Goal: Information Seeking & Learning: Learn about a topic

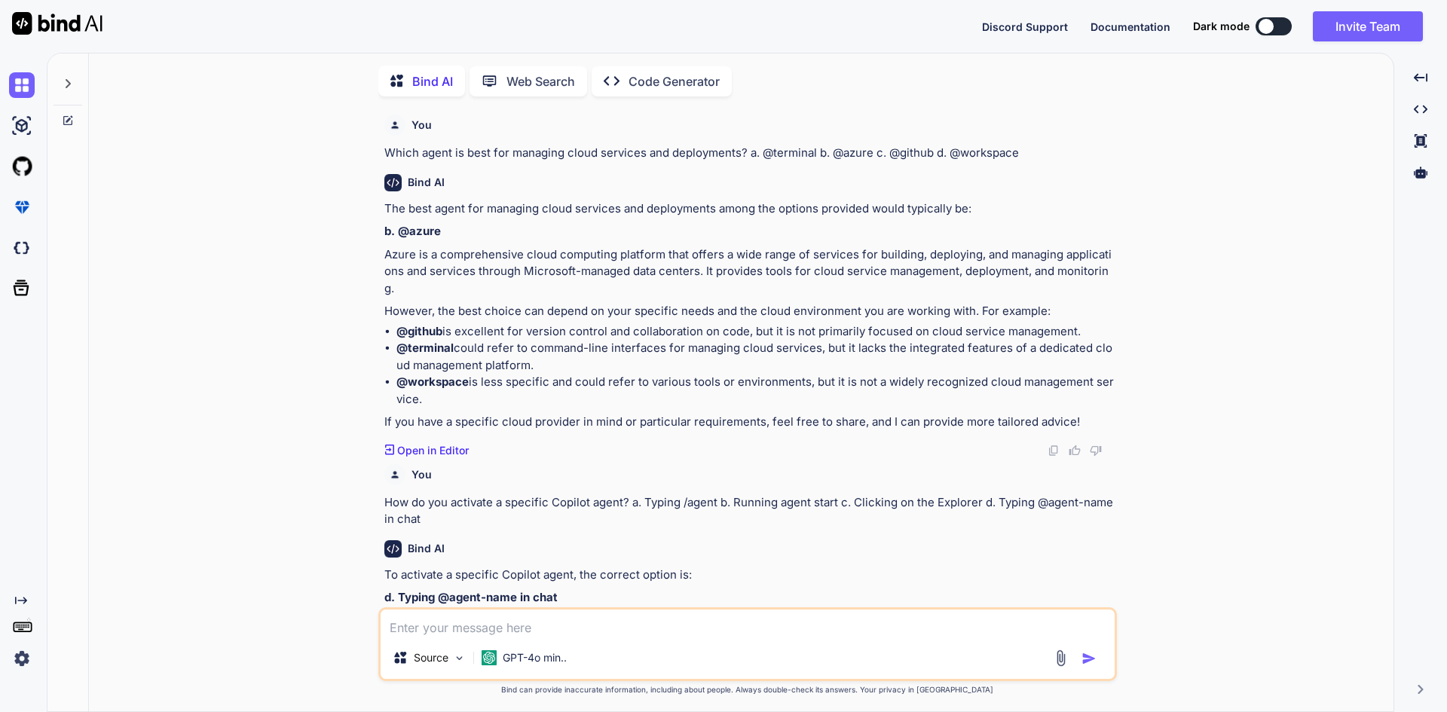
scroll to position [1752, 0]
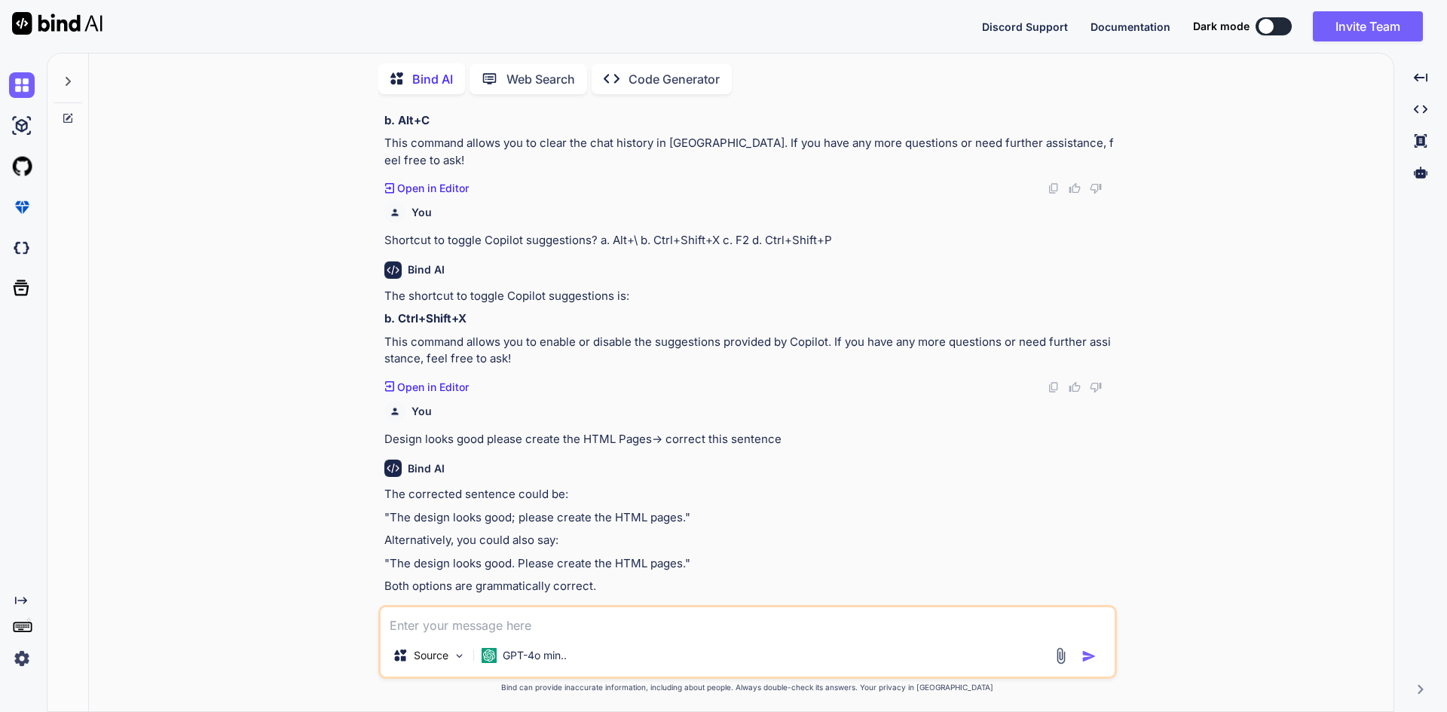
click at [545, 380] on div "Created with Pixso. Open in Editor" at bounding box center [749, 387] width 730 height 15
click at [522, 624] on textarea at bounding box center [748, 621] width 734 height 27
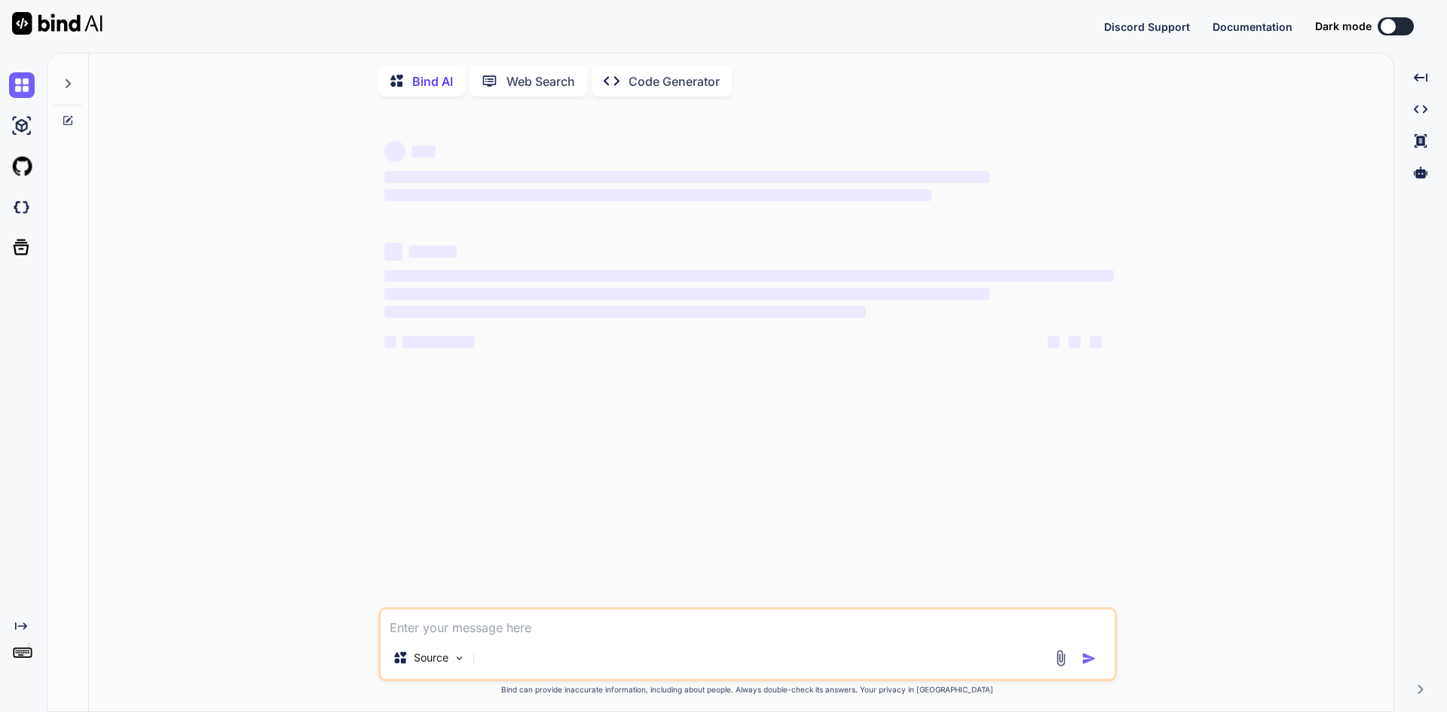
click at [489, 636] on textarea at bounding box center [748, 623] width 734 height 27
type textarea "x"
type textarea "f"
type textarea "x"
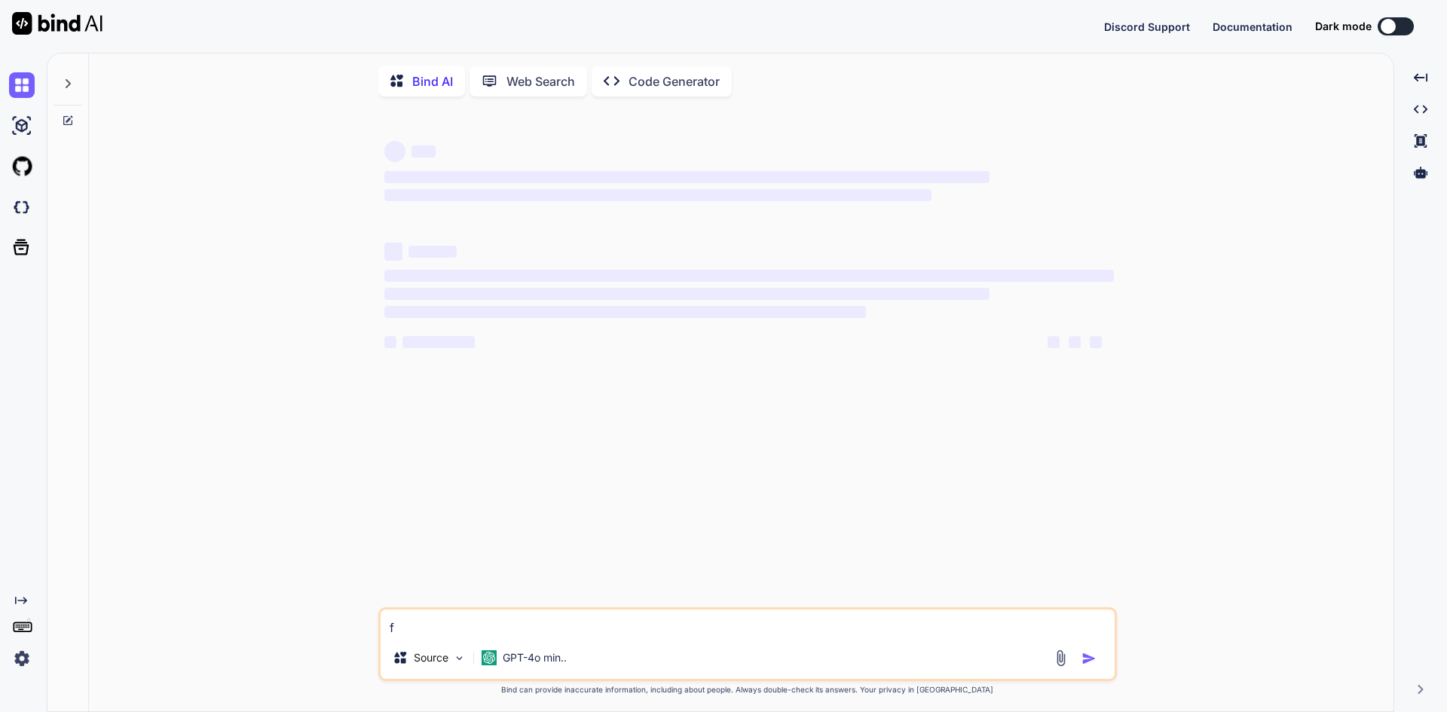
type textarea "ff"
type textarea "x"
type textarea "ff"
type textarea "x"
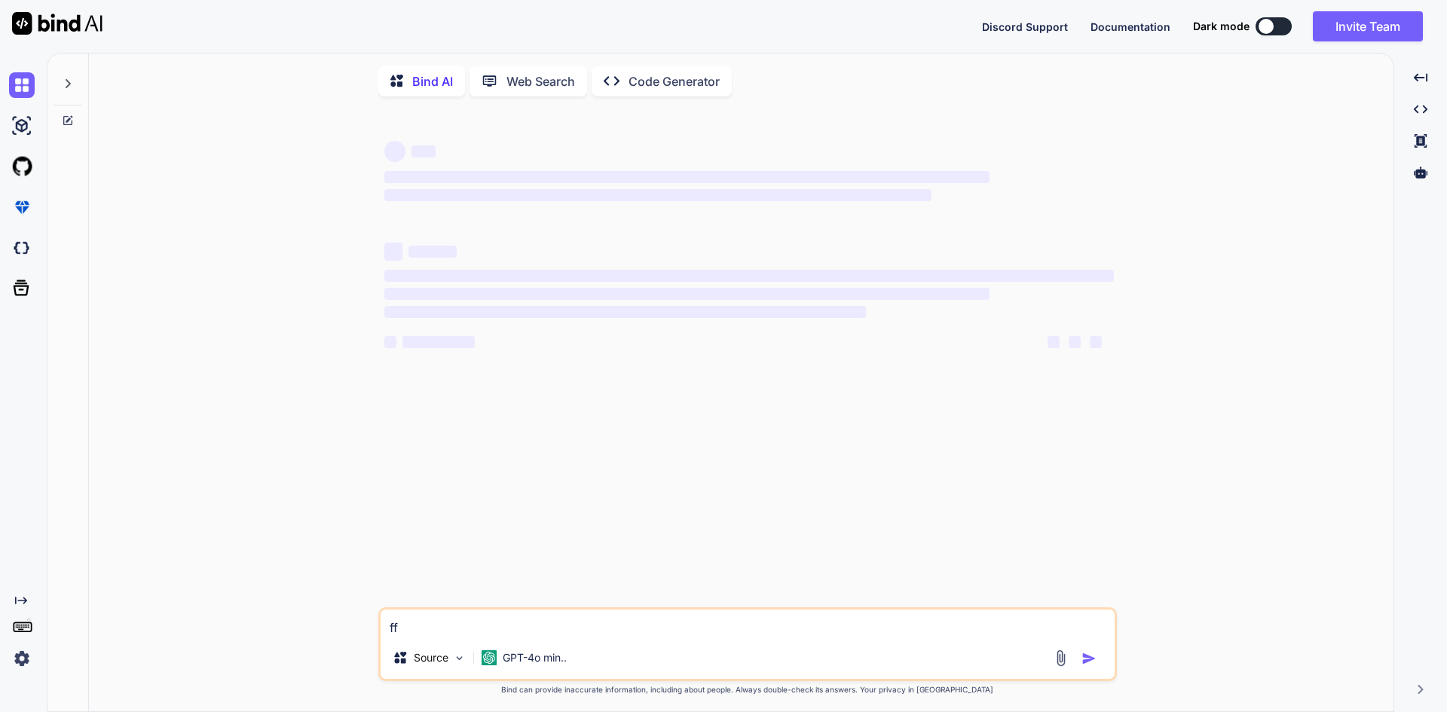
type textarea "ff"
type textarea "x"
type textarea "f"
type textarea "x"
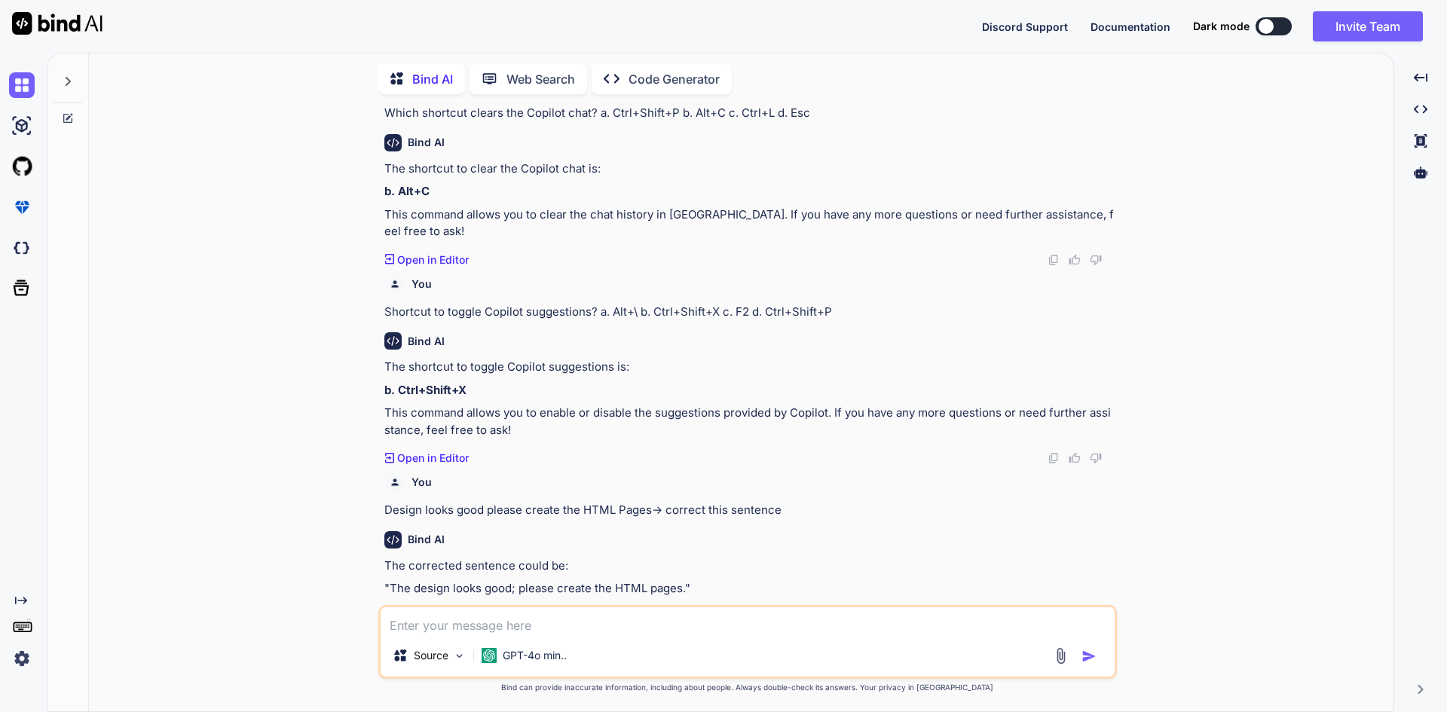
scroll to position [541, 0]
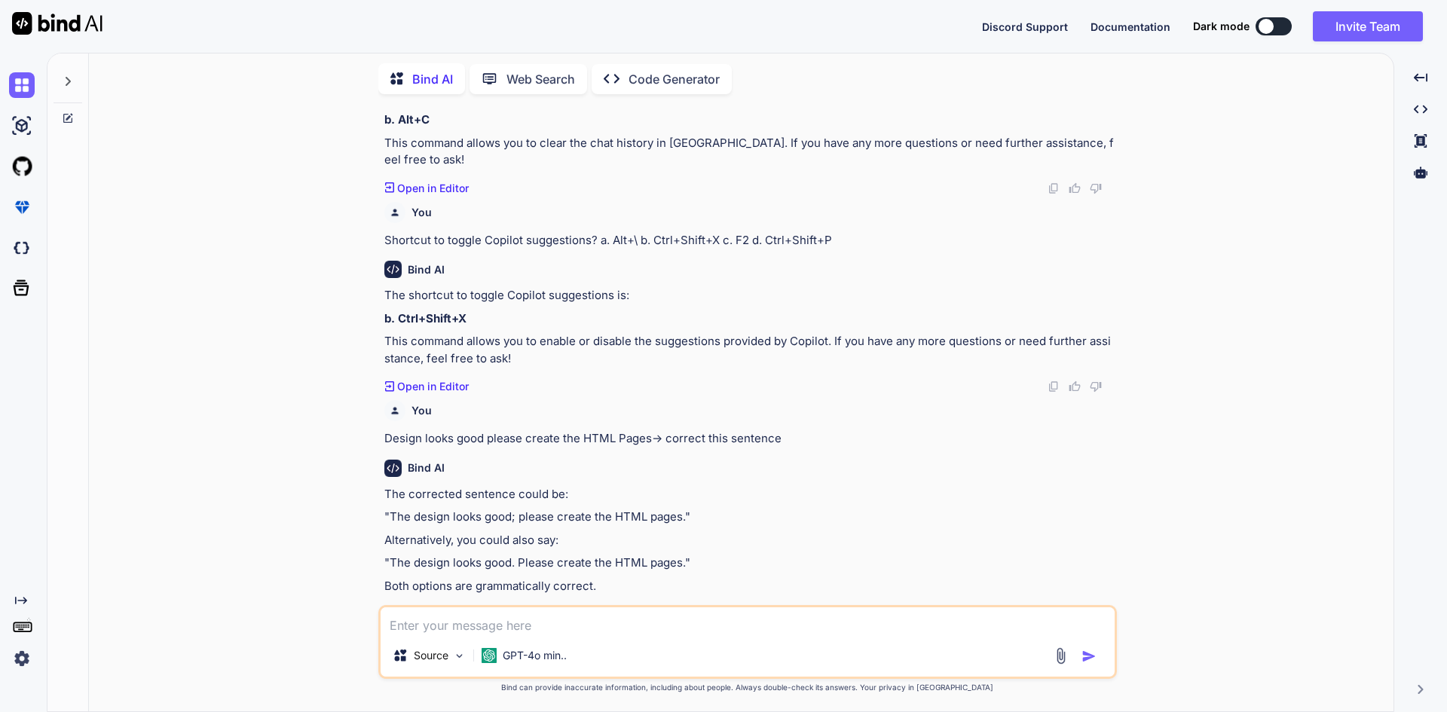
type textarea "x"
type textarea "w"
type textarea "x"
type textarea "wh"
type textarea "x"
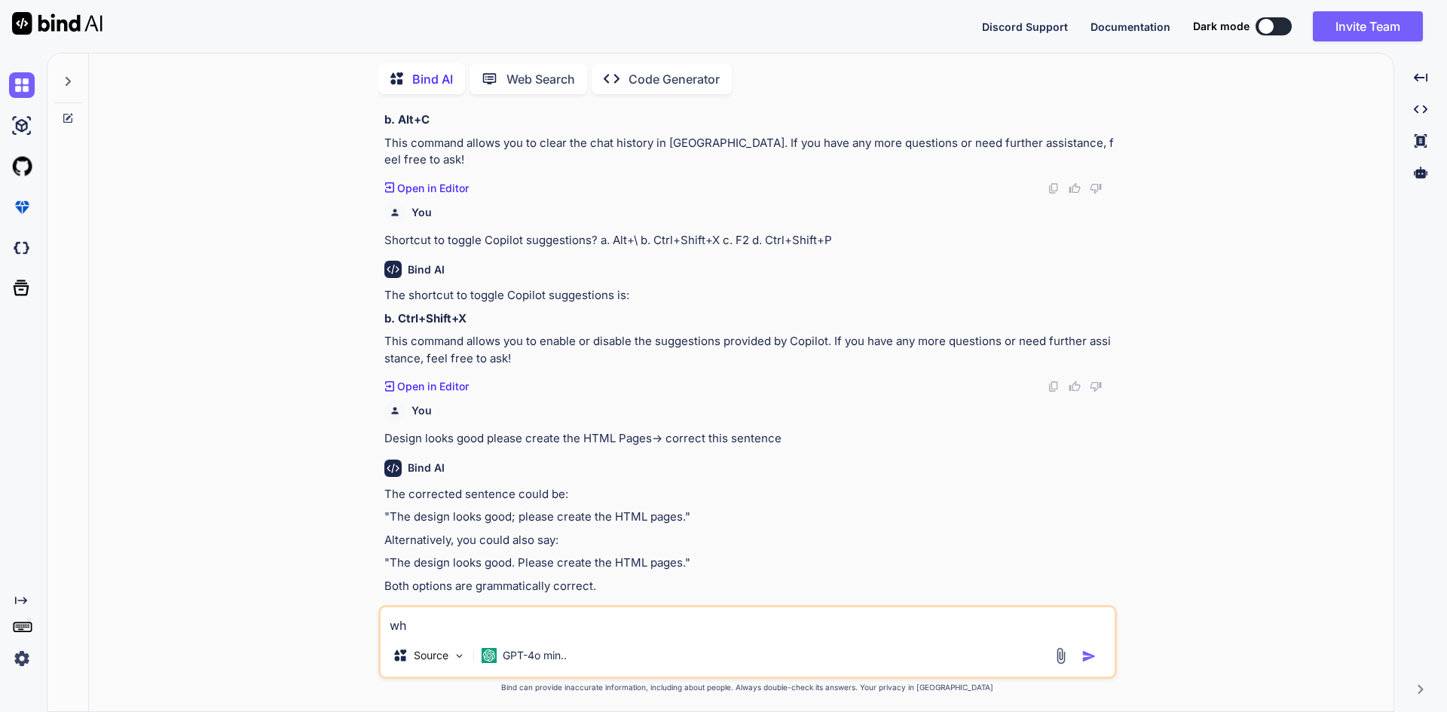
type textarea "wha"
type textarea "x"
type textarea "what"
type textarea "x"
type textarea "what"
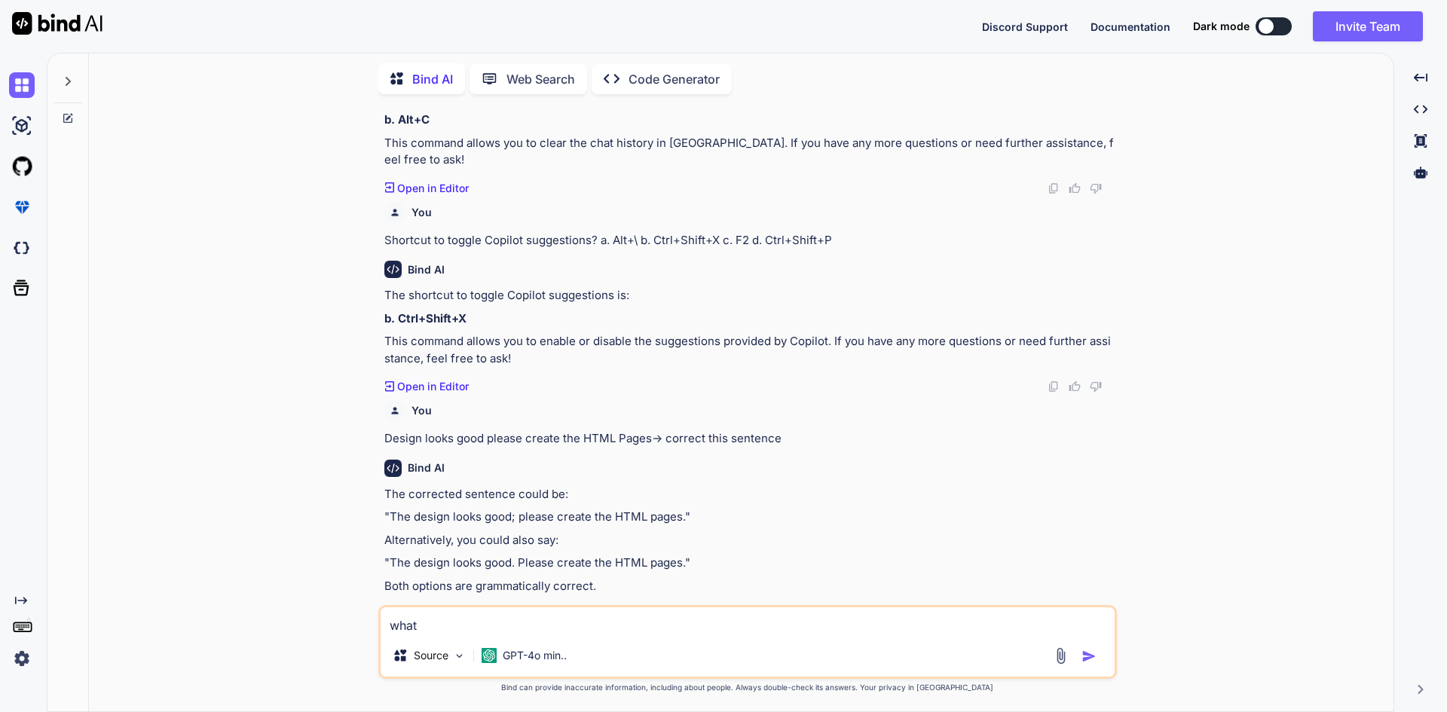
type textarea "x"
type textarea "what i"
type textarea "x"
type textarea "what is"
type textarea "x"
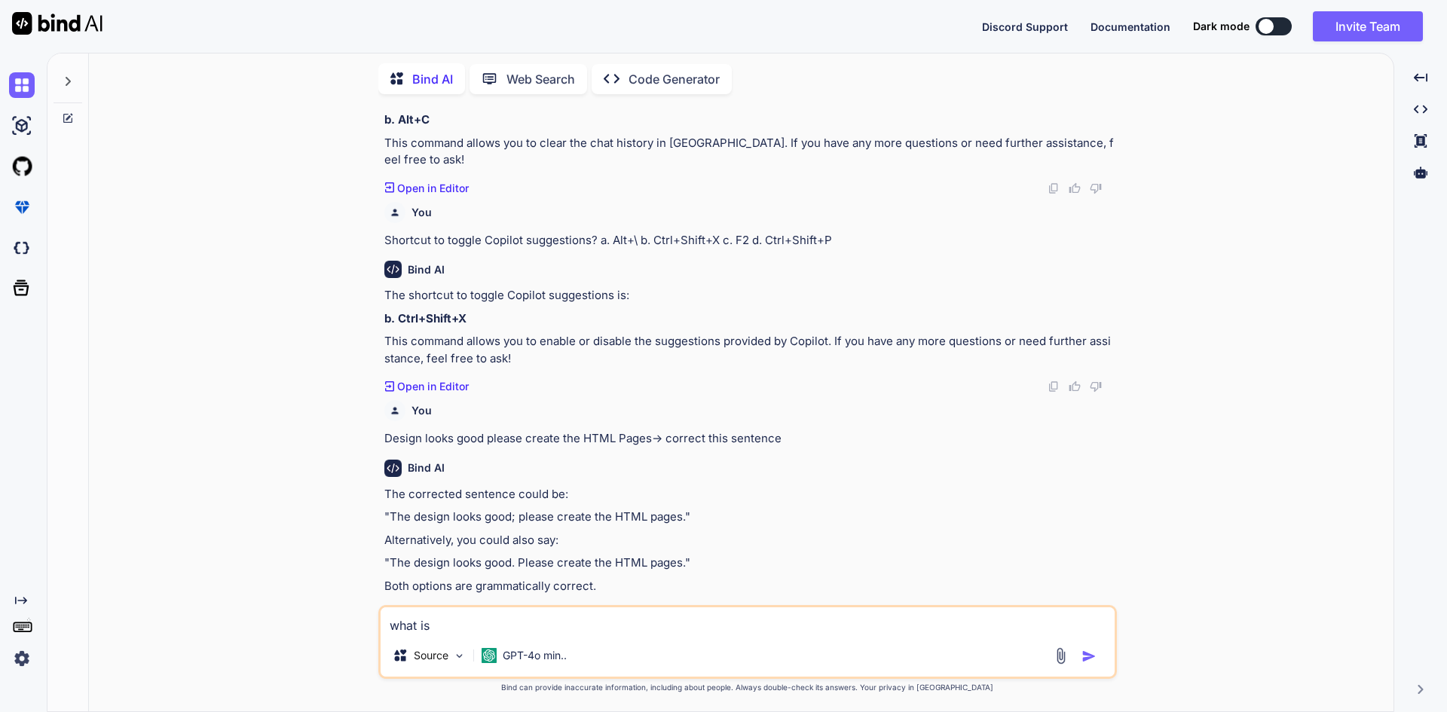
type textarea "what is"
type textarea "x"
type textarea "what is t"
type textarea "x"
type textarea "what is th"
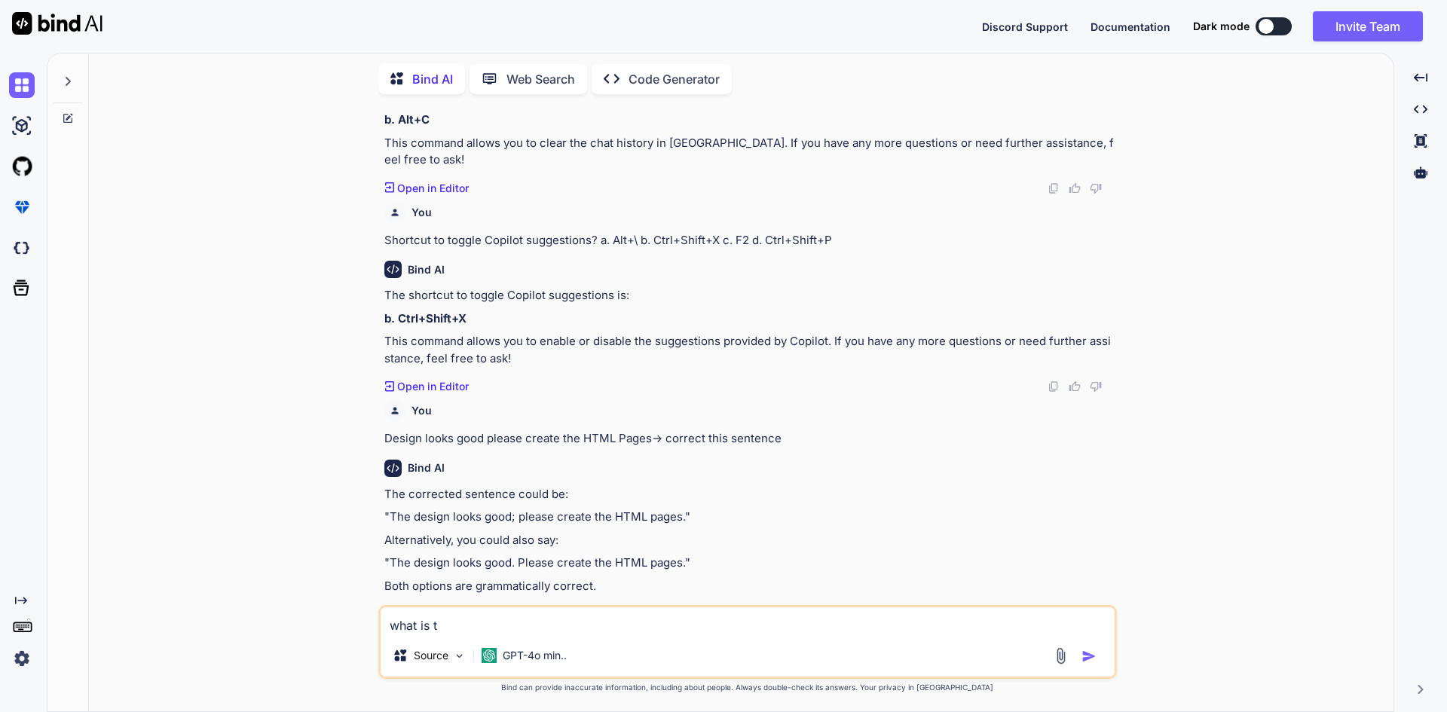
type textarea "x"
type textarea "what is the"
type textarea "x"
type textarea "what is the"
type textarea "x"
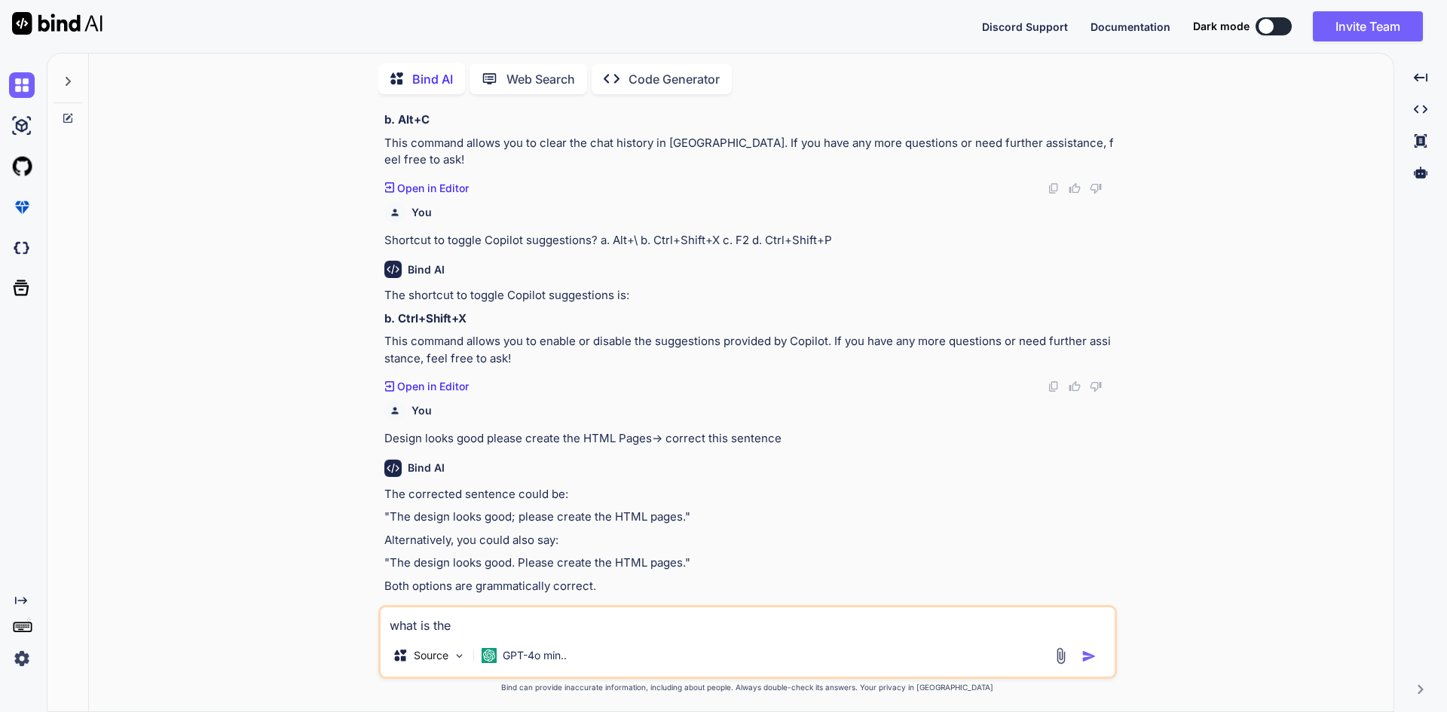
type textarea "what is the d"
type textarea "x"
type textarea "what is the di"
type textarea "x"
type textarea "what is the dif"
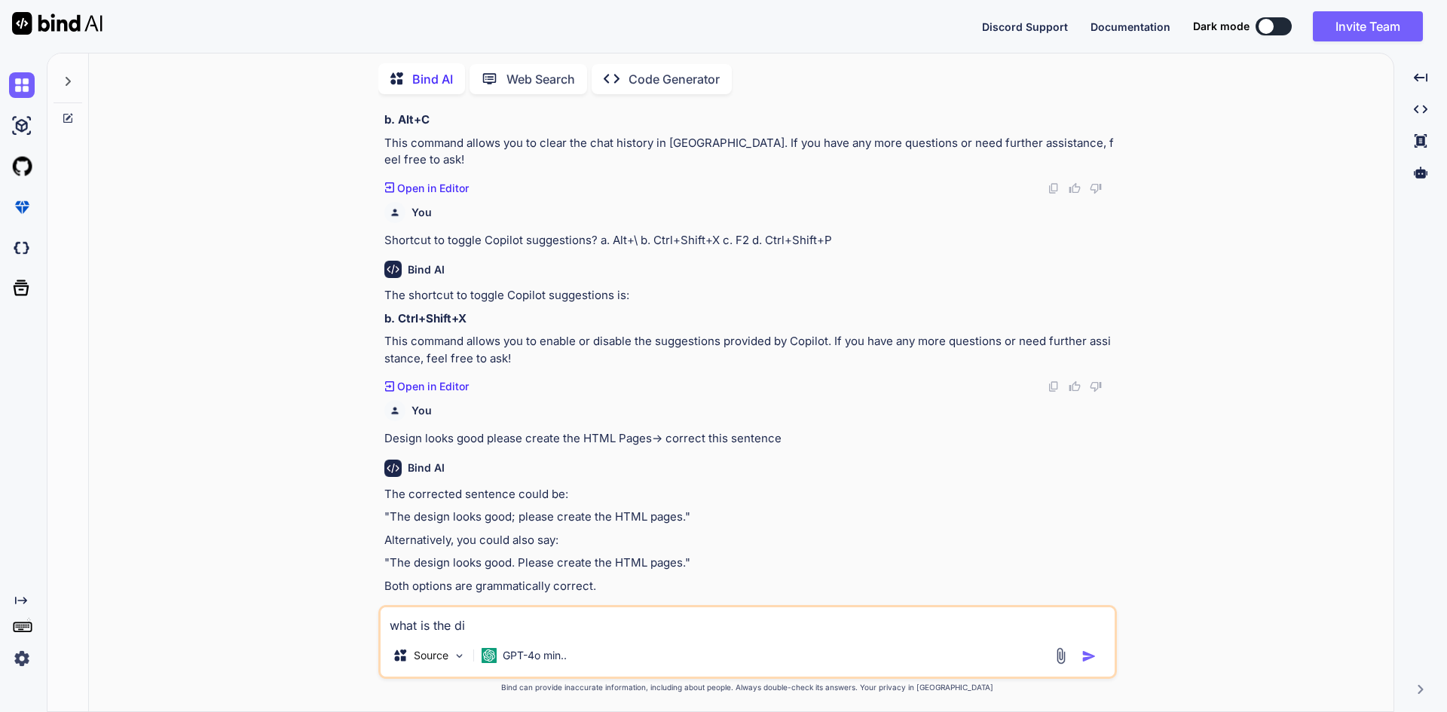
type textarea "x"
type textarea "what is the diff"
type textarea "x"
type textarea "what is the diffe"
type textarea "x"
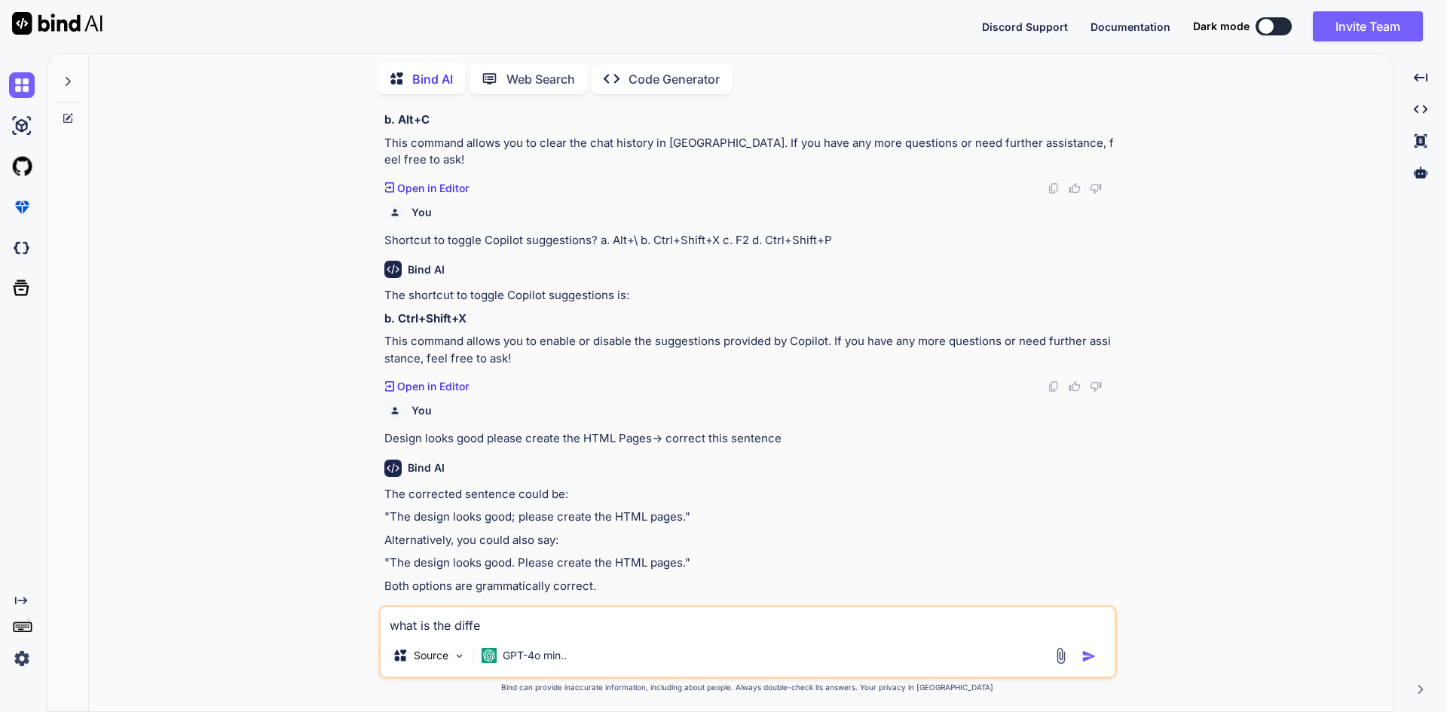
type textarea "what is the differ"
type textarea "x"
type textarea "what is the differe"
type textarea "x"
type textarea "what is the differen"
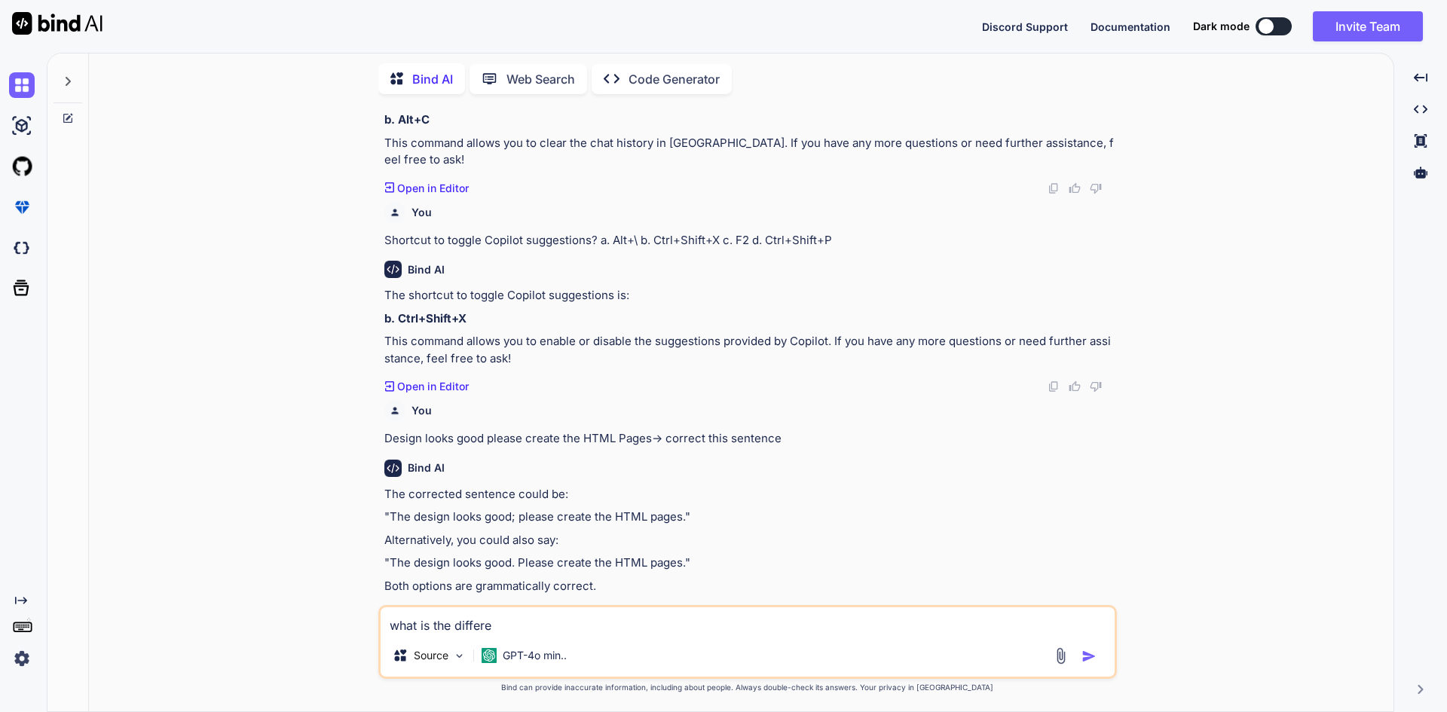
type textarea "x"
type textarea "what is the differenc"
type textarea "x"
type textarea "what is the difference"
type textarea "x"
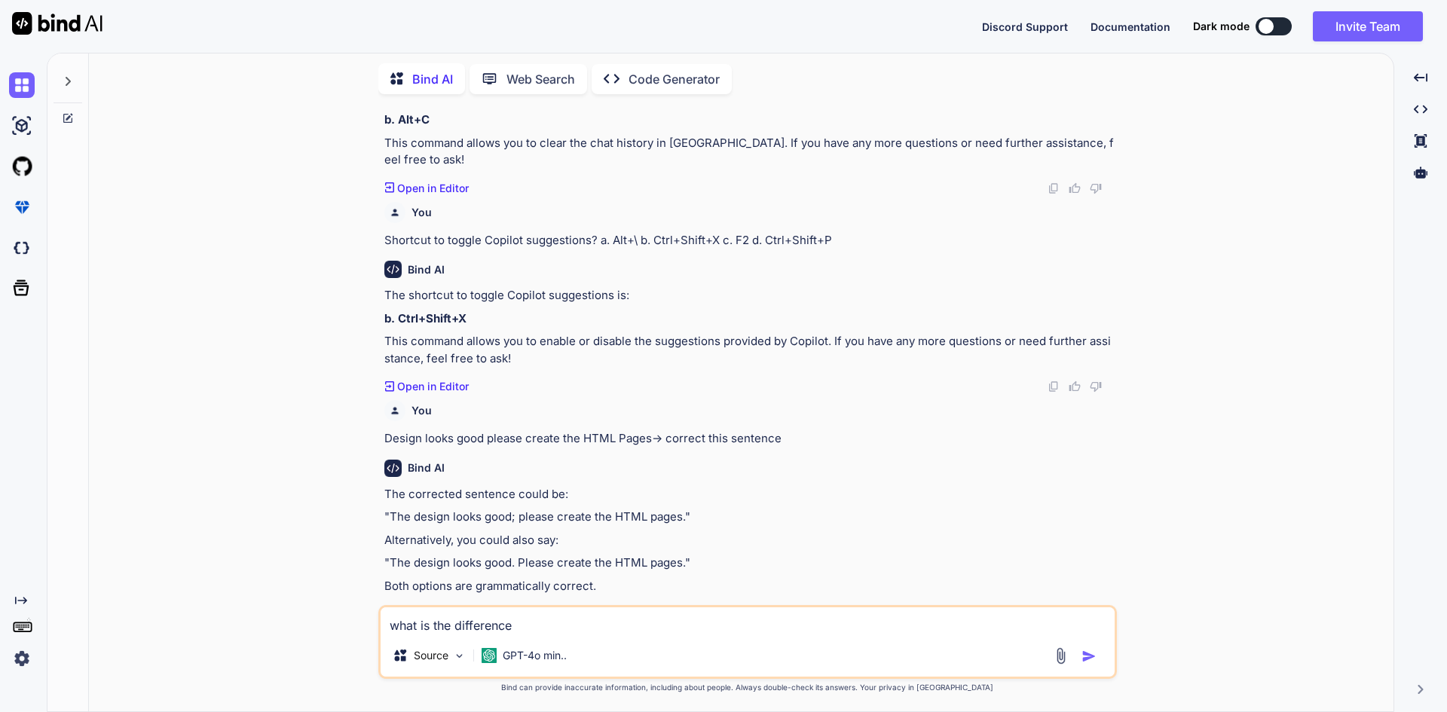
type textarea "what is the difference"
type textarea "x"
type textarea "what is the difference b"
type textarea "x"
type textarea "what is the difference be"
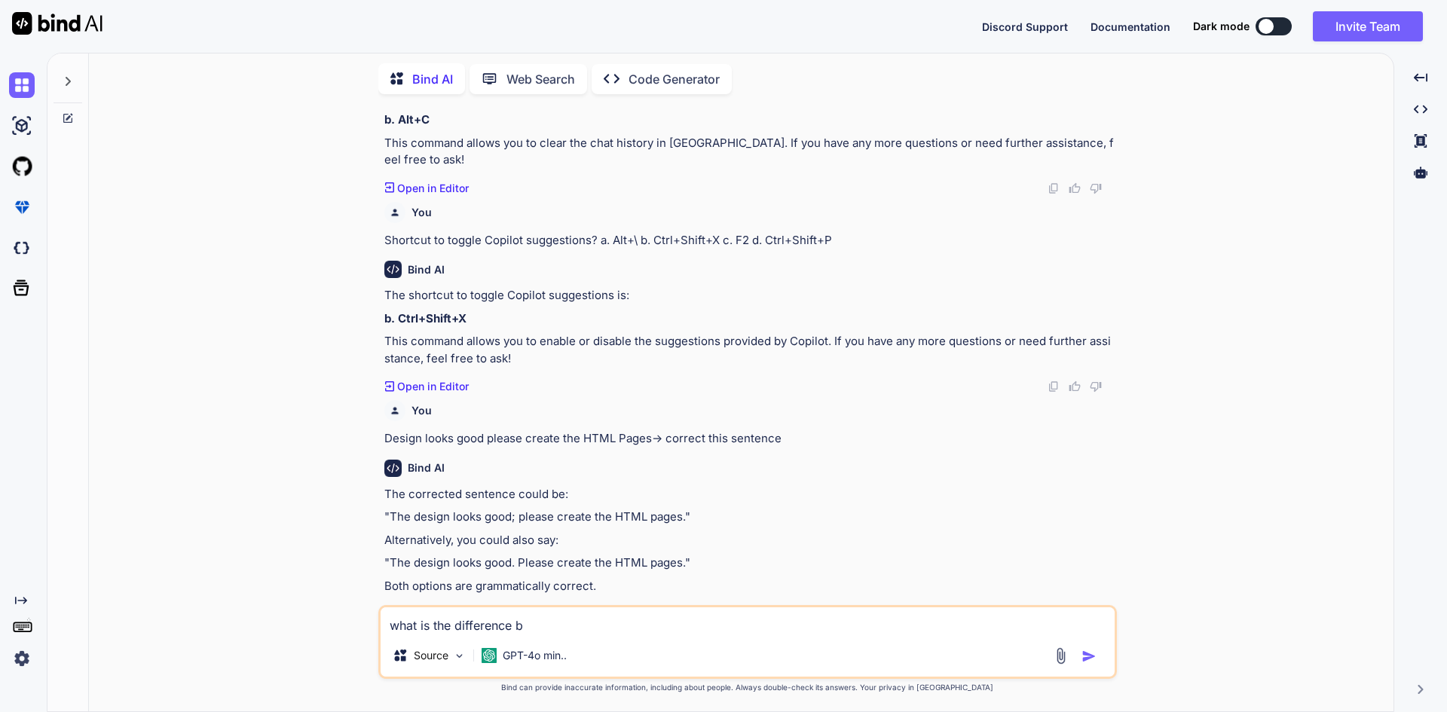
type textarea "x"
type textarea "what is the difference bet"
type textarea "x"
type textarea "what is the difference betw"
type textarea "x"
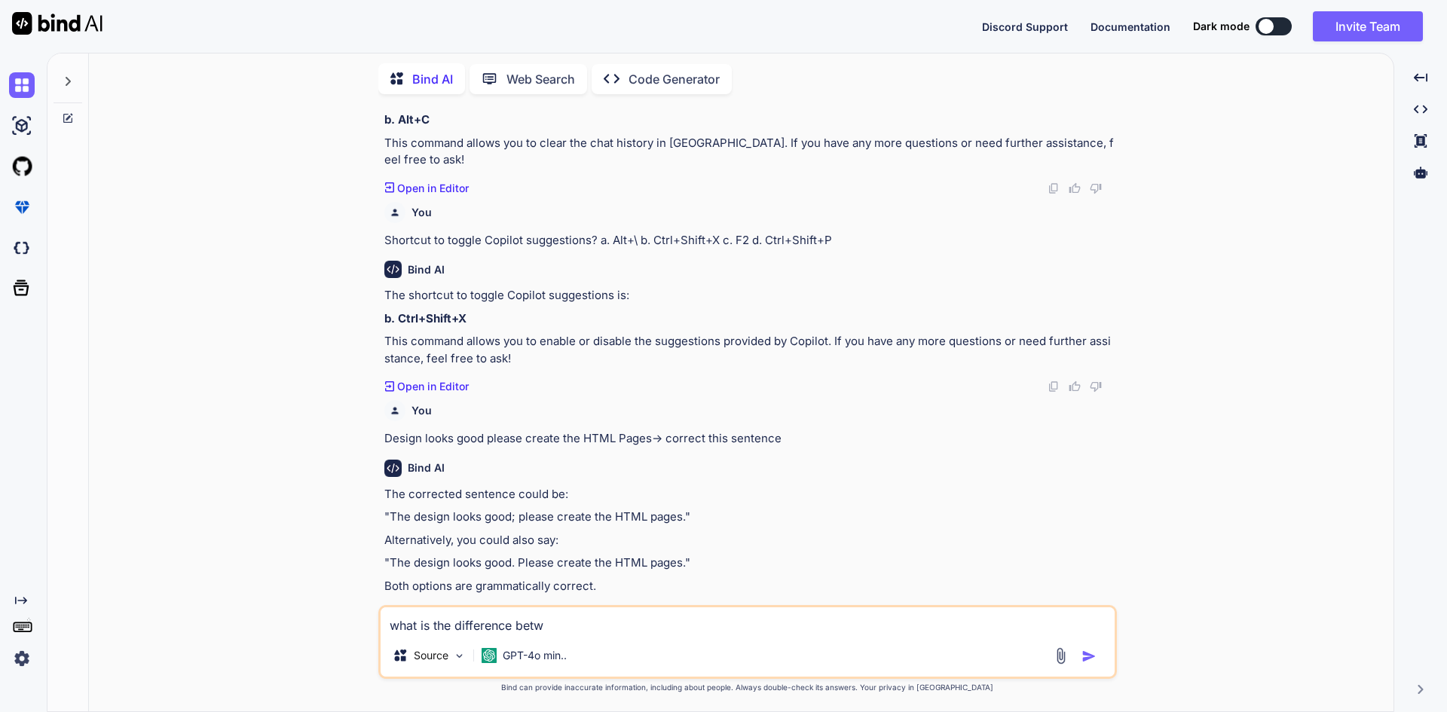
type textarea "what is the difference betwe"
type textarea "x"
type textarea "what is the difference betwee"
type textarea "x"
type textarea "what is the difference between"
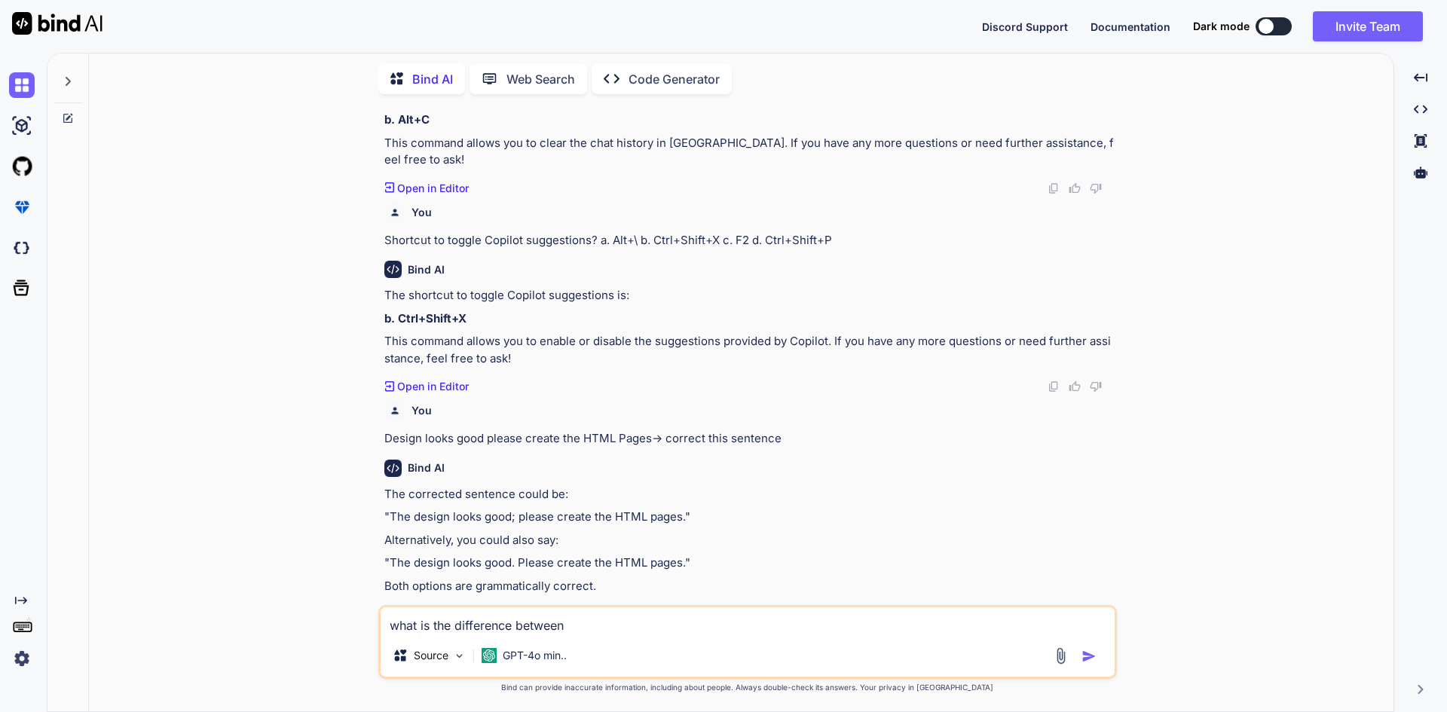
type textarea "x"
type textarea "what is the difference between"
type textarea "x"
type textarea "what is the difference between s"
type textarea "x"
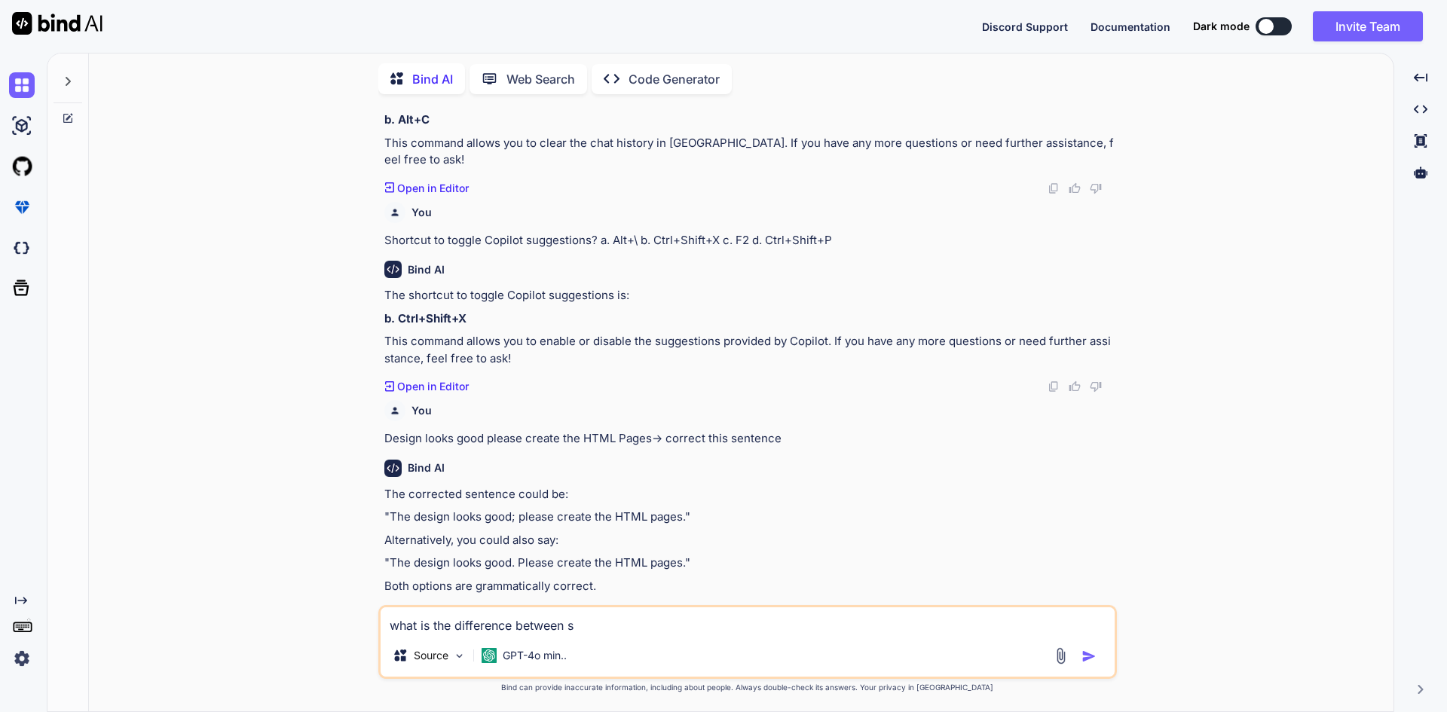
type textarea "what is the difference between sy"
type textarea "x"
type textarea "what is the difference between syn"
type textarea "x"
type textarea "what is the difference between sync"
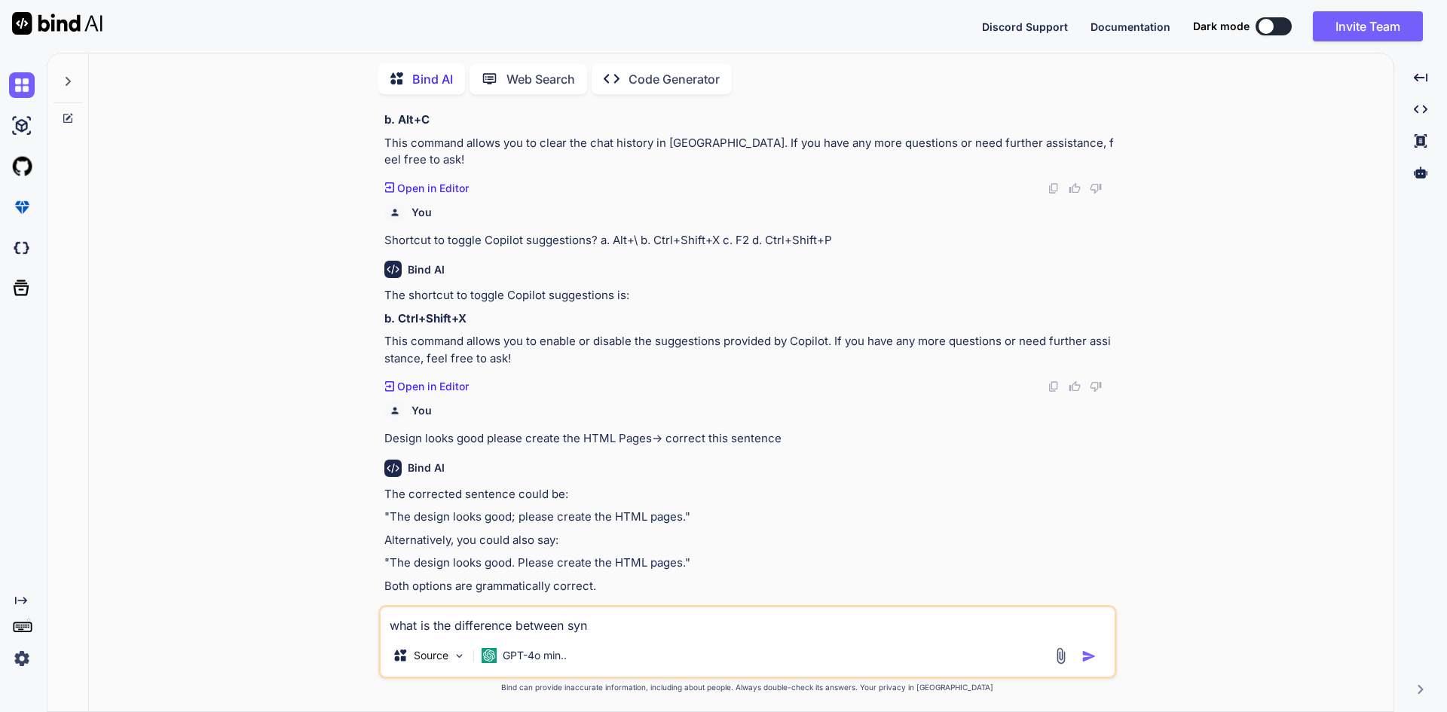
type textarea "x"
type textarea "what is the difference between synch"
type textarea "x"
type textarea "what is the difference between synchr"
type textarea "x"
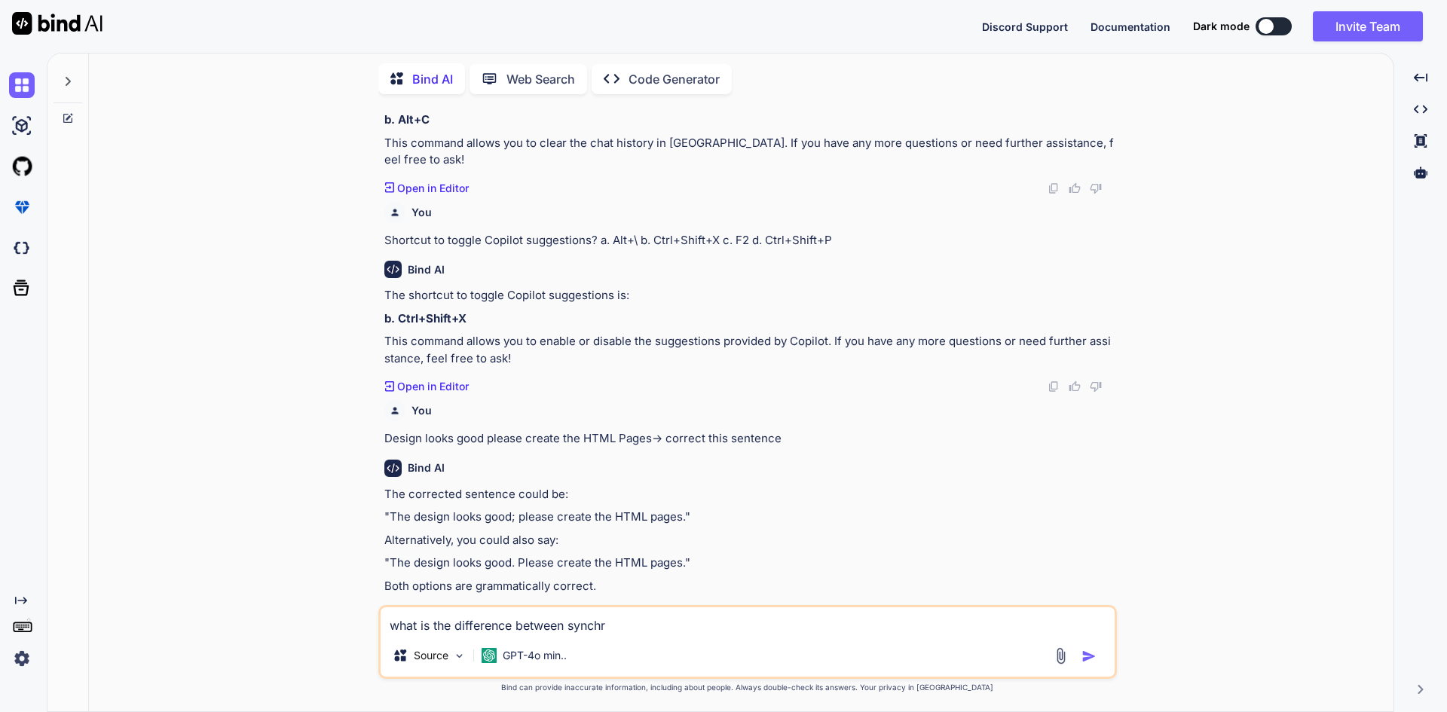
type textarea "what is the difference between synchro"
type textarea "x"
type textarea "what is the difference between synchron"
type textarea "x"
type textarea "what is the difference between synchroni"
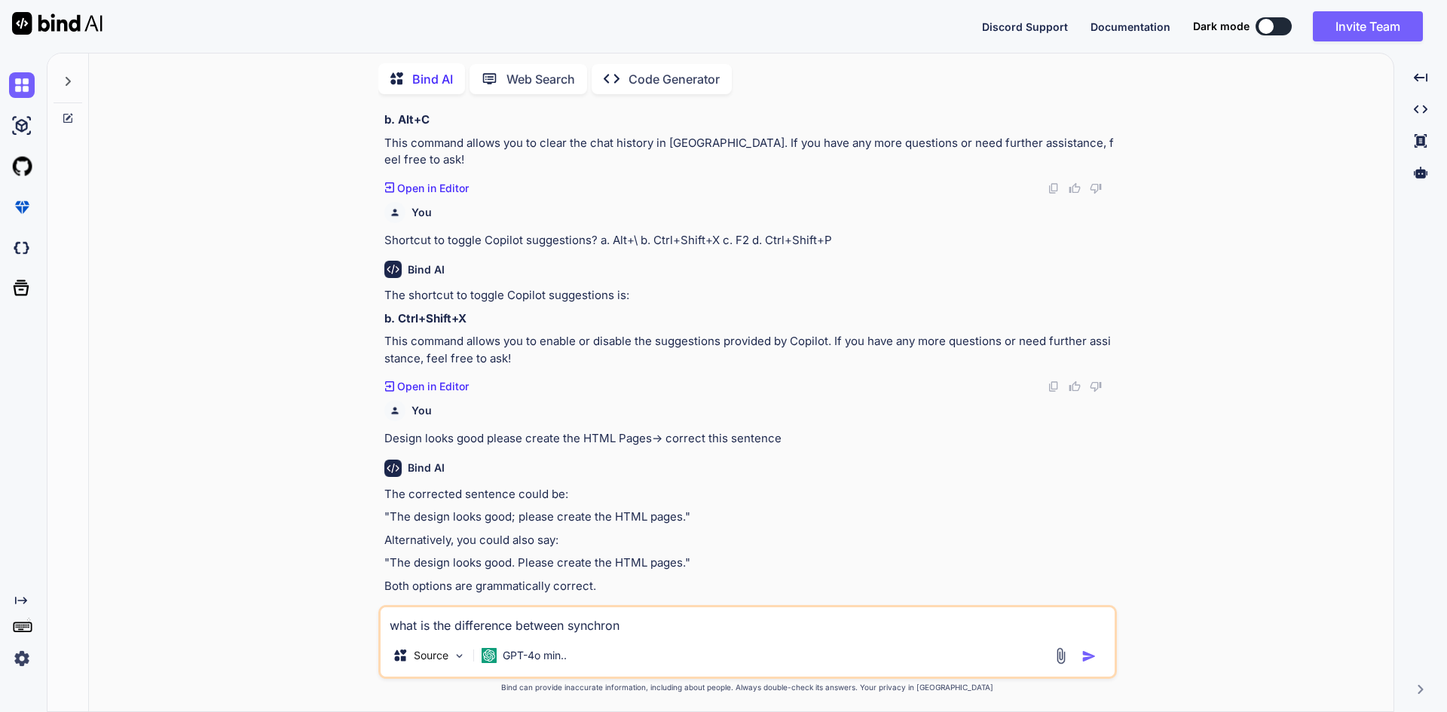
type textarea "x"
type textarea "what is the difference between synchroniz"
type textarea "x"
type textarea "what is the difference between synchroniza"
type textarea "x"
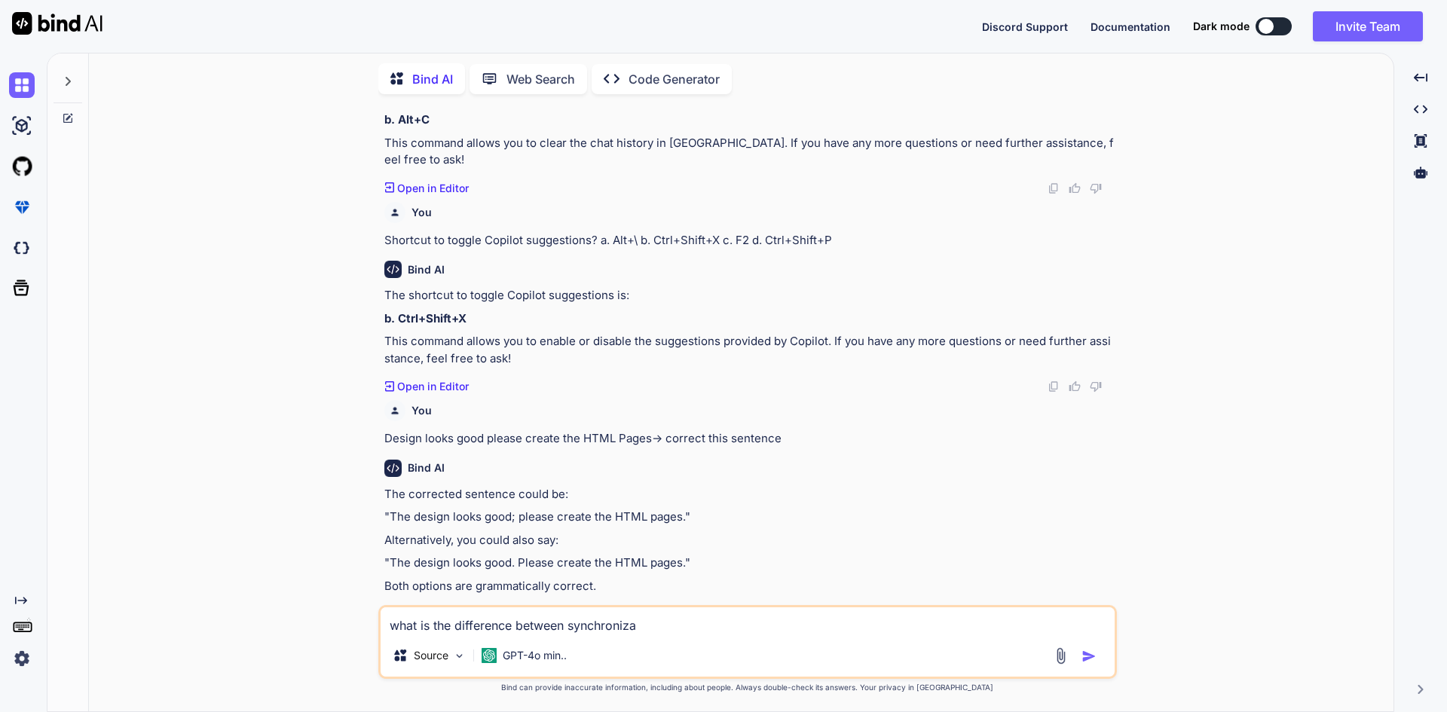
type textarea "what is the difference between synchronizat"
type textarea "x"
type textarea "what is the difference between synchronizati"
type textarea "x"
type textarea "what is the difference between synchronizatio"
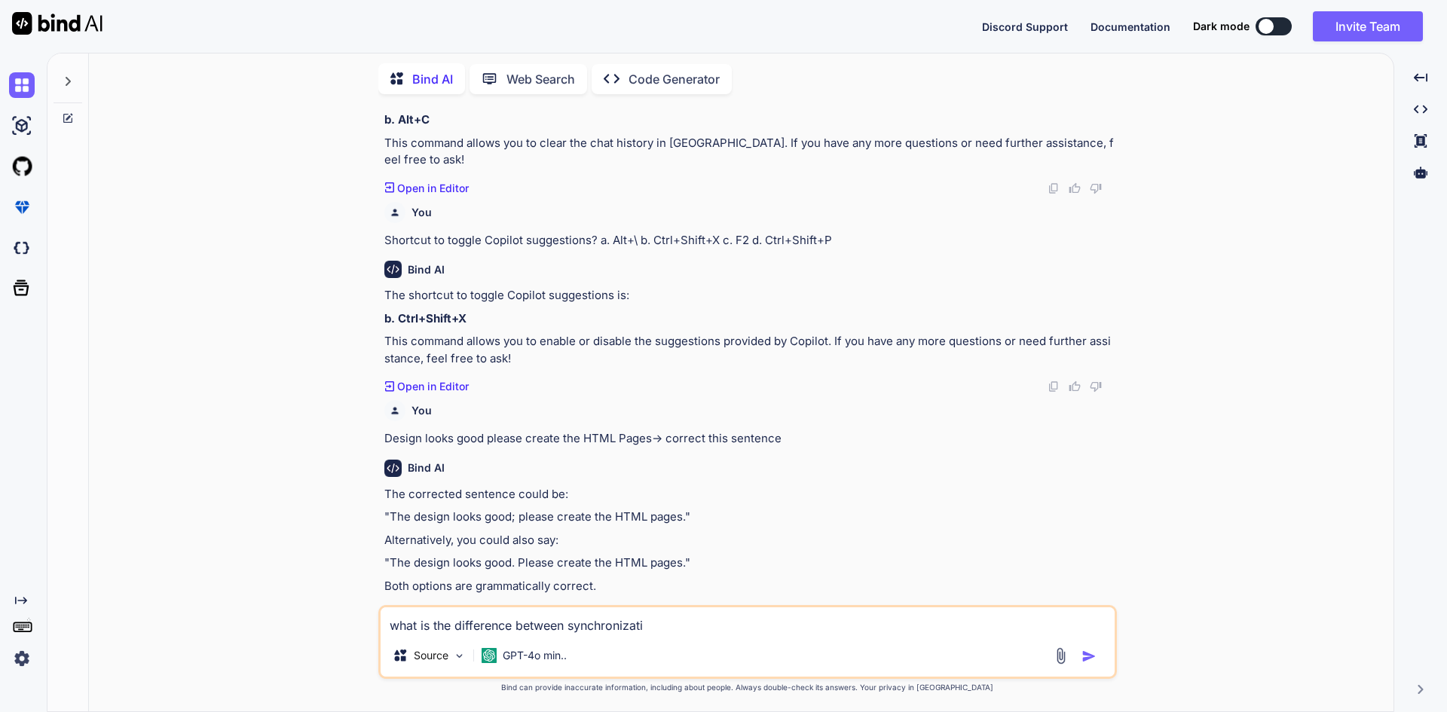
type textarea "x"
type textarea "what is the difference between synchronization"
type textarea "x"
type textarea "what is the difference between synchronization"
type textarea "x"
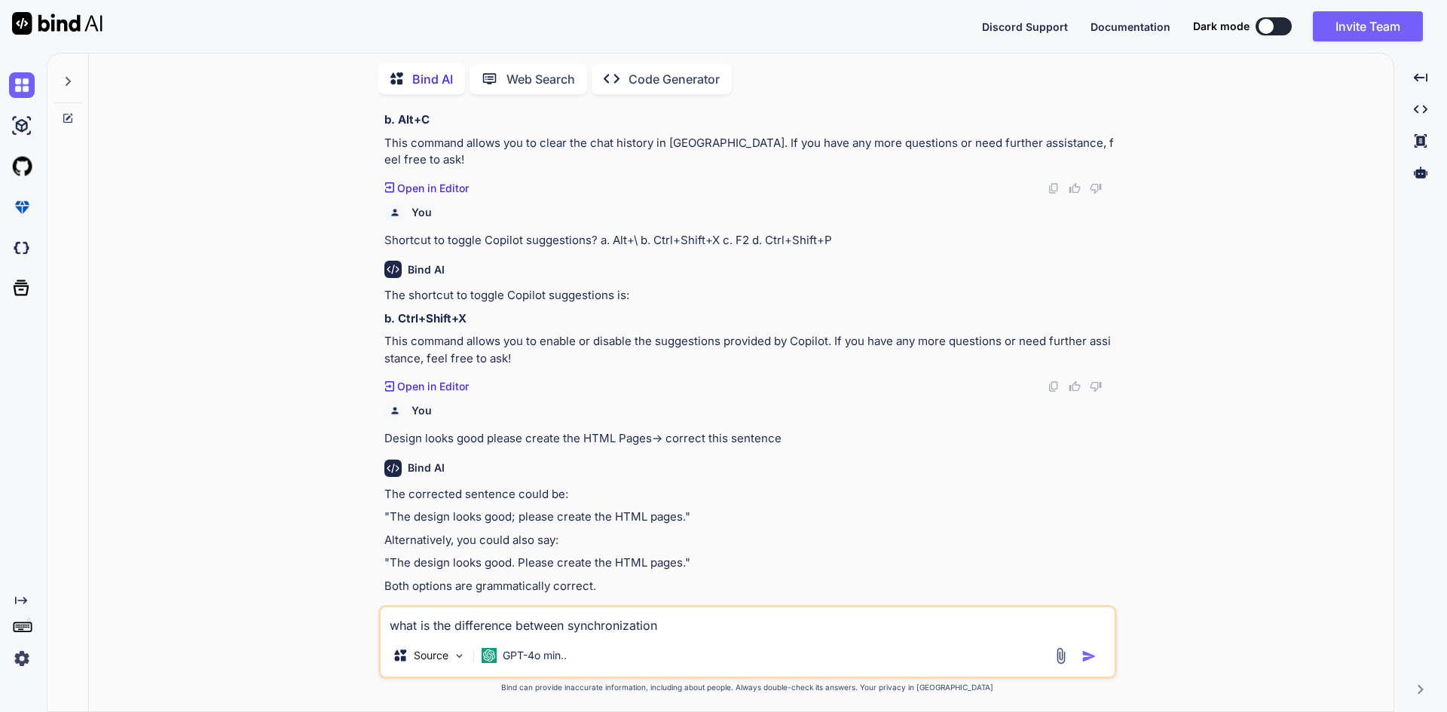
type textarea "what is the difference between synchronization a"
type textarea "x"
type textarea "what is the difference between synchronization an"
type textarea "x"
type textarea "what is the difference between synchronization and"
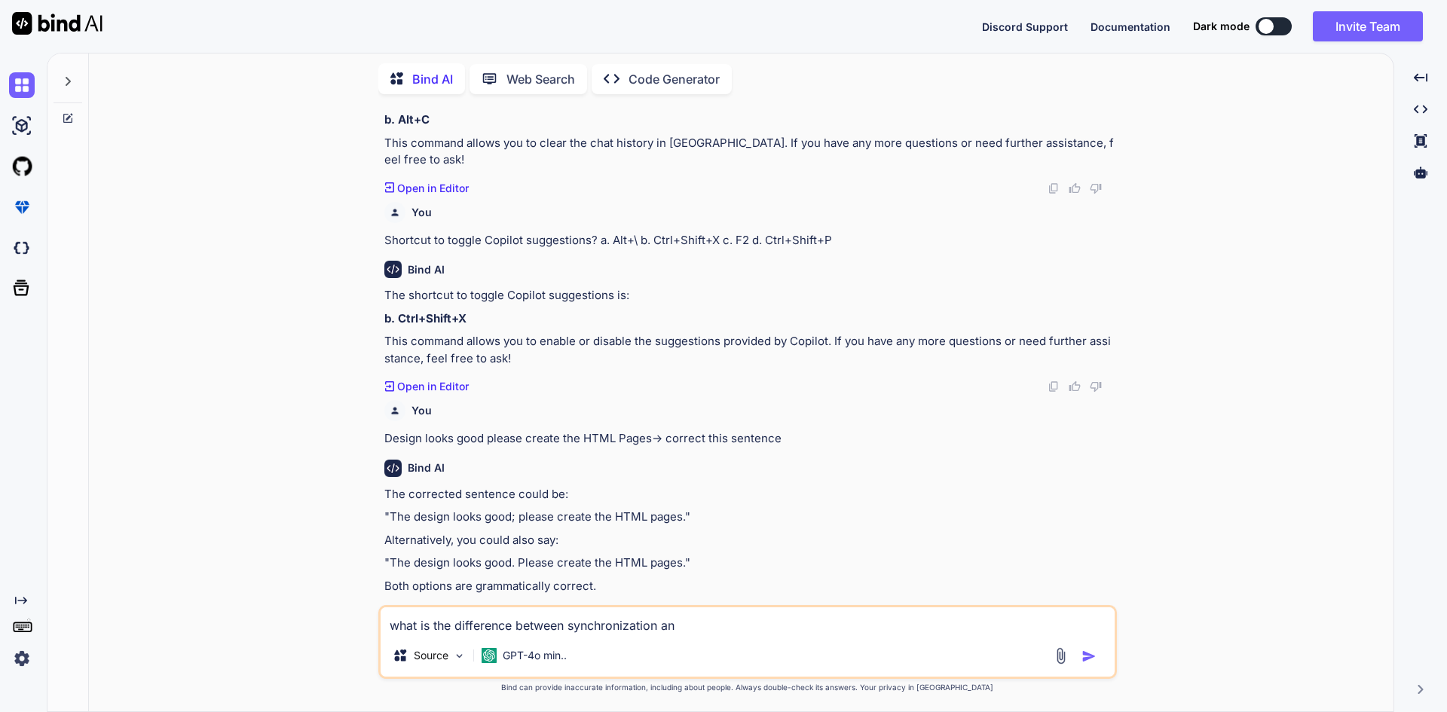
type textarea "x"
type textarea "what is the difference between synchronization and"
type textarea "x"
type textarea "what is the difference between synchronization and r"
type textarea "x"
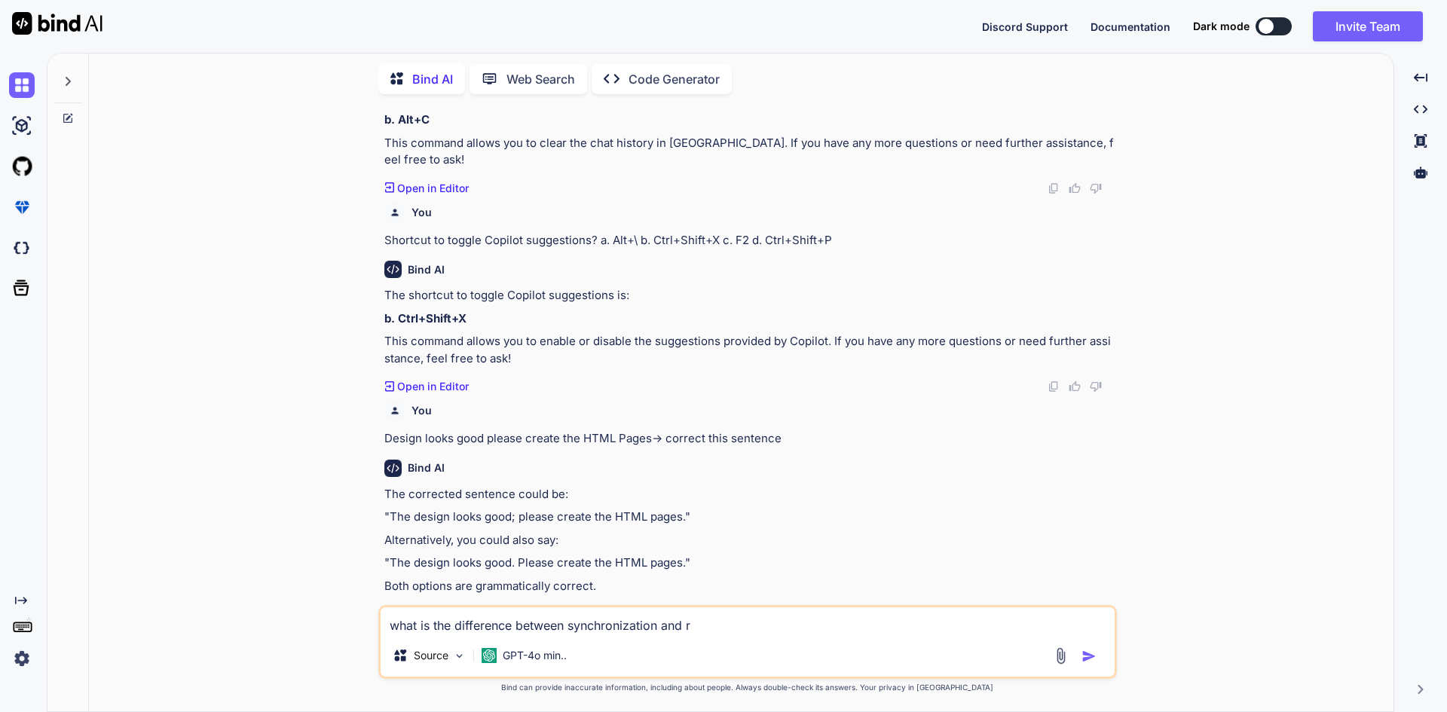
type textarea "what is the difference between synchronization and re"
type textarea "x"
type textarea "what is the difference between synchronization and ree"
type textarea "x"
type textarea "what is the difference between synchronization and reen"
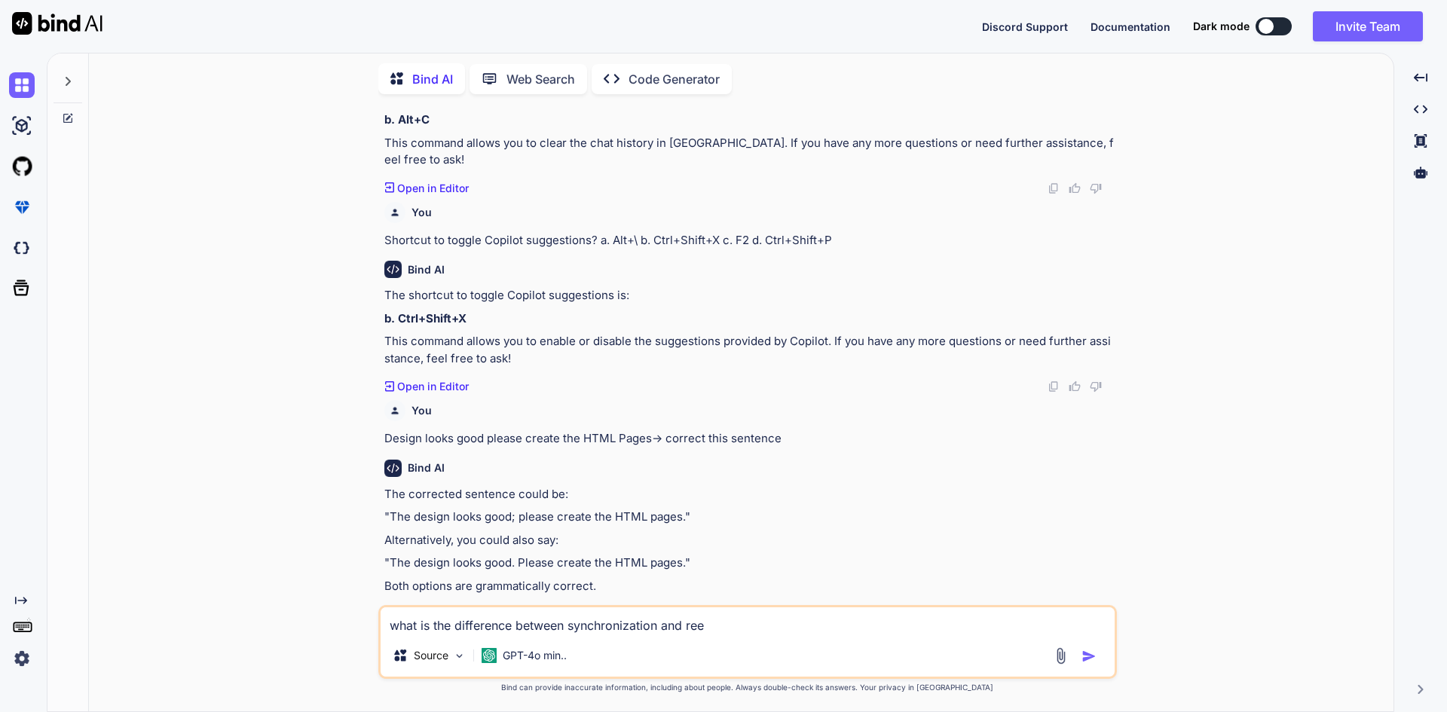
type textarea "x"
type textarea "what is the difference between synchronization and reent"
type textarea "x"
type textarea "what is the difference between synchronization and reentr"
type textarea "x"
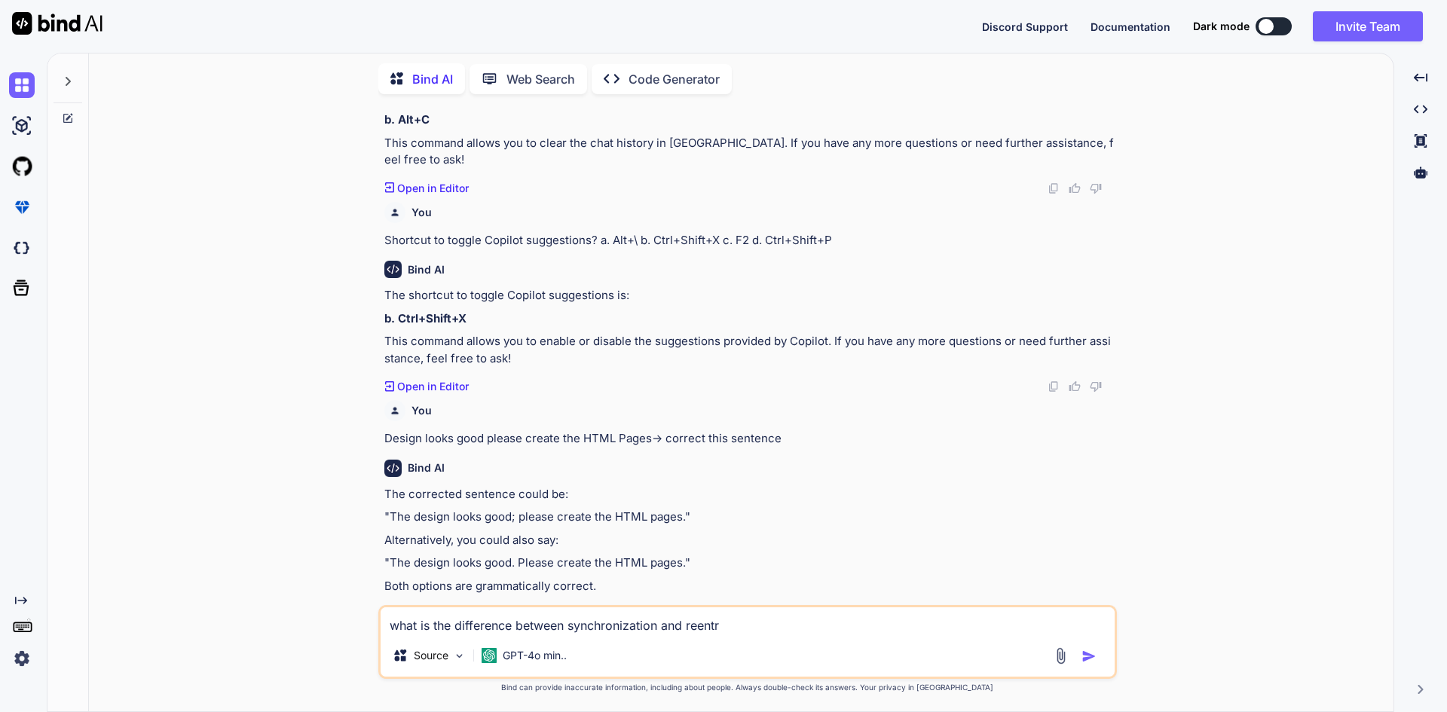
type textarea "what is the difference between synchronization and reentra"
type textarea "x"
type textarea "what is the difference between synchronization and reentran"
type textarea "x"
type textarea "what is the difference between synchronization and reentrant"
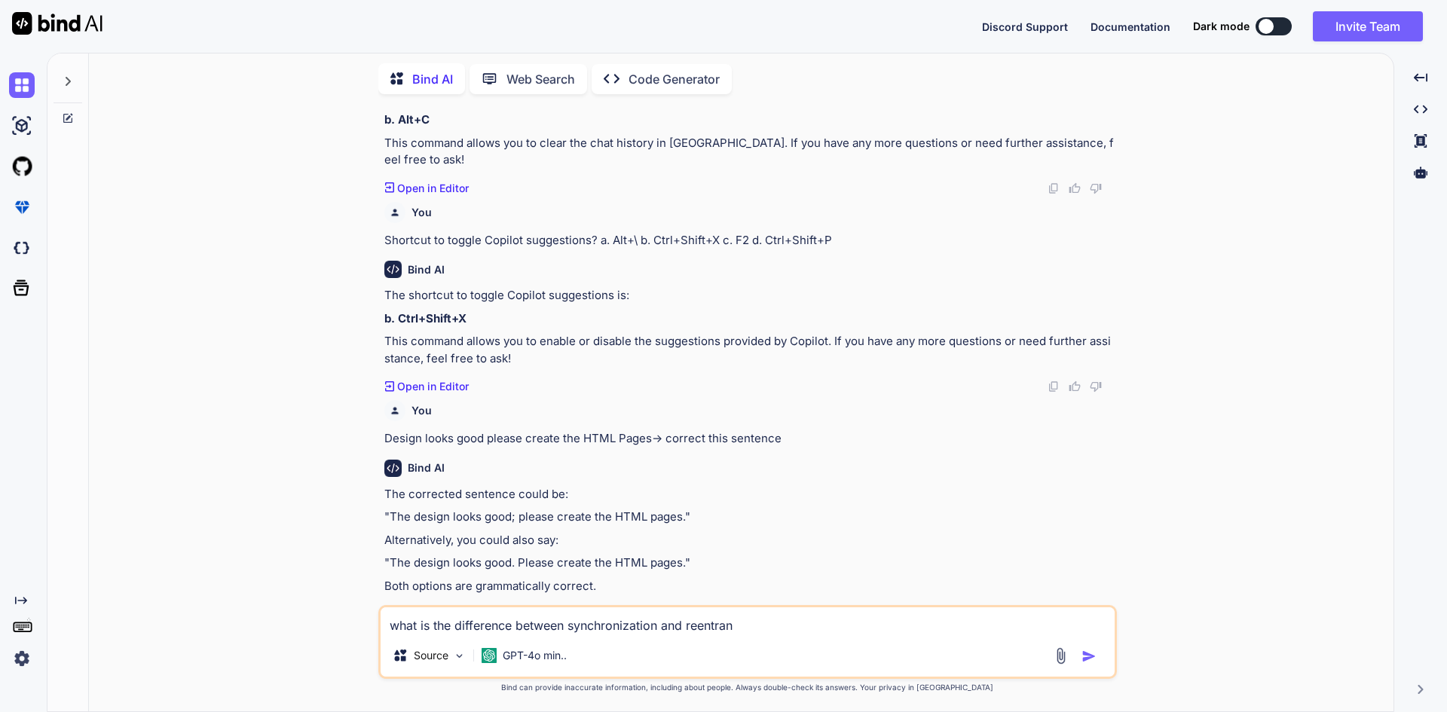
type textarea "x"
type textarea "what is the difference between synchronization and reentrantl"
type textarea "x"
type textarea "what is the difference between synchronization and reentrantlo"
type textarea "x"
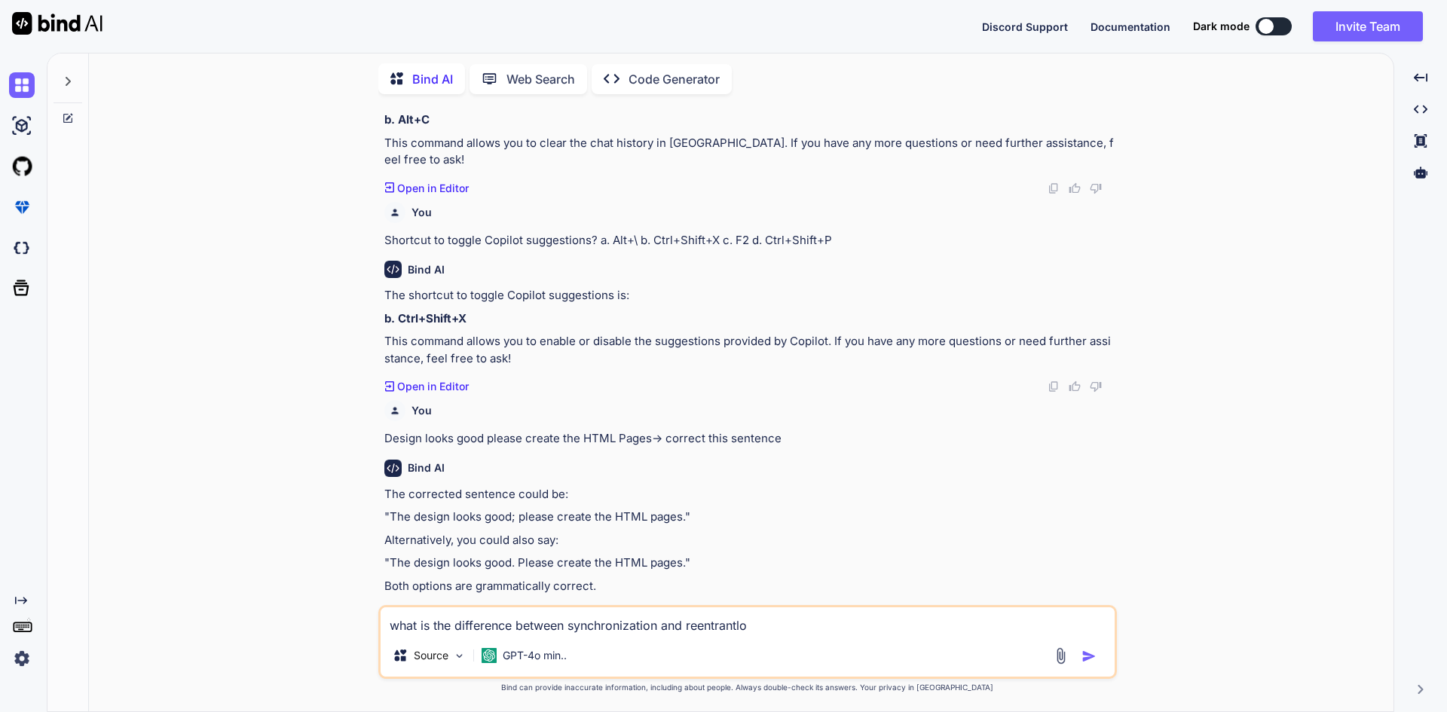
type textarea "what is the difference between synchronization and reentrantloc"
type textarea "x"
type textarea "what is the difference between synchronization and reentrantlock"
type textarea "x"
type textarea "what is the difference between synchronization and reentrantlock"
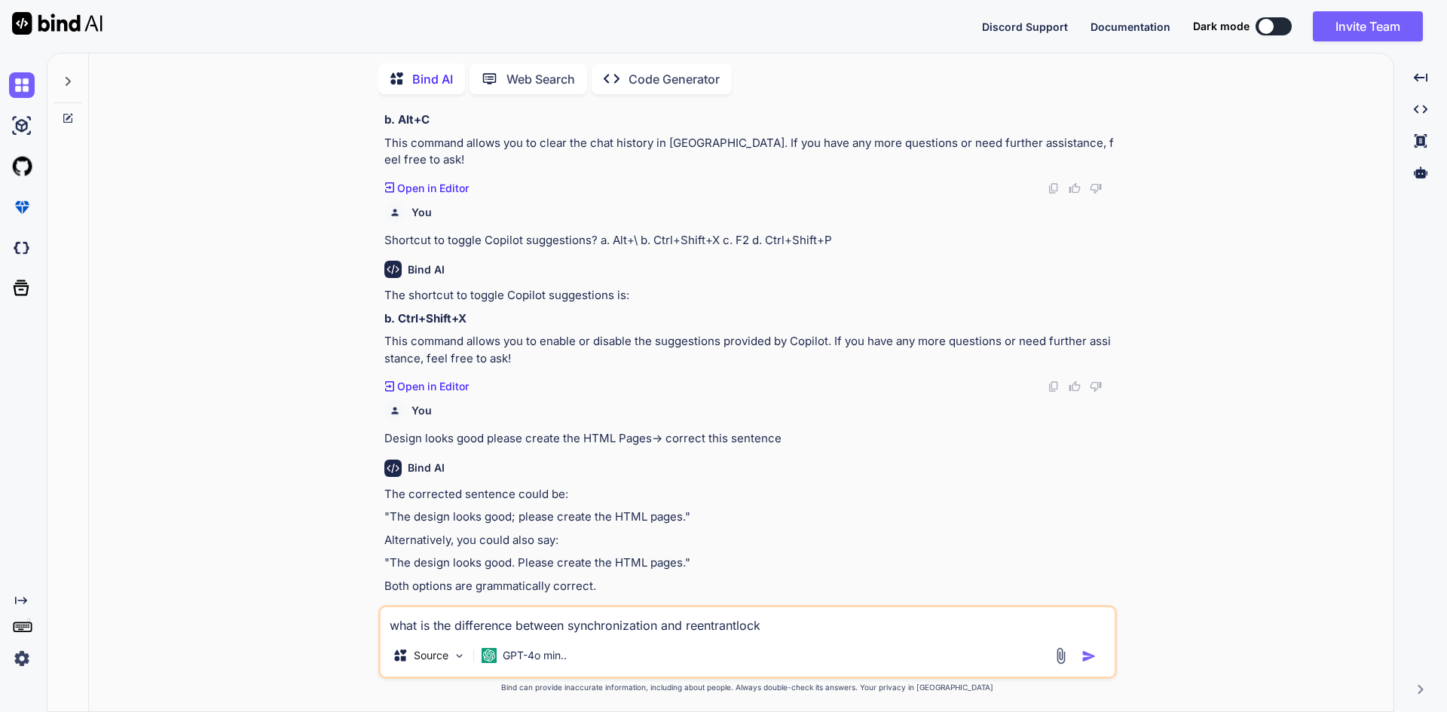
type textarea "x"
type textarea "what is the difference between synchronization and reentrantlock a"
type textarea "x"
type textarea "what is the difference between synchronization and reentrantlock an"
type textarea "x"
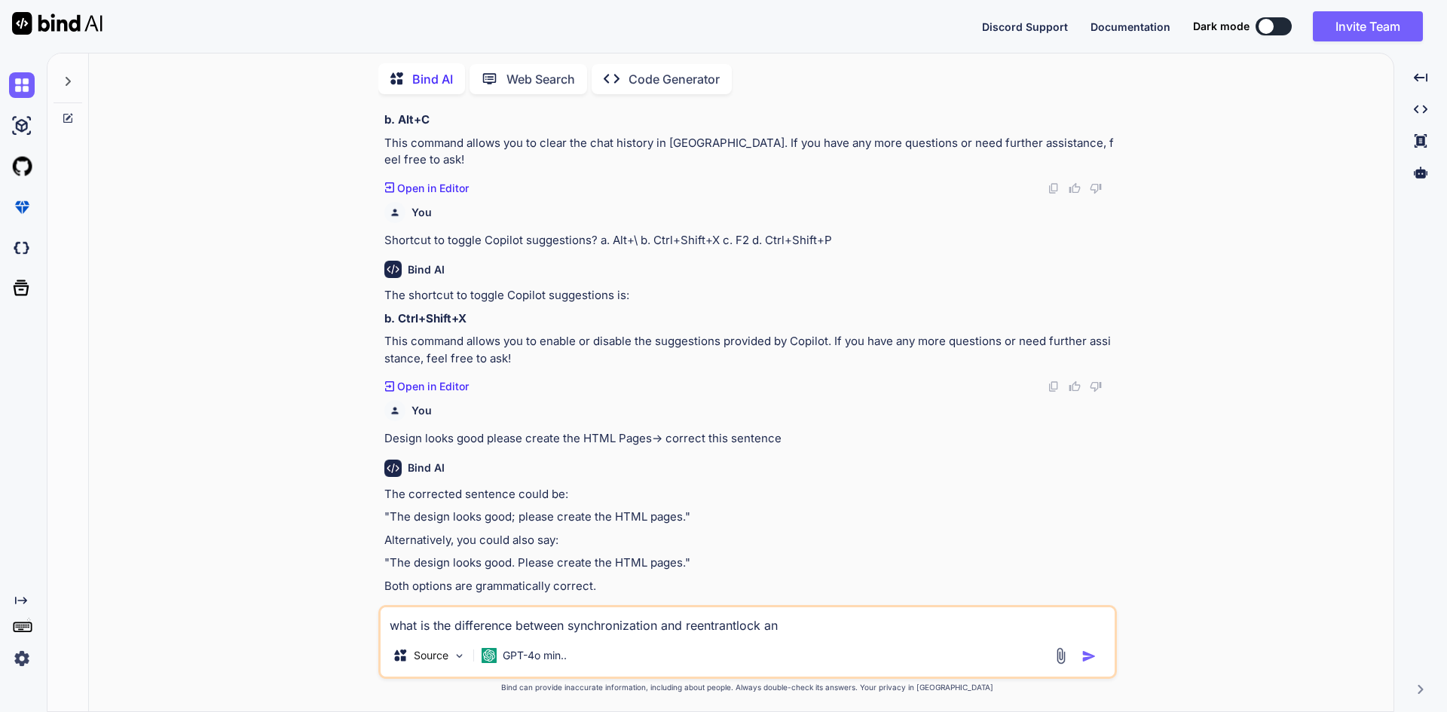
type textarea "what is the difference between synchronization and reentrantlock and"
type textarea "x"
type textarea "what is the difference between synchronization and reentrantlock and"
type textarea "x"
type textarea "what is the difference between synchronization and reentrantlock and w"
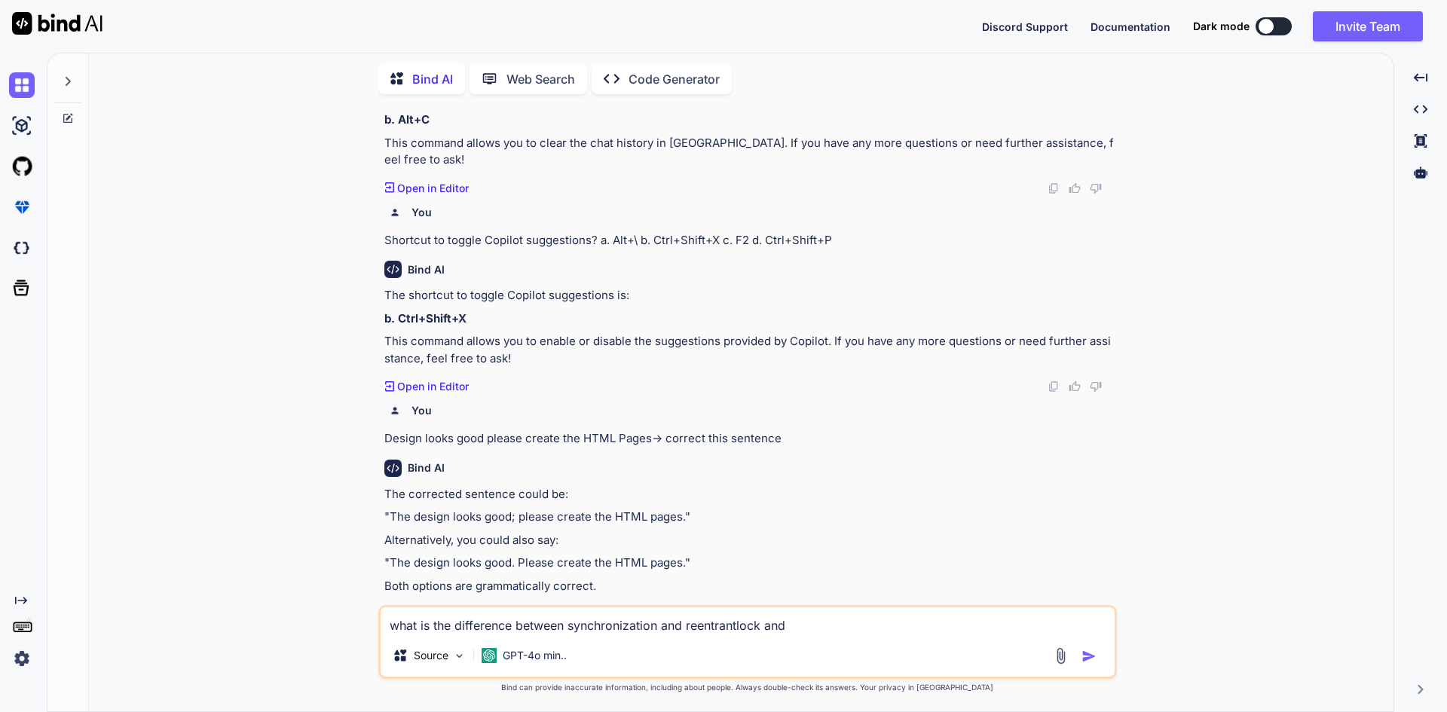
type textarea "x"
type textarea "what is the difference between synchronization and reentrantlock and wh"
type textarea "x"
type textarea "what is the difference between synchronization and reentrantlock and whi"
type textarea "x"
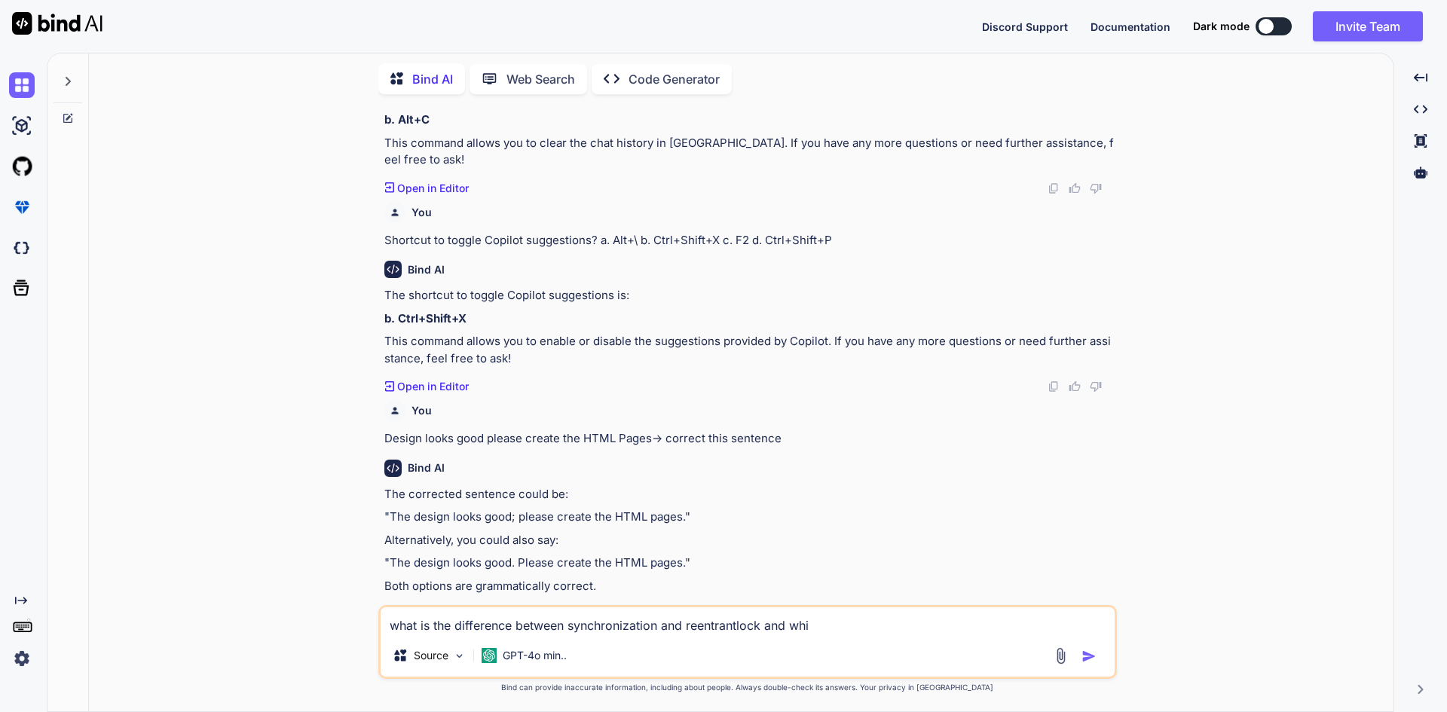
type textarea "what is the difference between synchronization and reentrantlock and whic"
type textarea "x"
type textarea "what is the difference between synchronization and reentrantlock and which"
type textarea "x"
type textarea "what is the difference between synchronization and reentrantlock and which"
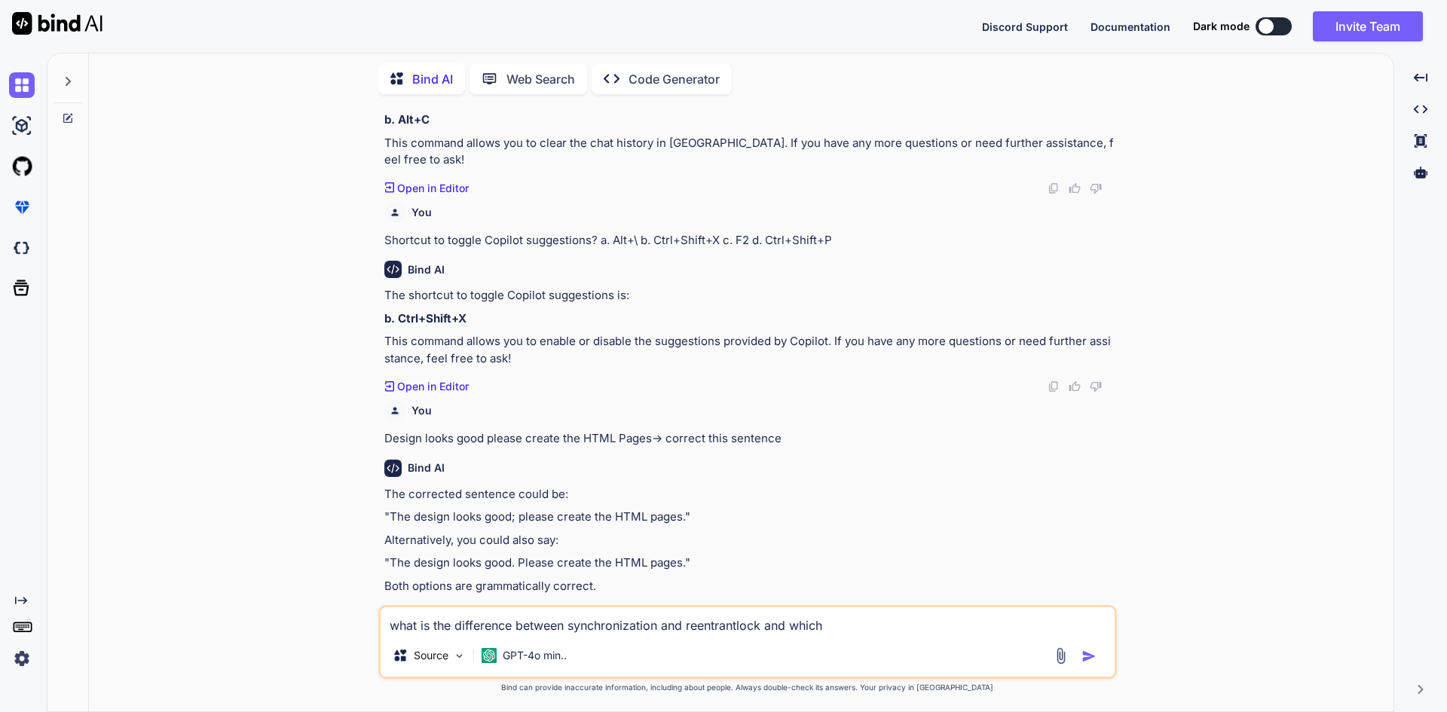
type textarea "x"
type textarea "what is the difference between synchronization and reentrantlock and which o"
type textarea "x"
type textarea "what is the difference between synchronization and reentrantlock and which on"
type textarea "x"
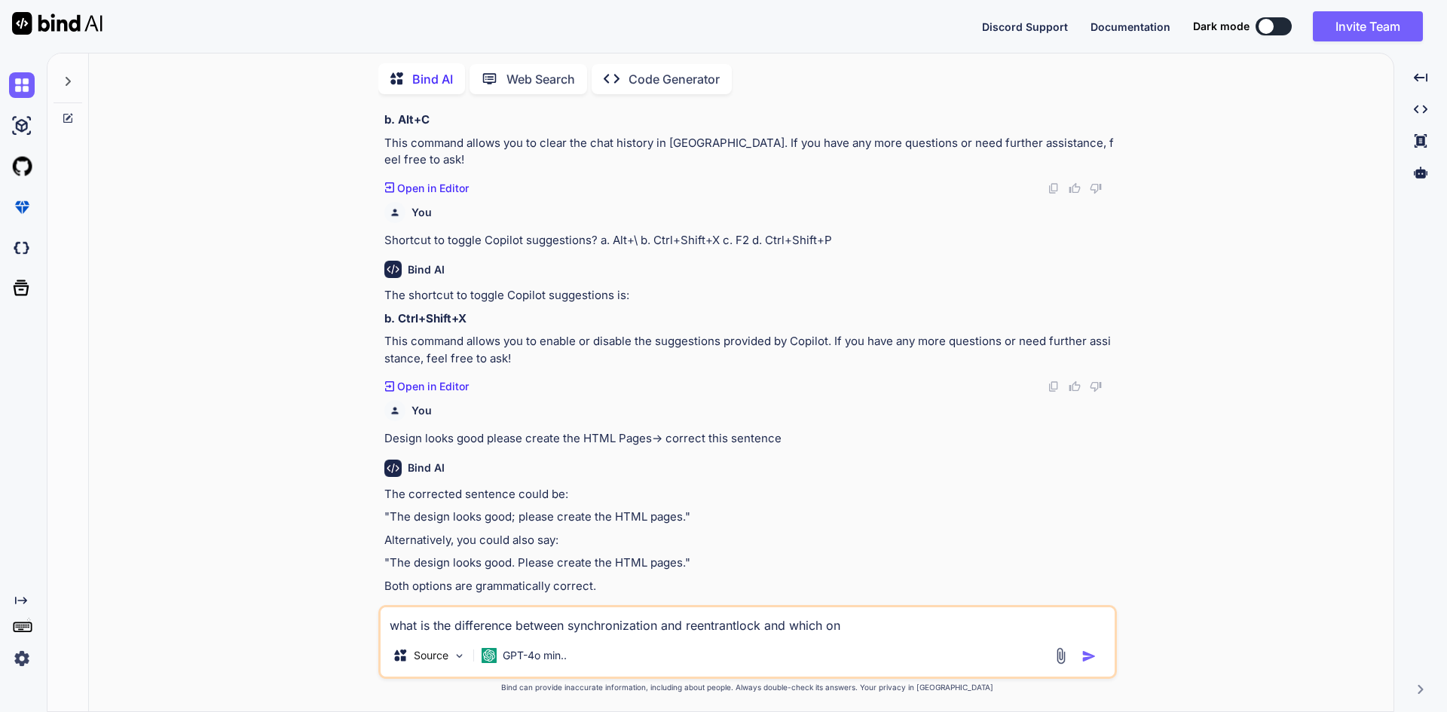
type textarea "what is the difference between synchronization and reentrantlock and which one"
type textarea "x"
type textarea "what is the difference between synchronization and reentrantlock and which one"
type textarea "x"
type textarea "what is the difference between synchronization and reentrantlock and which one i"
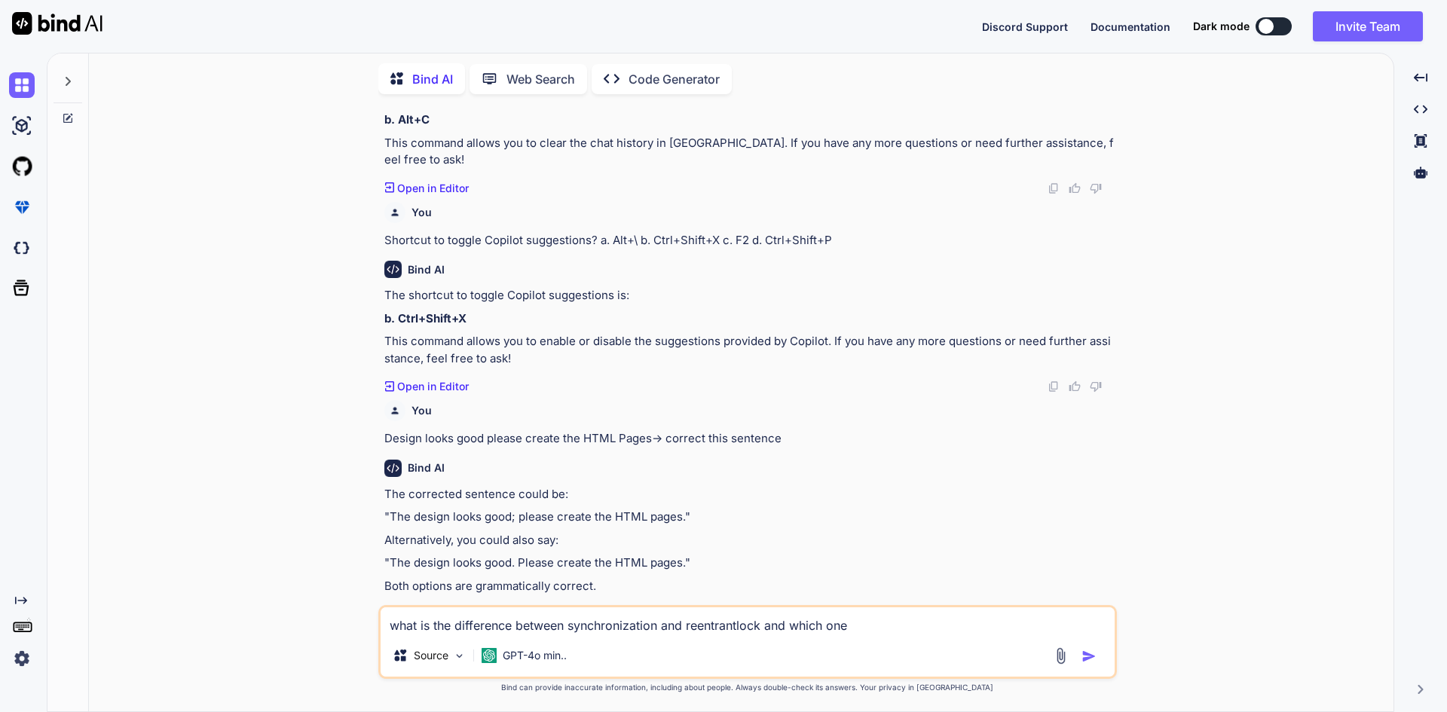
type textarea "x"
type textarea "what is the difference between synchronization and reentrantlock and which one …"
type textarea "x"
type textarea "what is the difference between synchronization and reentrantlock and which one …"
type textarea "x"
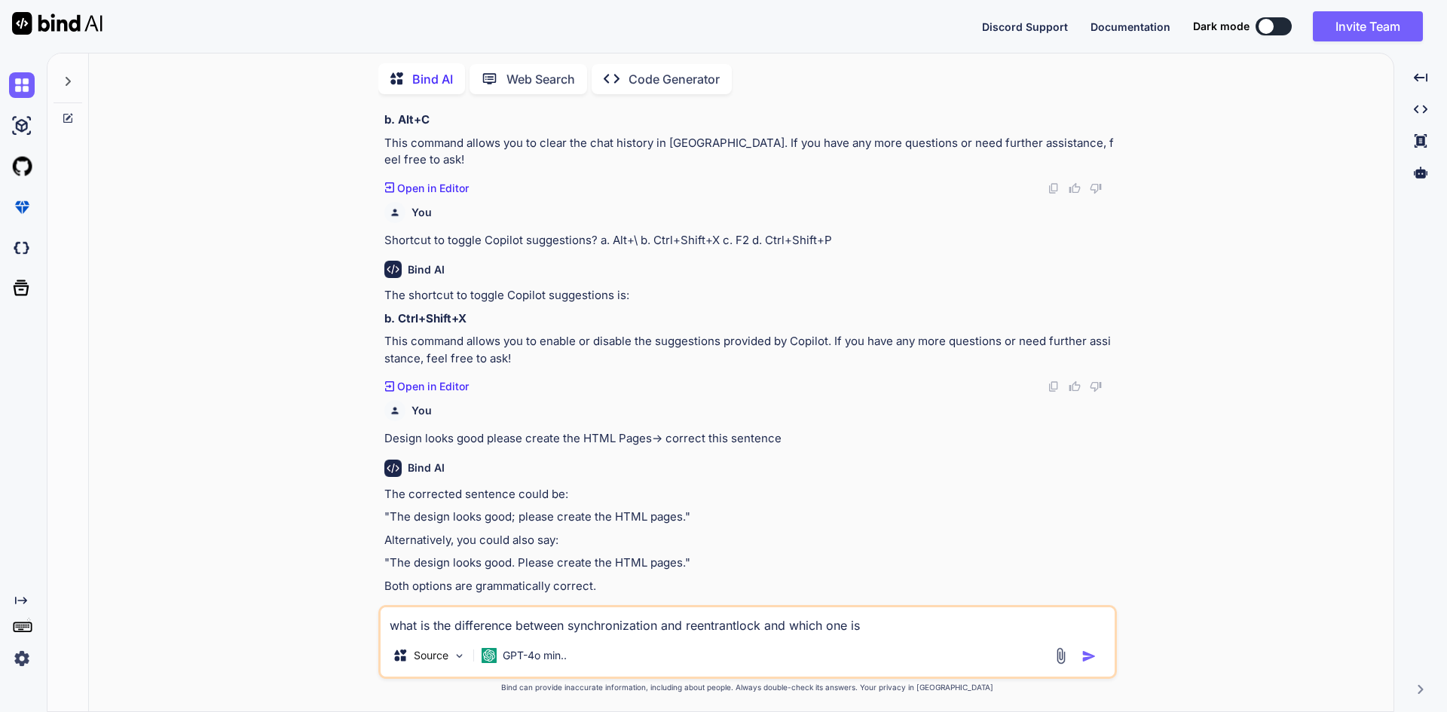
type textarea "what is the difference between synchronization and reentrantlock and which one …"
type textarea "x"
type textarea "what is the difference between synchronization and reentrantlock and which one …"
type textarea "x"
type textarea "what is the difference between synchronization and reentrantlock and which one …"
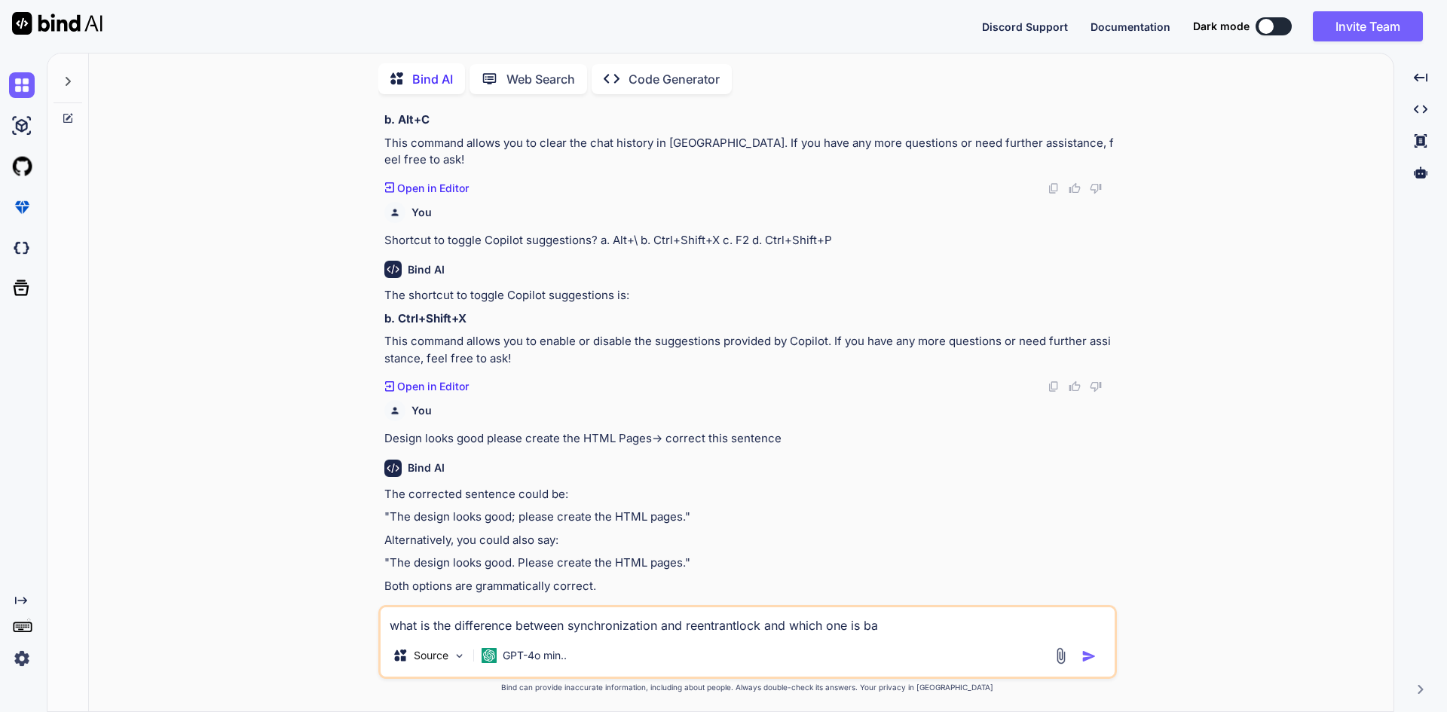
type textarea "x"
type textarea "what is the difference between synchronization and reentrantlock and which one …"
type textarea "x"
type textarea "what is the difference between synchronization and reentrantlock and which one …"
type textarea "x"
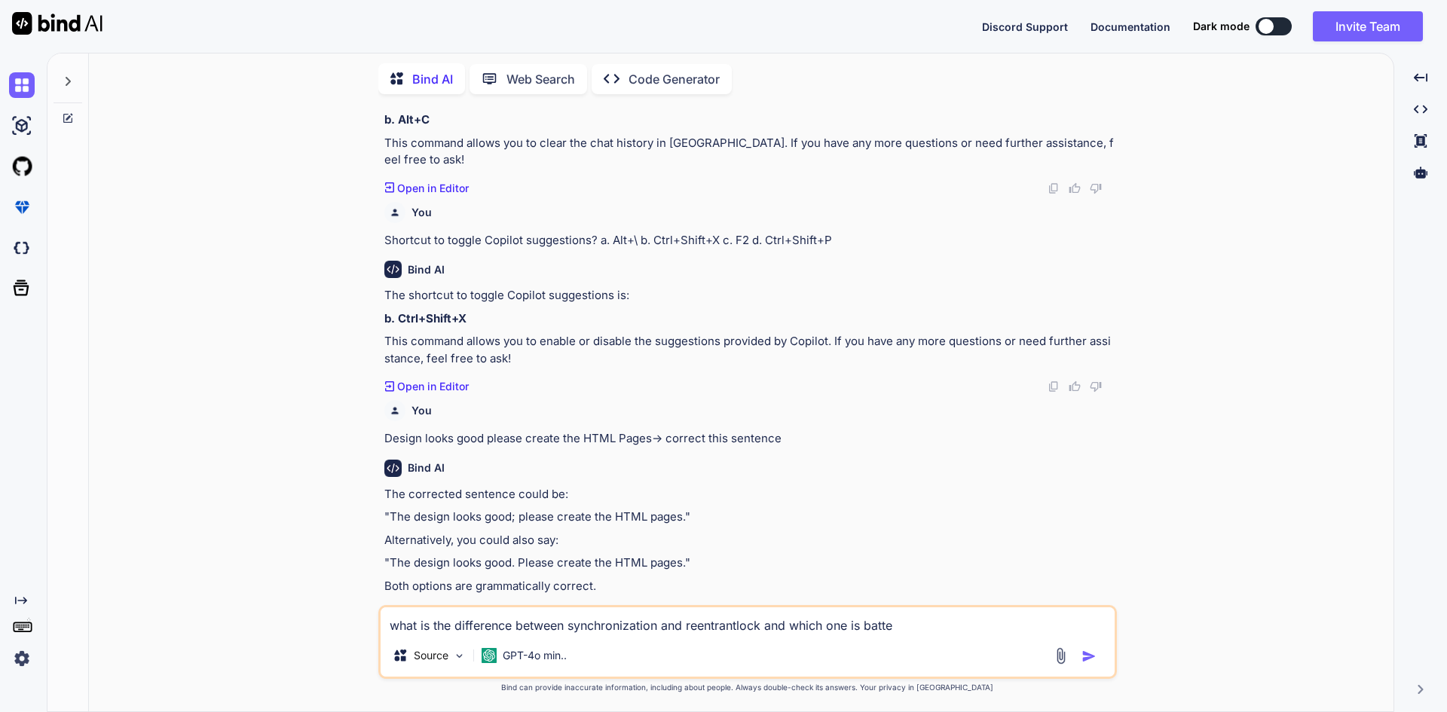
type textarea "what is the difference between synchronization and reentrantlock and which one …"
type textarea "x"
type textarea "what is the difference between synchronization and reentrantlock and which one …"
type textarea "x"
type textarea "what is the difference between synchronization and reentrantlock and which one …"
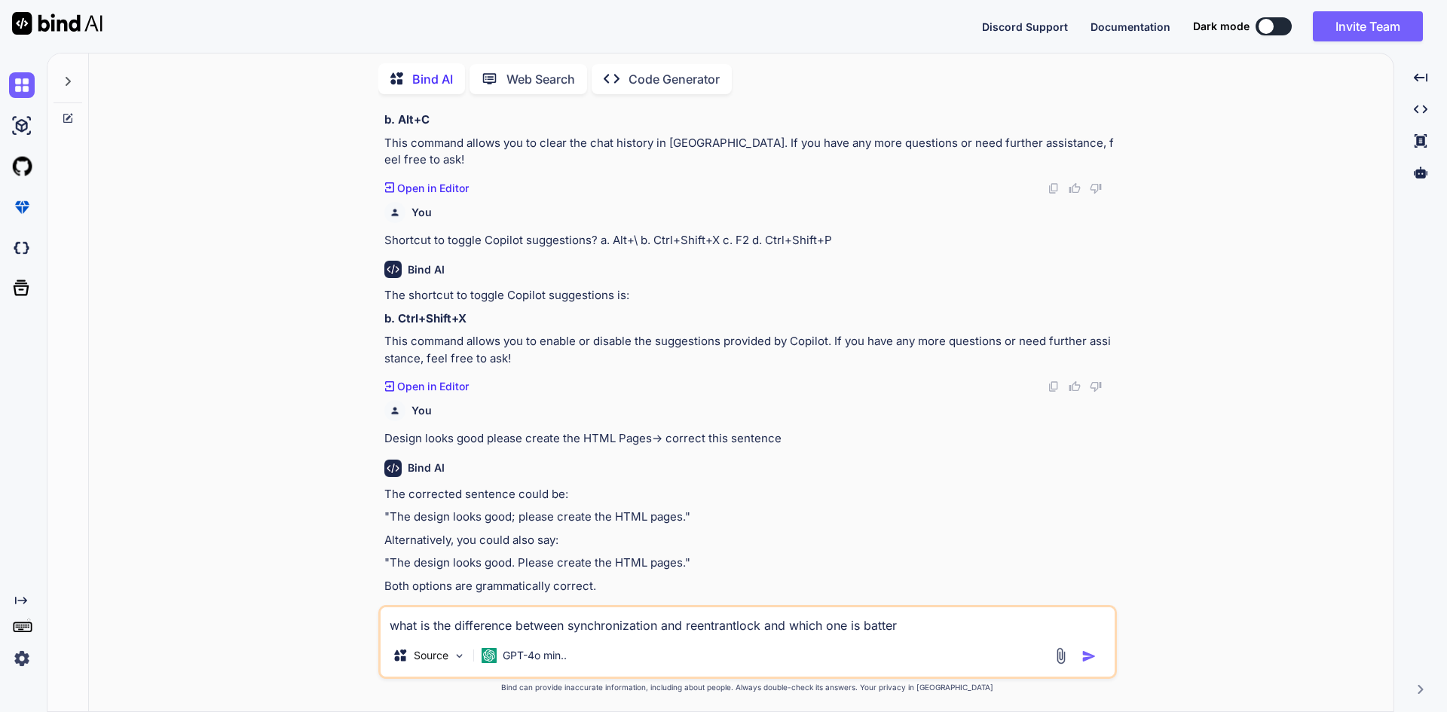
type textarea "x"
type textarea "what is the difference between synchronization and reentrantlock and which one …"
type textarea "x"
type textarea "what is the difference between synchronization and reentrantlock and which one …"
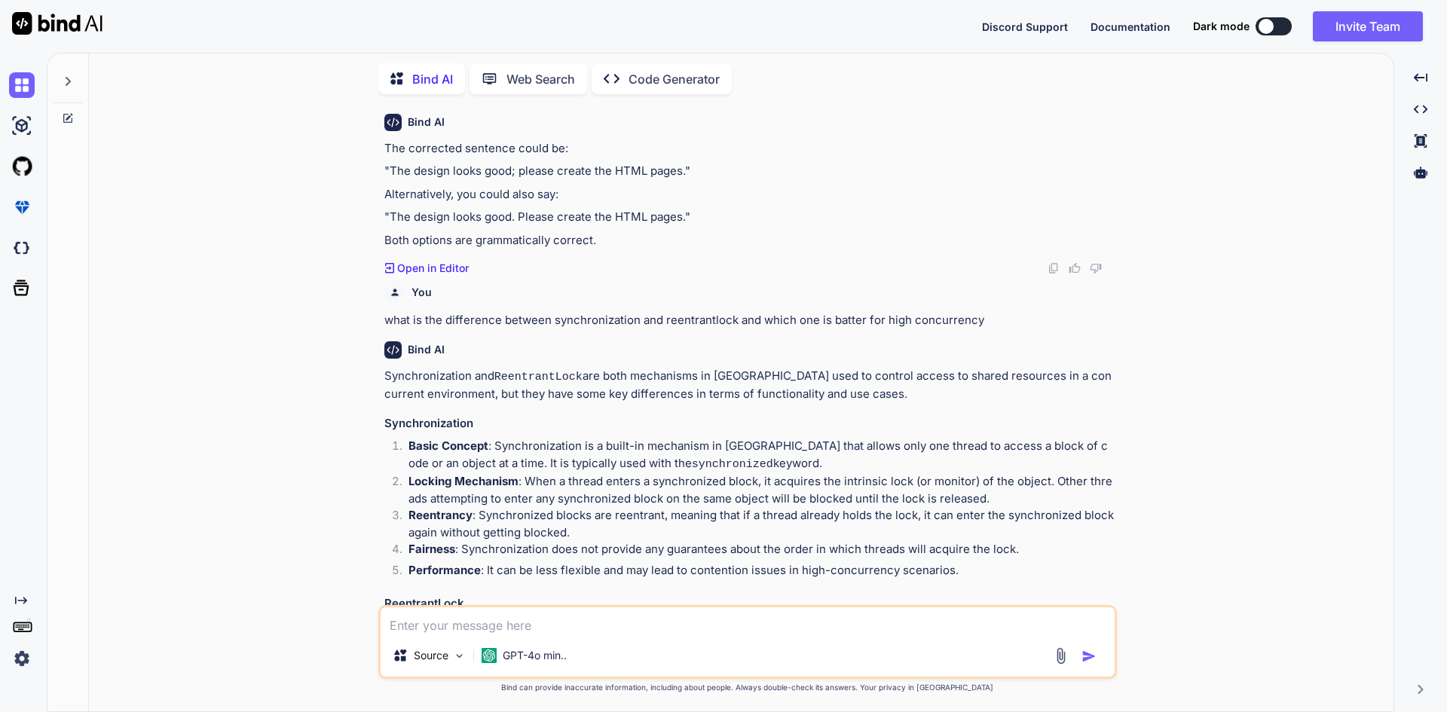
scroll to position [918, 0]
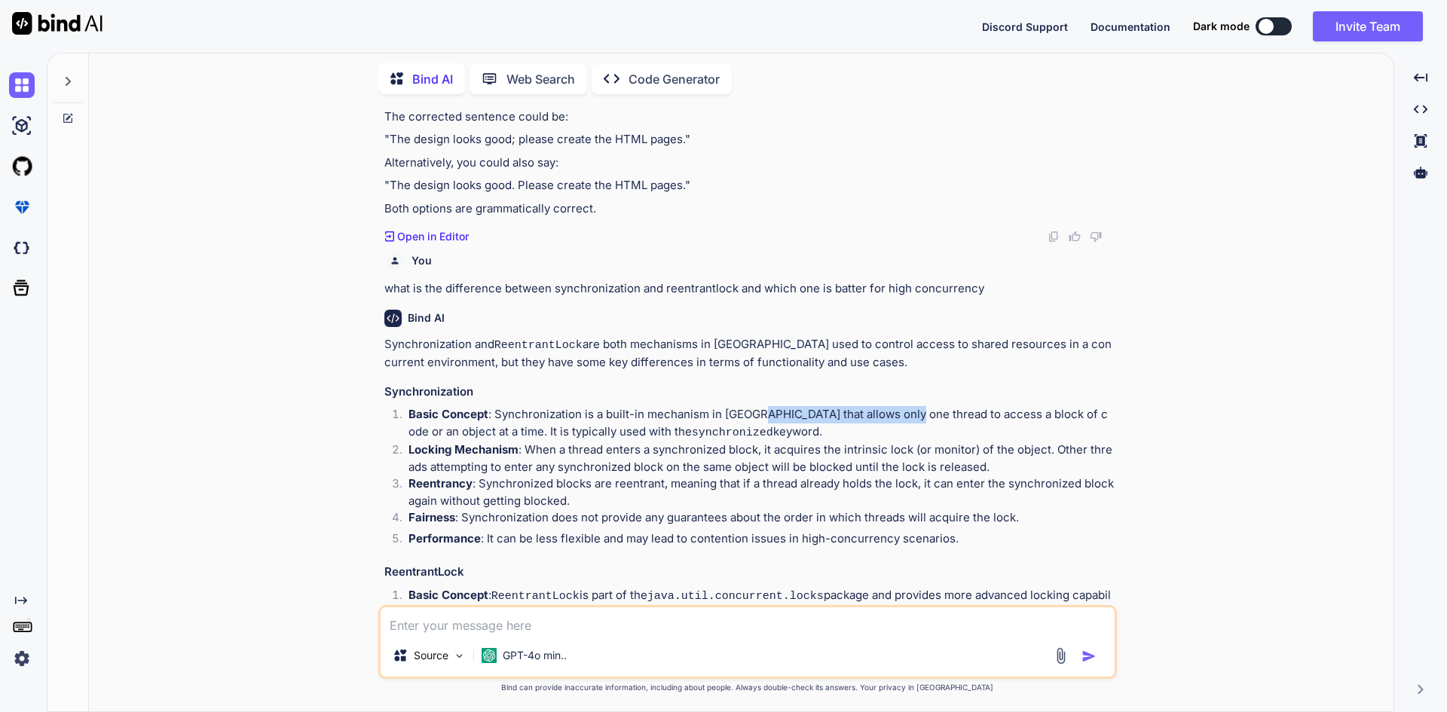
drag, startPoint x: 754, startPoint y: 397, endPoint x: 903, endPoint y: 392, distance: 149.3
click at [903, 406] on p "Basic Concept : Synchronization is a built-in mechanism in [GEOGRAPHIC_DATA] th…" at bounding box center [762, 423] width 706 height 35
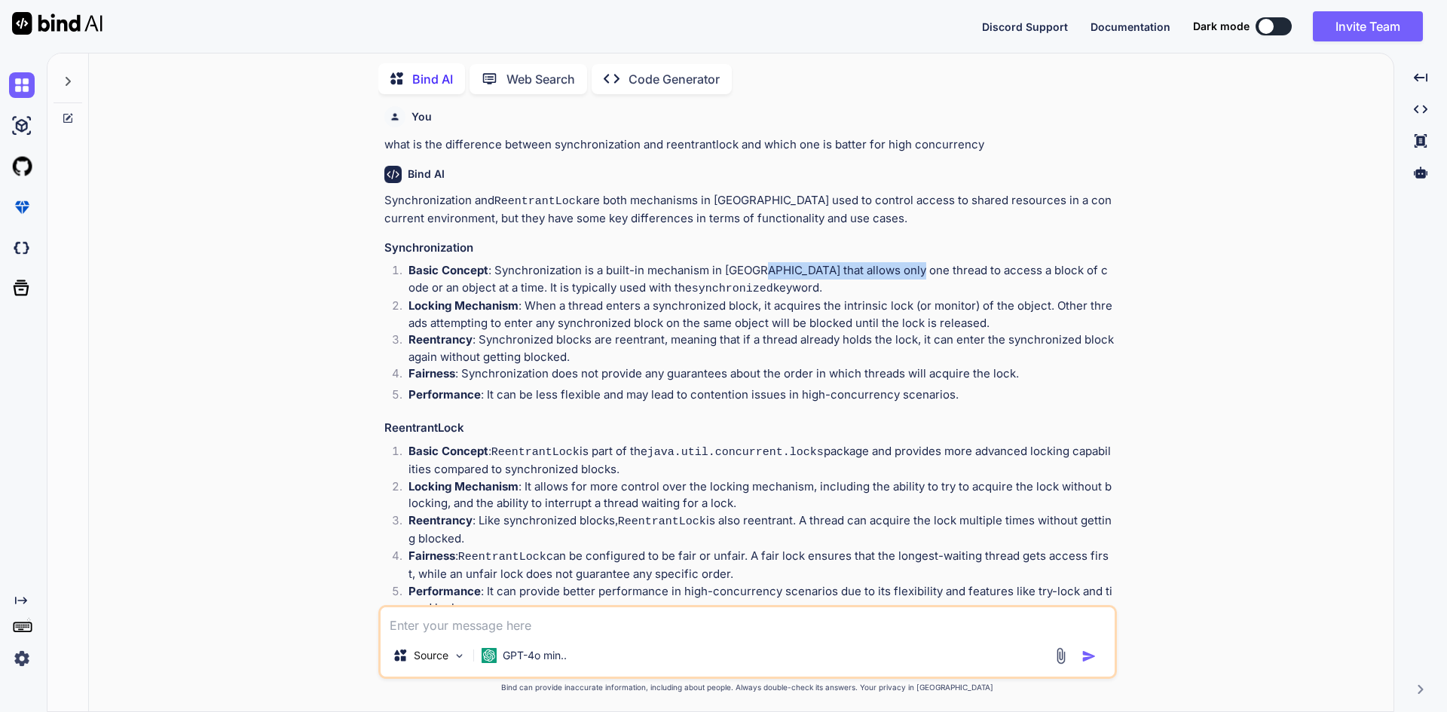
scroll to position [1069, 0]
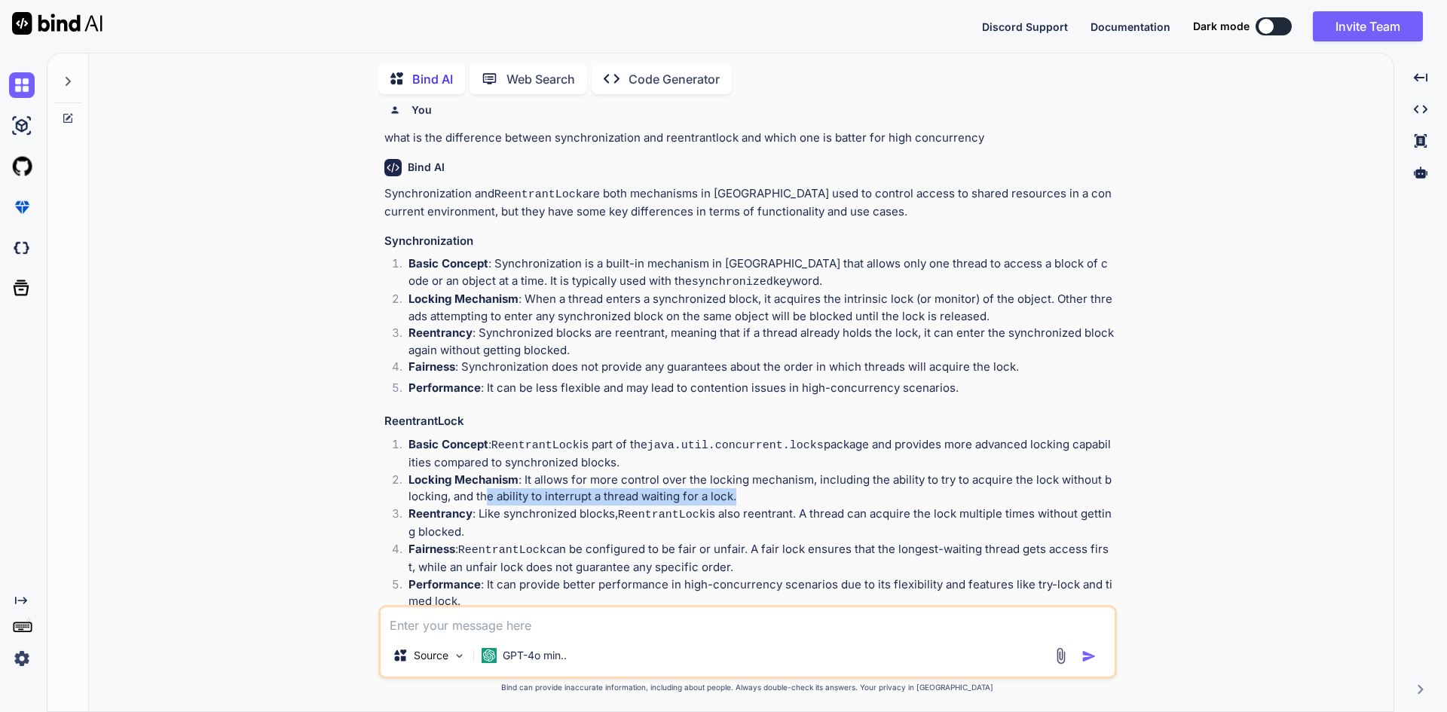
drag, startPoint x: 483, startPoint y: 470, endPoint x: 788, endPoint y: 473, distance: 304.6
click at [788, 473] on p "Locking Mechanism : It allows for more control over the locking mechanism, incl…" at bounding box center [762, 489] width 706 height 34
click at [598, 472] on p "Locking Mechanism : It allows for more control over the locking mechanism, incl…" at bounding box center [762, 489] width 706 height 34
drag, startPoint x: 478, startPoint y: 472, endPoint x: 776, endPoint y: 481, distance: 297.9
click at [776, 481] on p "Locking Mechanism : It allows for more control over the locking mechanism, incl…" at bounding box center [762, 489] width 706 height 34
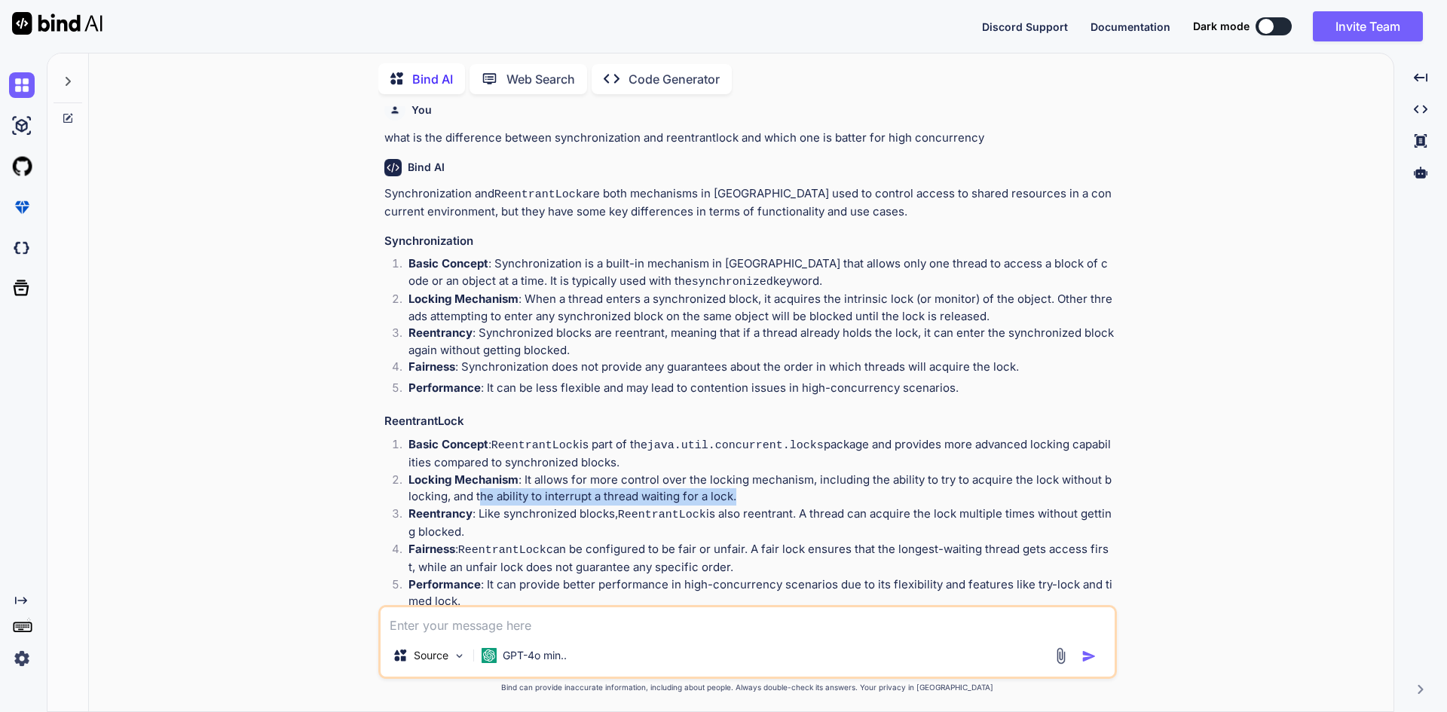
click at [776, 480] on p "Locking Mechanism : It allows for more control over the locking mechanism, incl…" at bounding box center [762, 489] width 706 height 34
drag, startPoint x: 745, startPoint y: 475, endPoint x: 383, endPoint y: 468, distance: 361.9
click at [383, 468] on div "You Poor suggestion quality can often be improved by: a. Using short variable n…" at bounding box center [749, 355] width 736 height 499
drag, startPoint x: 361, startPoint y: 445, endPoint x: 278, endPoint y: 410, distance: 89.9
click at [278, 410] on div "You Poor suggestion quality can often be improved by: a. Using short variable n…" at bounding box center [747, 408] width 1293 height 605
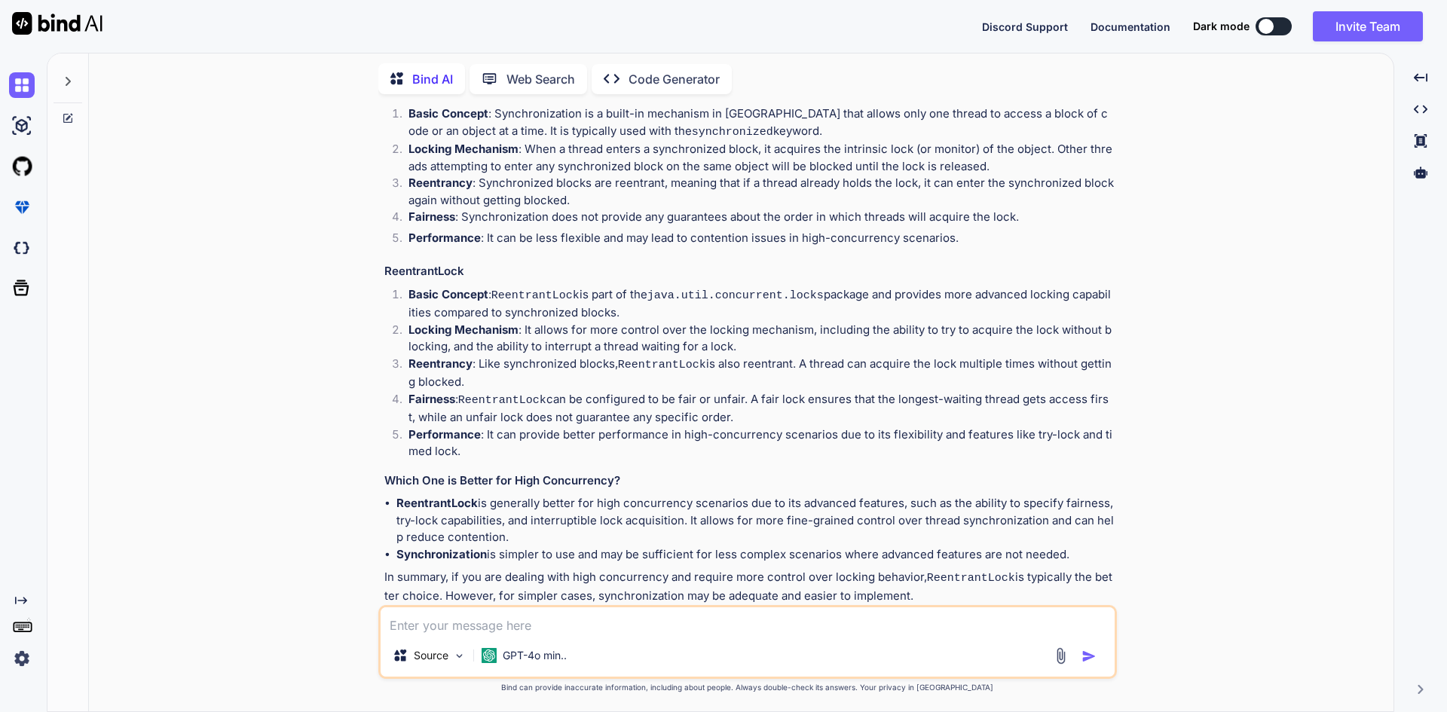
scroll to position [1220, 0]
drag, startPoint x: 436, startPoint y: 504, endPoint x: 293, endPoint y: 608, distance: 177.0
click at [293, 608] on div "You Poor suggestion quality can often be improved by: a. Using short variable n…" at bounding box center [747, 408] width 1293 height 605
drag, startPoint x: 405, startPoint y: 272, endPoint x: 619, endPoint y: 291, distance: 214.9
click at [619, 291] on li "Basic Concept : ReentrantLock is part of the java.util.concurrent.locks package…" at bounding box center [756, 303] width 718 height 35
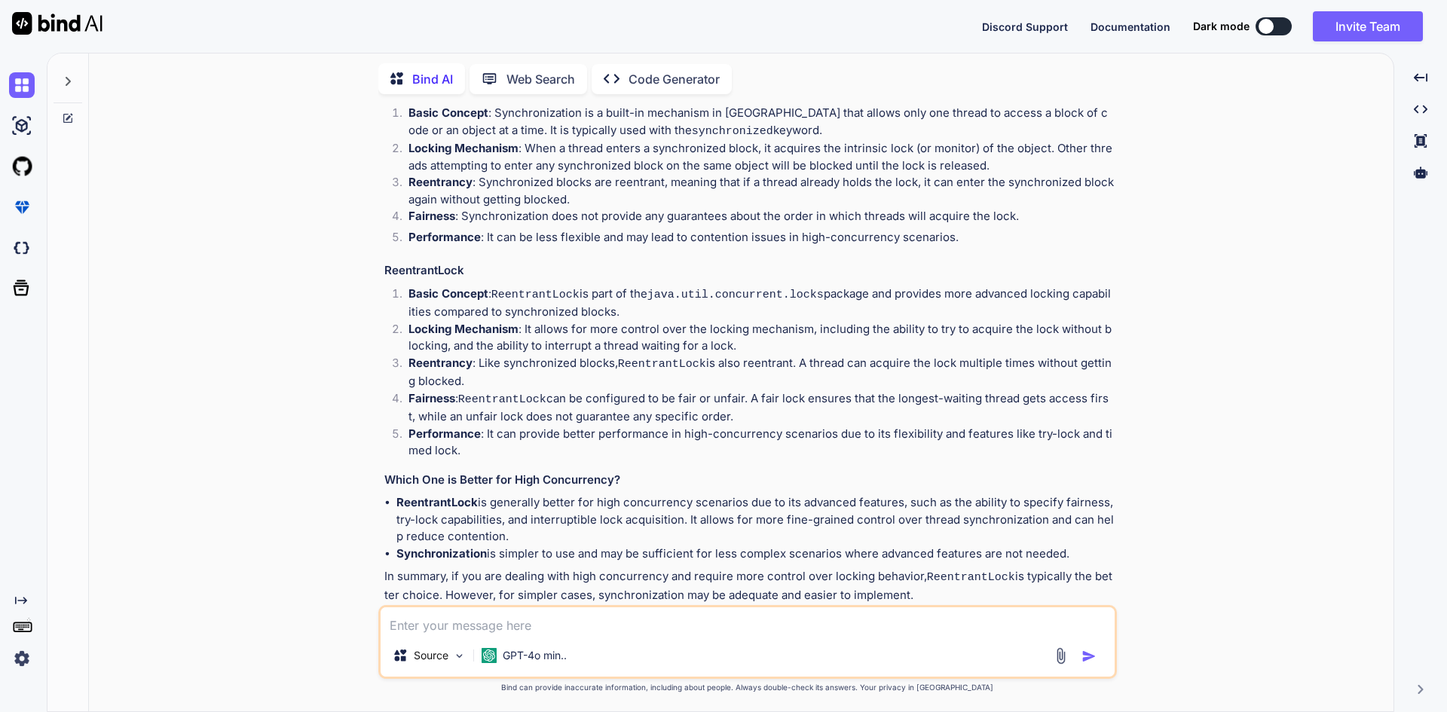
click at [619, 291] on p "Basic Concept : ReentrantLock is part of the java.util.concurrent.locks package…" at bounding box center [762, 303] width 706 height 35
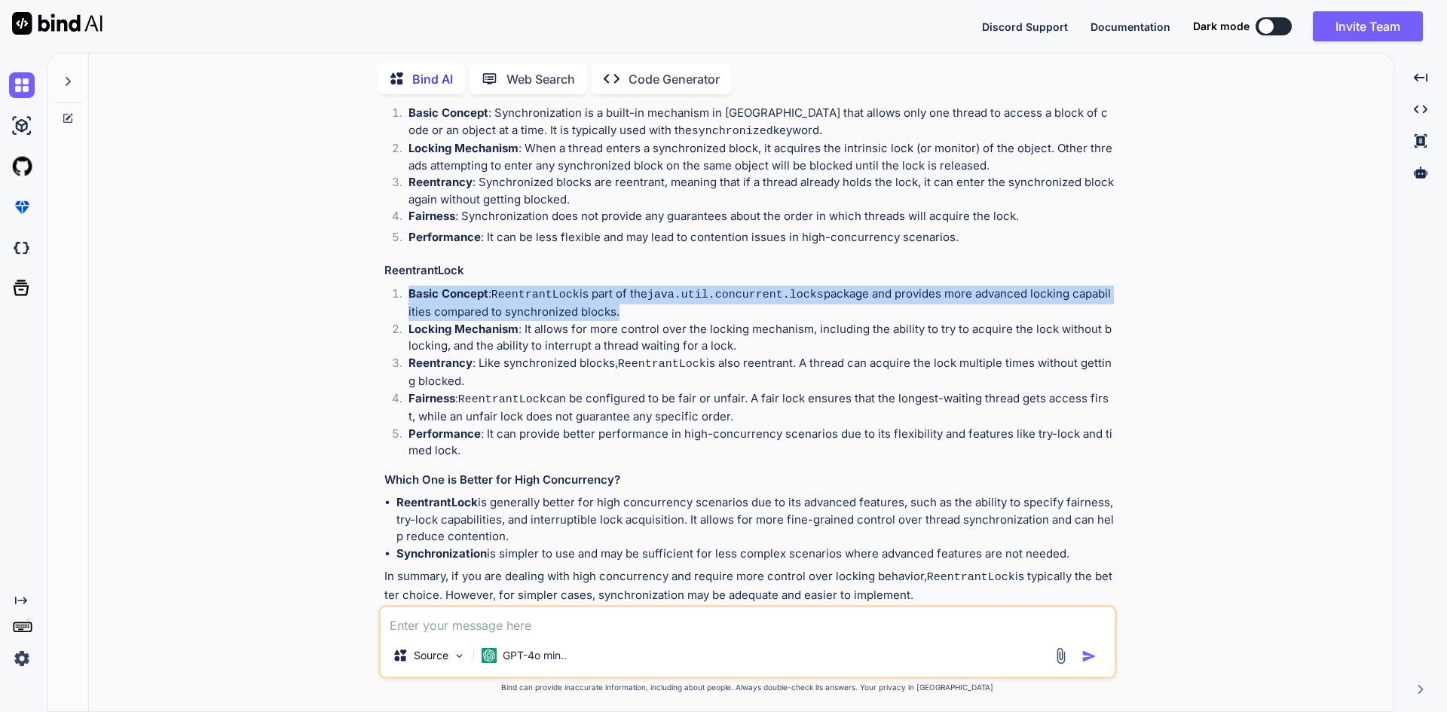
drag, startPoint x: 619, startPoint y: 291, endPoint x: 415, endPoint y: 265, distance: 205.3
click at [415, 265] on div "Synchronization and ReentrantLock are both mechanisms in [GEOGRAPHIC_DATA] used…" at bounding box center [749, 320] width 730 height 570
click at [416, 286] on strong "Basic Concept" at bounding box center [449, 293] width 80 height 14
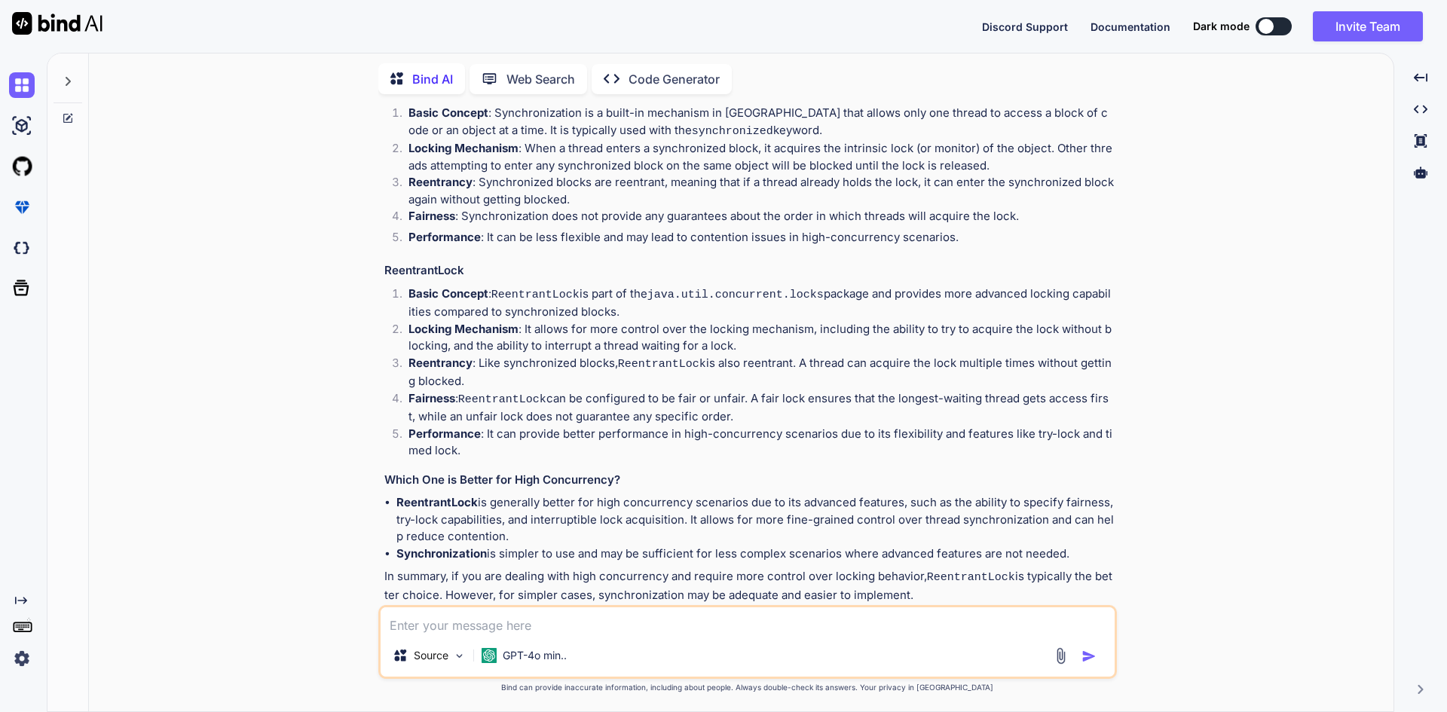
drag, startPoint x: 408, startPoint y: 270, endPoint x: 617, endPoint y: 289, distance: 210.5
click at [617, 289] on li "Basic Concept : ReentrantLock is part of the java.util.concurrent.locks package…" at bounding box center [756, 303] width 718 height 35
click at [619, 289] on p "Basic Concept : ReentrantLock is part of the java.util.concurrent.locks package…" at bounding box center [762, 303] width 706 height 35
drag, startPoint x: 614, startPoint y: 289, endPoint x: 467, endPoint y: 353, distance: 160.1
click at [471, 359] on ol "Basic Concept : ReentrantLock is part of the java.util.concurrent.locks package…" at bounding box center [749, 373] width 730 height 174
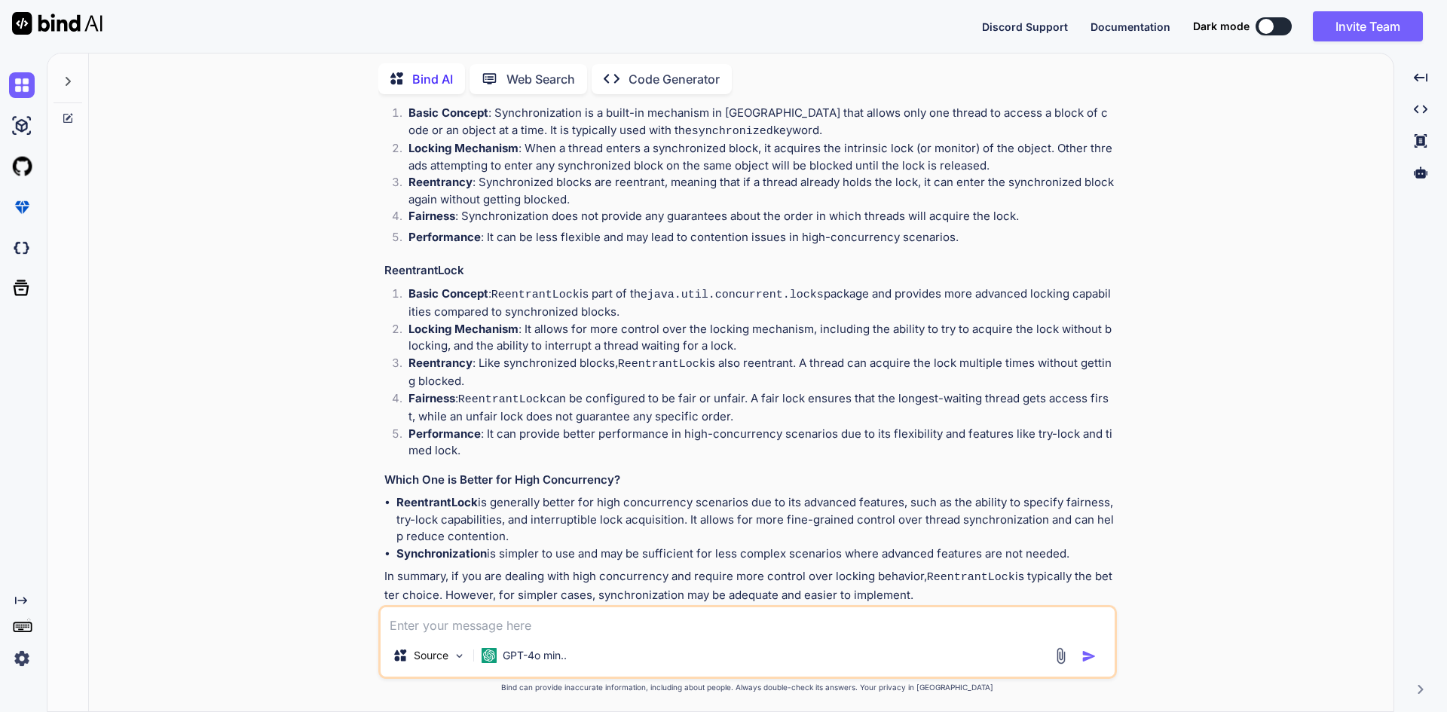
click at [467, 355] on p "Reentrancy : Like synchronized blocks, ReentrantLock is also reentrant. A threa…" at bounding box center [762, 372] width 706 height 35
drag, startPoint x: 458, startPoint y: 361, endPoint x: 405, endPoint y: 274, distance: 102.1
click at [405, 286] on ol "Basic Concept : ReentrantLock is part of the java.util.concurrent.locks package…" at bounding box center [749, 373] width 730 height 174
click at [433, 321] on p "Locking Mechanism : It allows for more control over the locking mechanism, incl…" at bounding box center [762, 338] width 706 height 34
drag, startPoint x: 455, startPoint y: 358, endPoint x: 400, endPoint y: 276, distance: 98.9
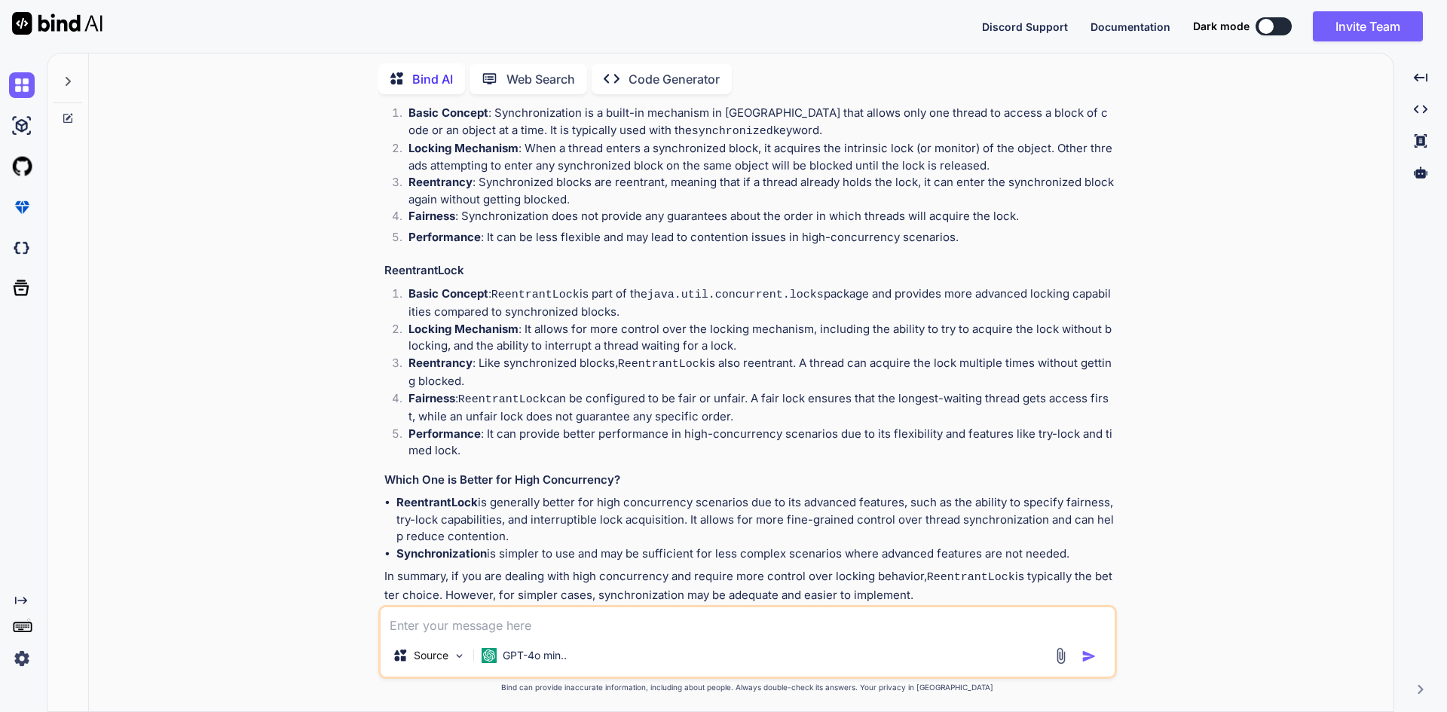
click at [400, 286] on ol "Basic Concept : ReentrantLock is part of the java.util.concurrent.locks package…" at bounding box center [749, 373] width 730 height 174
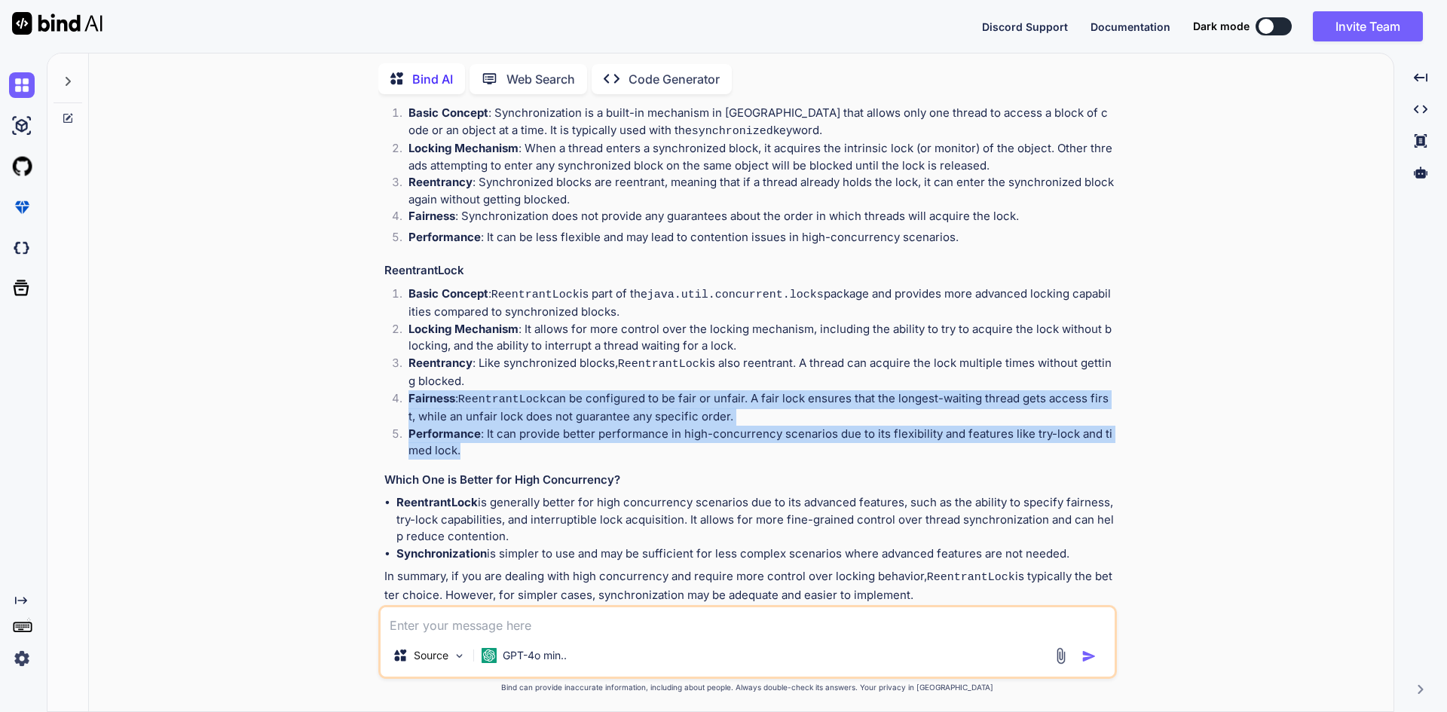
drag, startPoint x: 475, startPoint y: 429, endPoint x: 403, endPoint y: 376, distance: 89.0
click at [403, 376] on ol "Basic Concept : ReentrantLock is part of the java.util.concurrent.locks package…" at bounding box center [749, 373] width 730 height 174
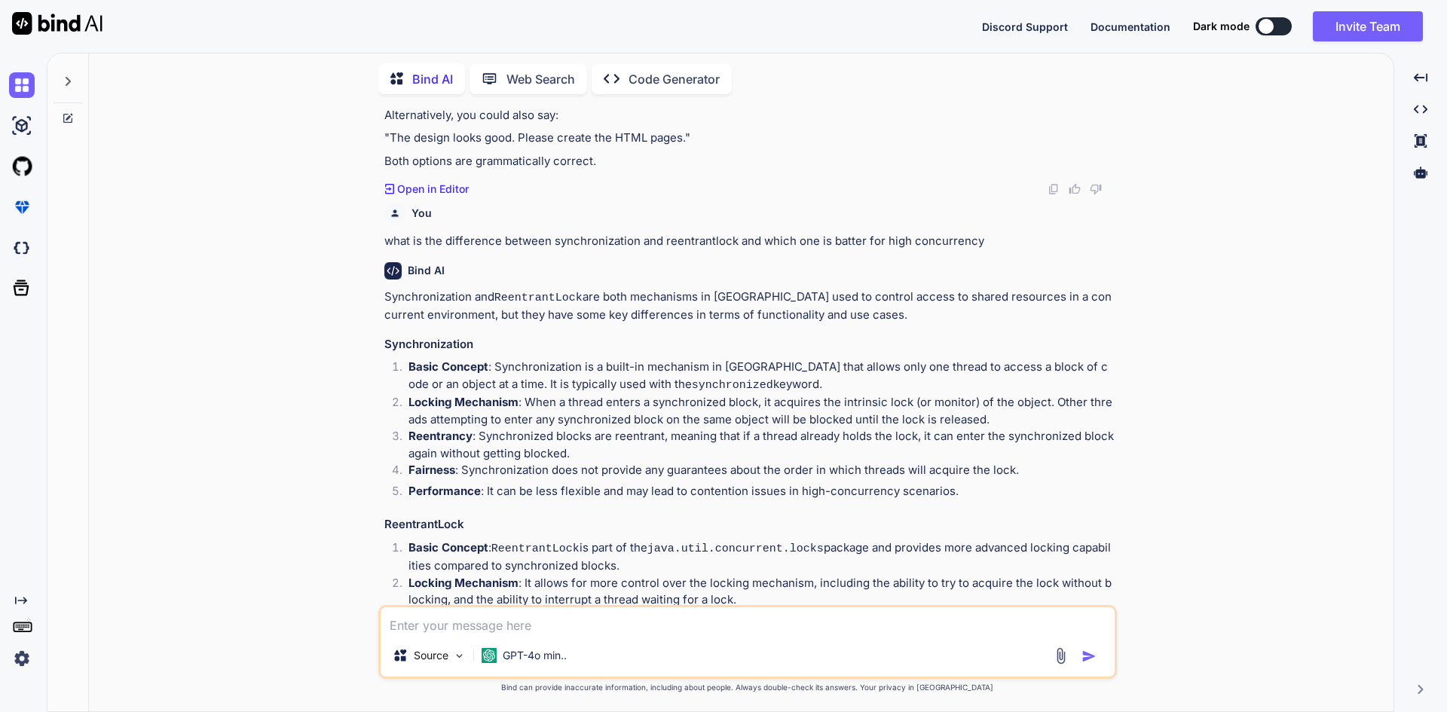
scroll to position [918, 0]
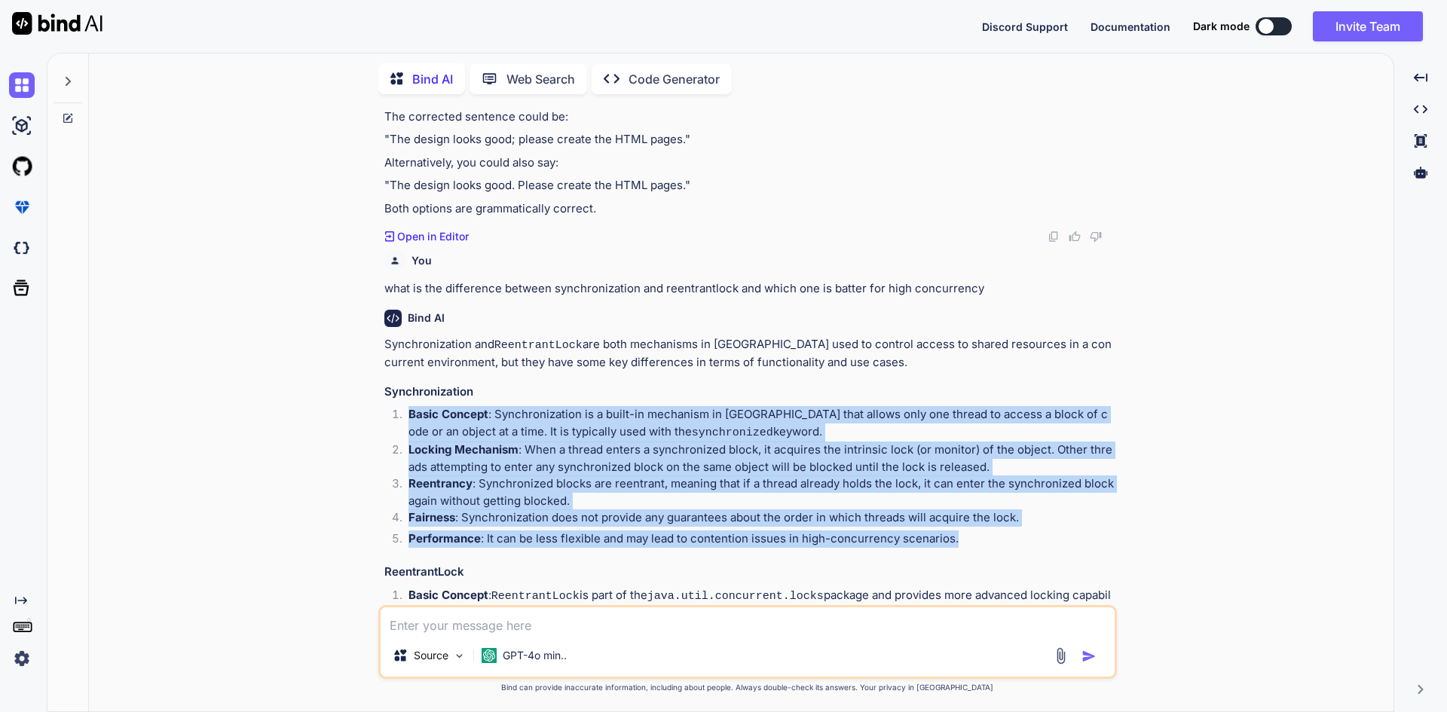
drag, startPoint x: 404, startPoint y: 396, endPoint x: 979, endPoint y: 531, distance: 591.0
click at [979, 531] on ol "Basic Concept : Synchronization is a built-in mechanism in [GEOGRAPHIC_DATA] th…" at bounding box center [749, 478] width 730 height 145
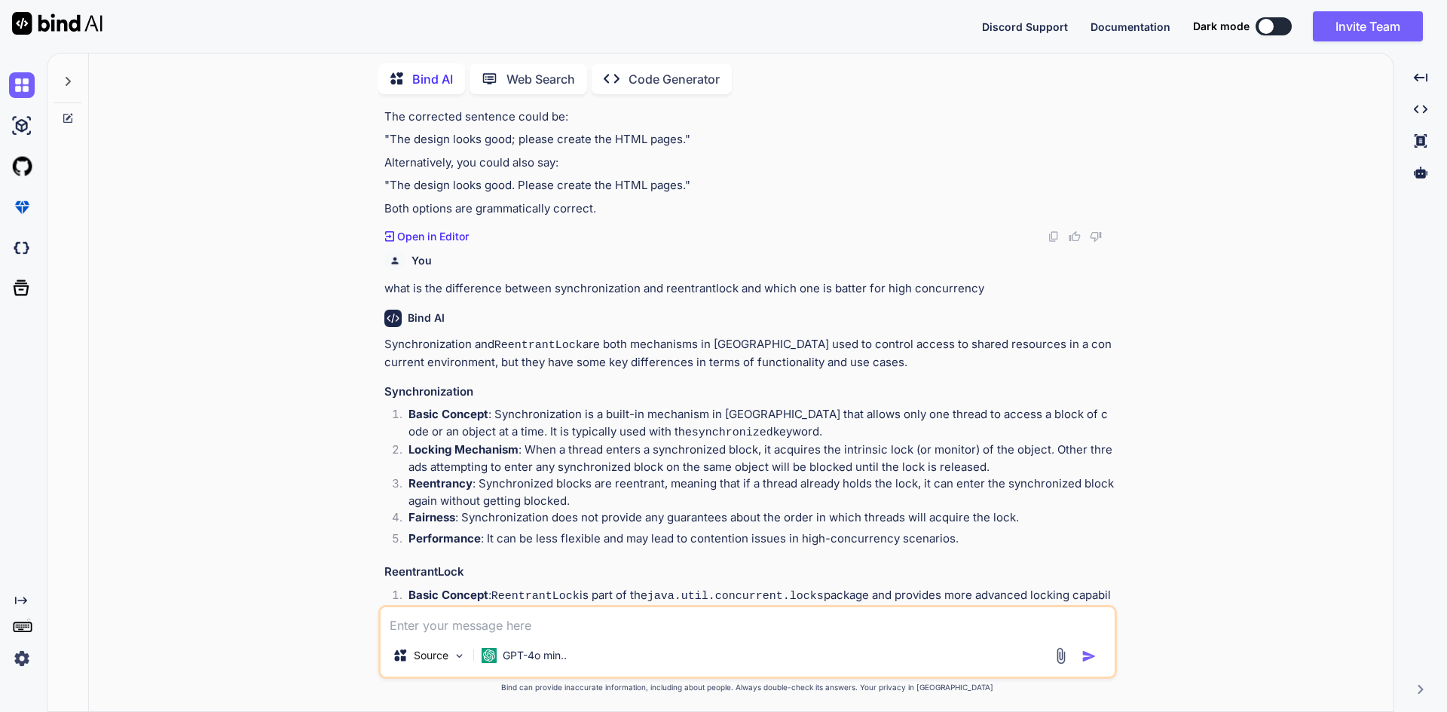
click at [430, 336] on p "Synchronization and ReentrantLock are both mechanisms in [GEOGRAPHIC_DATA] used…" at bounding box center [749, 353] width 730 height 35
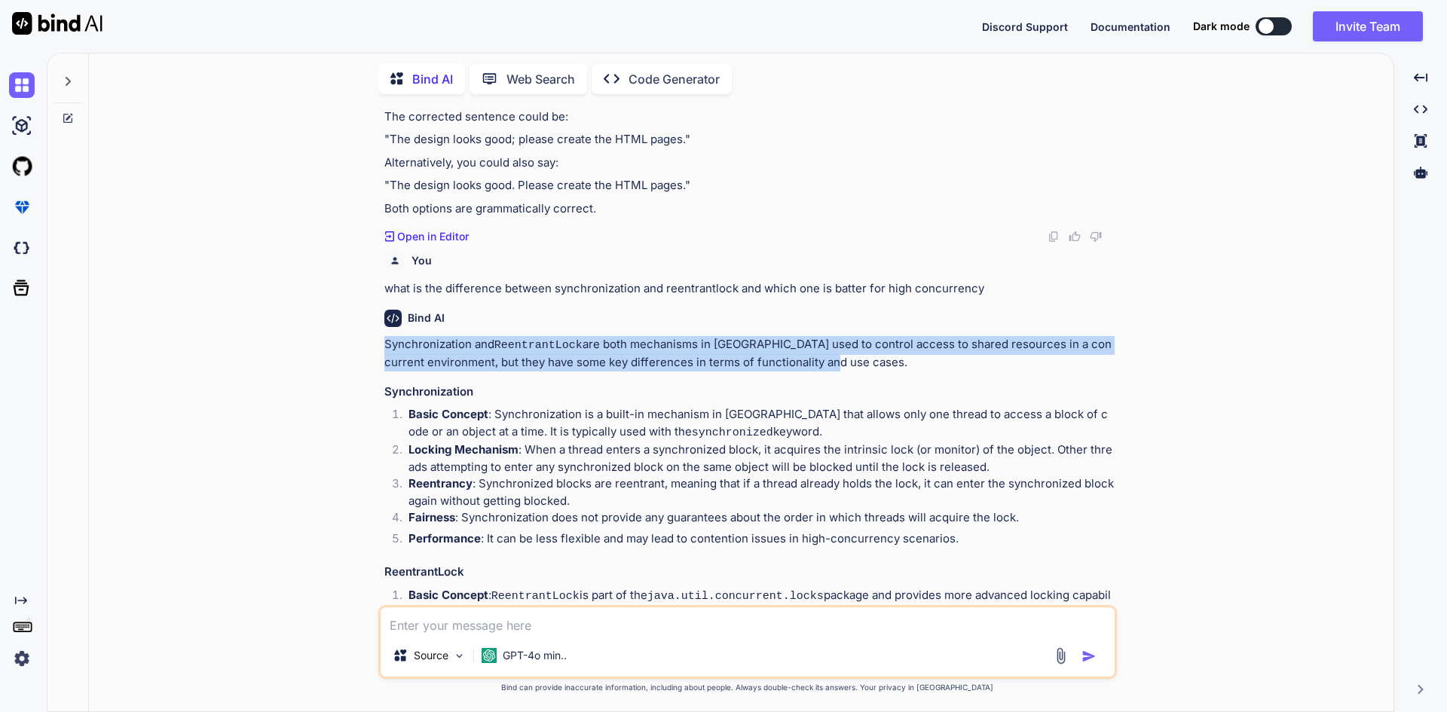
drag, startPoint x: 379, startPoint y: 325, endPoint x: 810, endPoint y: 348, distance: 431.1
click at [810, 348] on div "You Poor suggestion quality can often be improved by: a. Using short variable n…" at bounding box center [747, 408] width 739 height 605
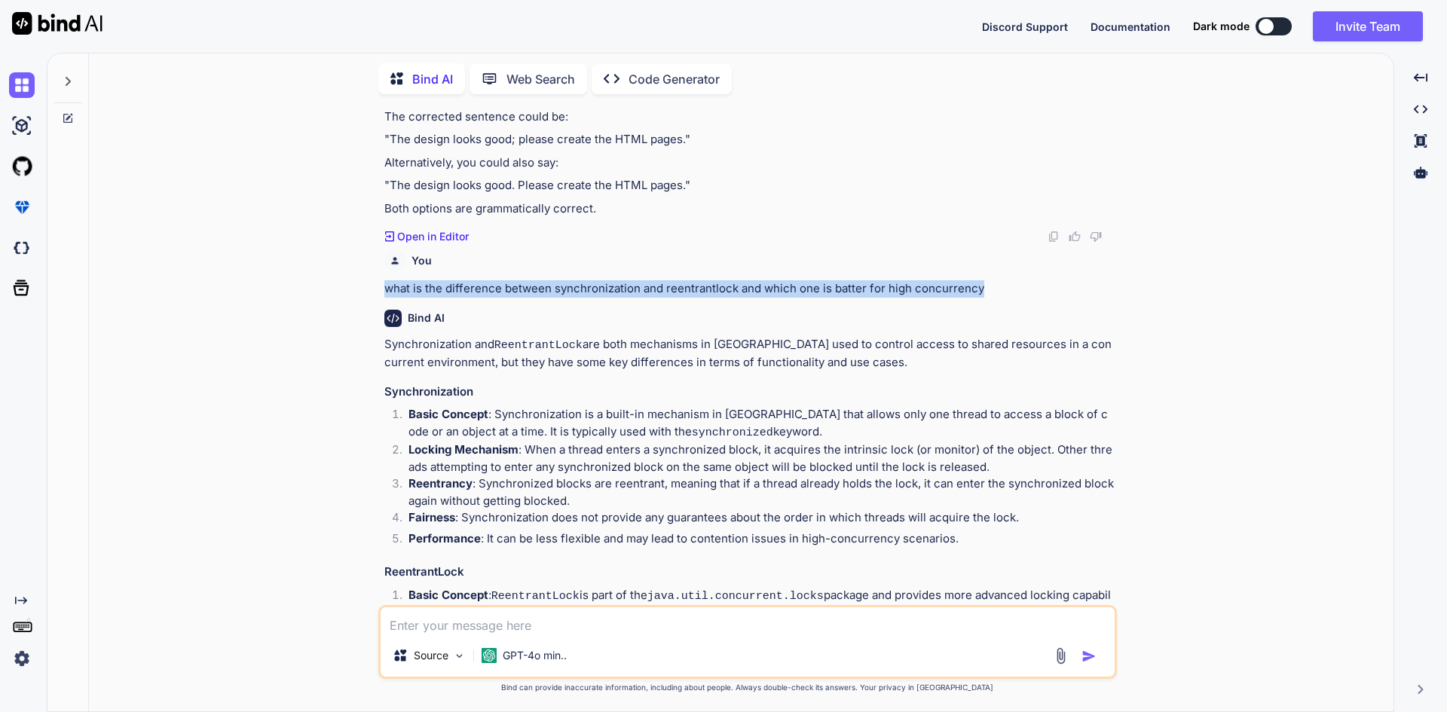
drag, startPoint x: 382, startPoint y: 273, endPoint x: 985, endPoint y: 271, distance: 603.1
click at [985, 271] on div "You Poor suggestion quality can often be improved by: a. Using short variable n…" at bounding box center [749, 355] width 736 height 499
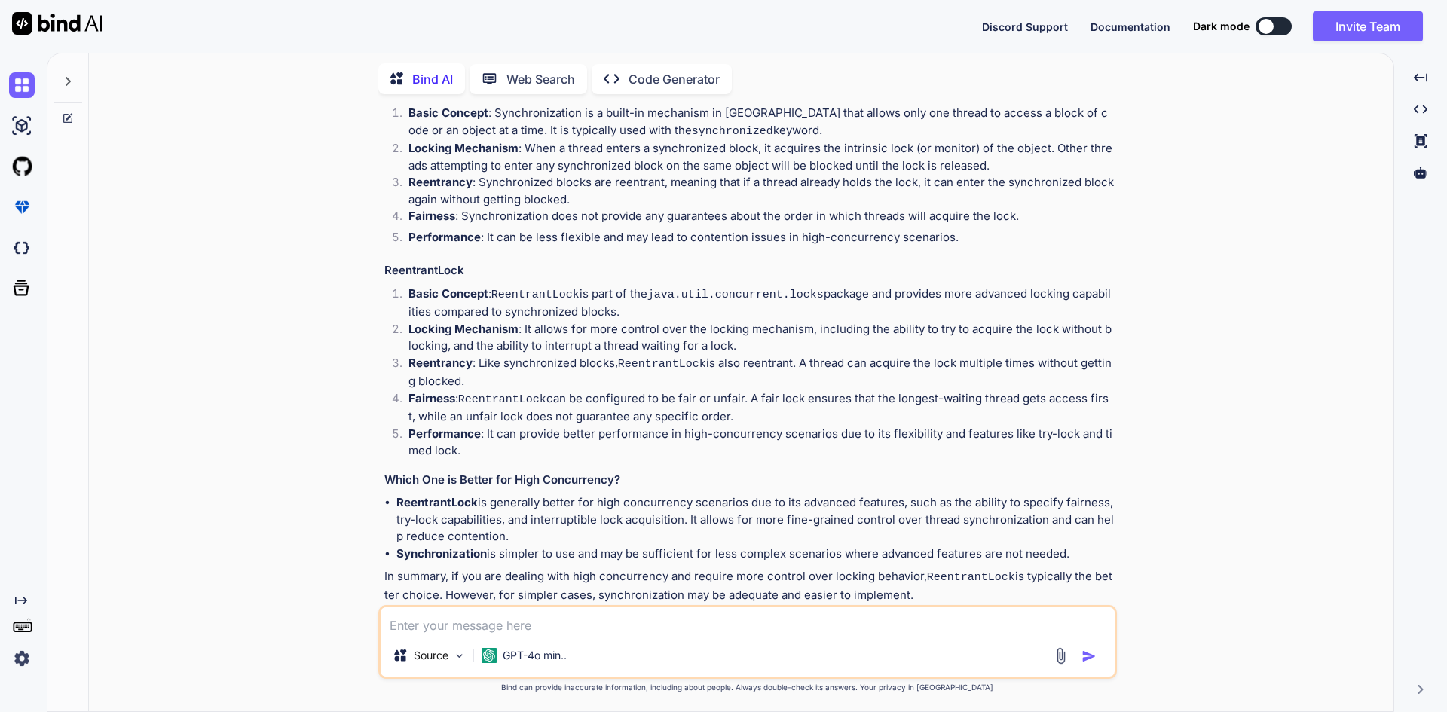
drag, startPoint x: 381, startPoint y: 457, endPoint x: 564, endPoint y: 509, distance: 189.7
click at [564, 509] on div "You Poor suggestion quality can often be improved by: a. Using short variable n…" at bounding box center [749, 355] width 736 height 499
click at [427, 629] on textarea at bounding box center [748, 621] width 734 height 27
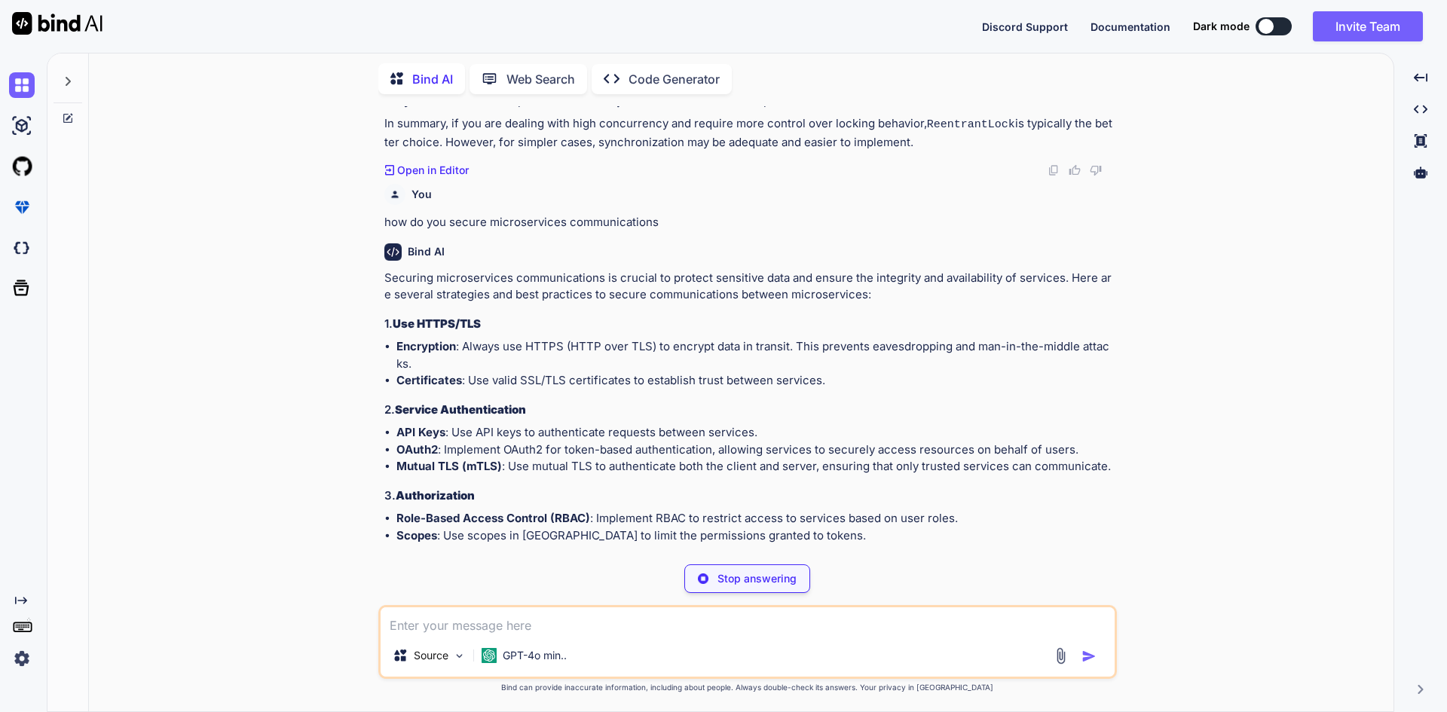
scroll to position [1680, 0]
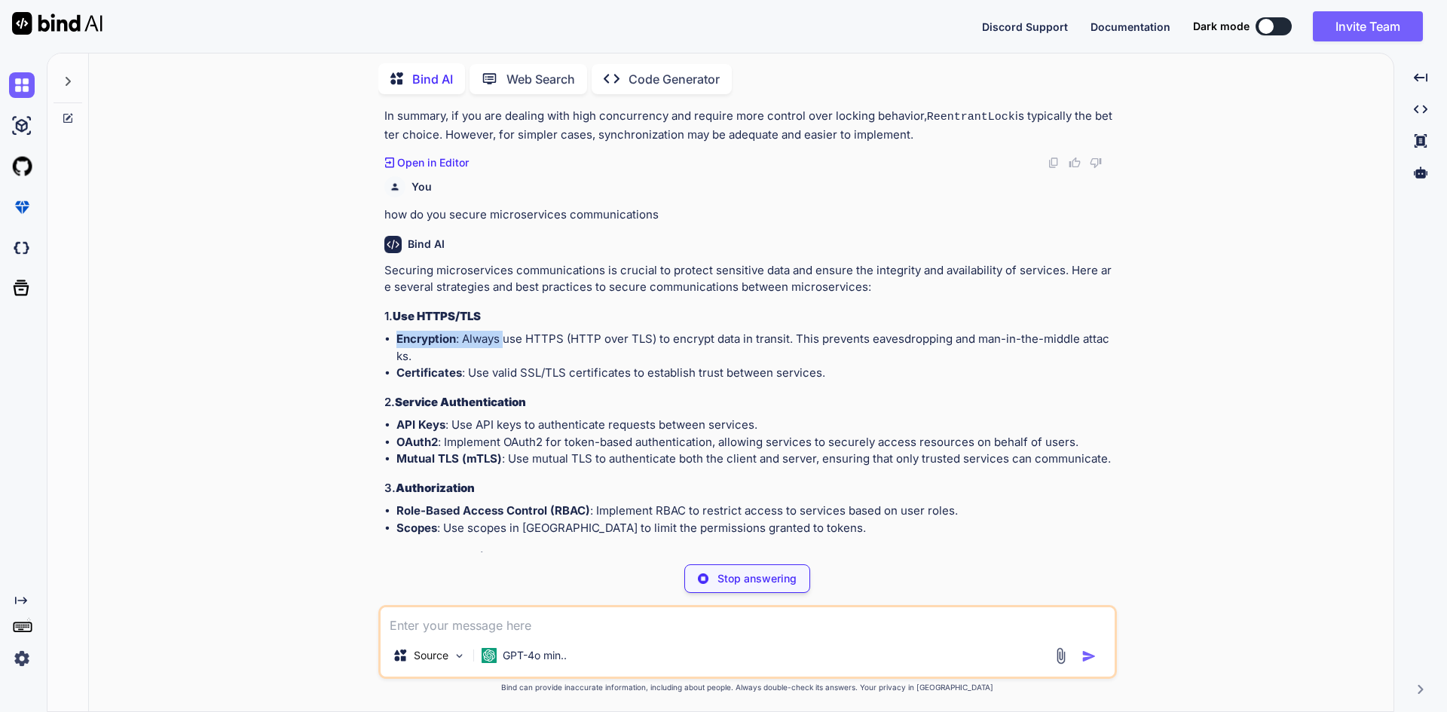
drag, startPoint x: 394, startPoint y: 308, endPoint x: 505, endPoint y: 308, distance: 111.6
click at [505, 331] on ul "Encryption : Always use HTTPS (HTTP over TLS) to encrypt data in transit. This …" at bounding box center [749, 356] width 730 height 51
click at [522, 331] on li "Encryption : Always use HTTPS (HTTP over TLS) to encrypt data in transit. This …" at bounding box center [756, 348] width 718 height 34
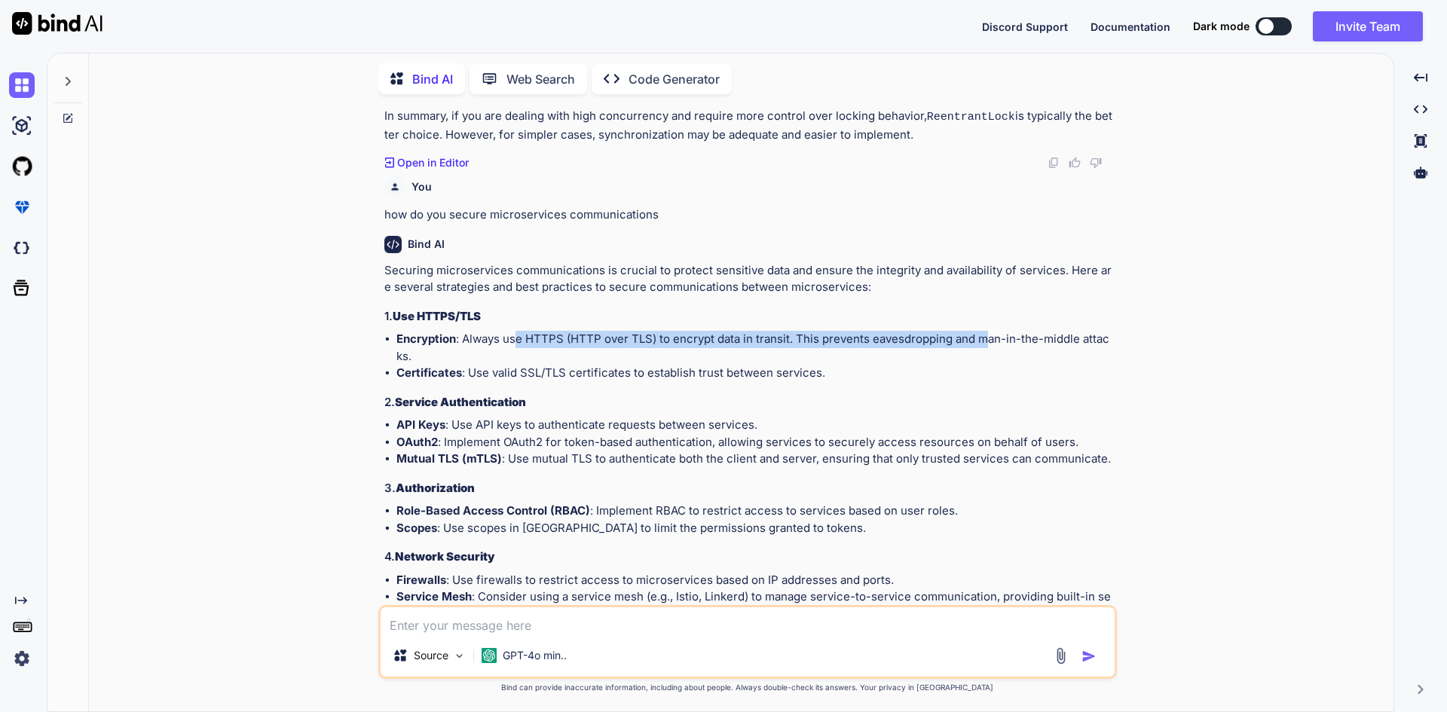
drag, startPoint x: 515, startPoint y: 317, endPoint x: 985, endPoint y: 315, distance: 470.4
click at [985, 331] on li "Encryption : Always use HTTPS (HTTP over TLS) to encrypt data in transit. This …" at bounding box center [756, 348] width 718 height 34
click at [704, 331] on li "Encryption : Always use HTTPS (HTTP over TLS) to encrypt data in transit. This …" at bounding box center [756, 348] width 718 height 34
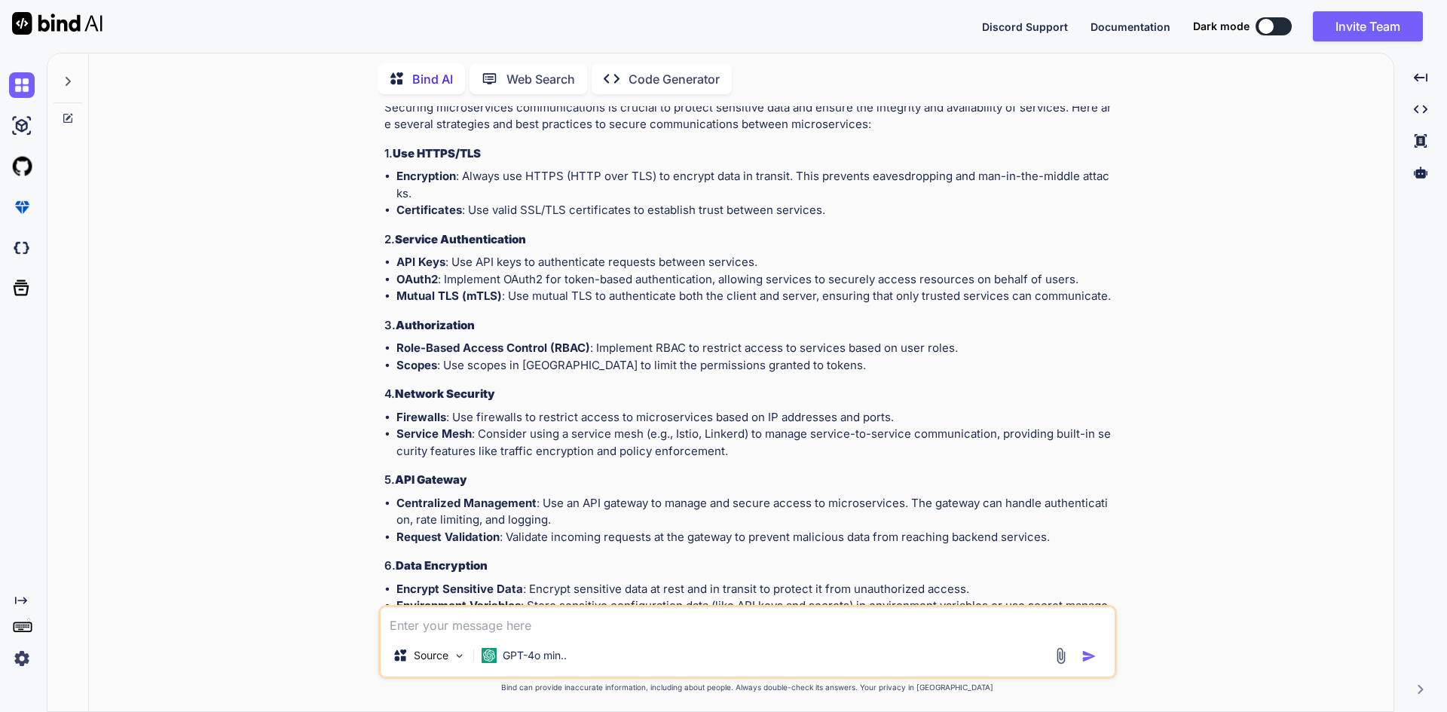
scroll to position [1907, 0]
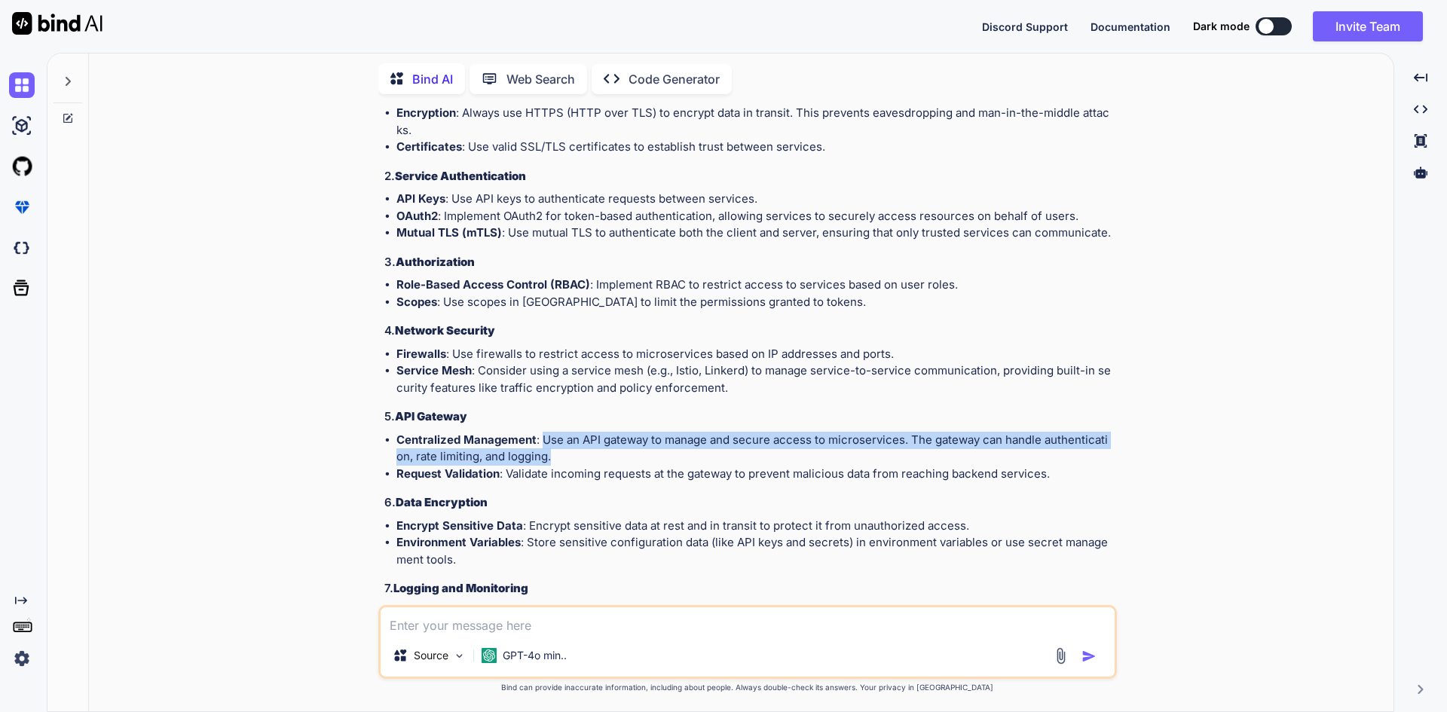
drag, startPoint x: 551, startPoint y: 436, endPoint x: 544, endPoint y: 418, distance: 18.9
click at [544, 432] on li "Centralized Management : Use an API gateway to manage and secure access to micr…" at bounding box center [756, 449] width 718 height 34
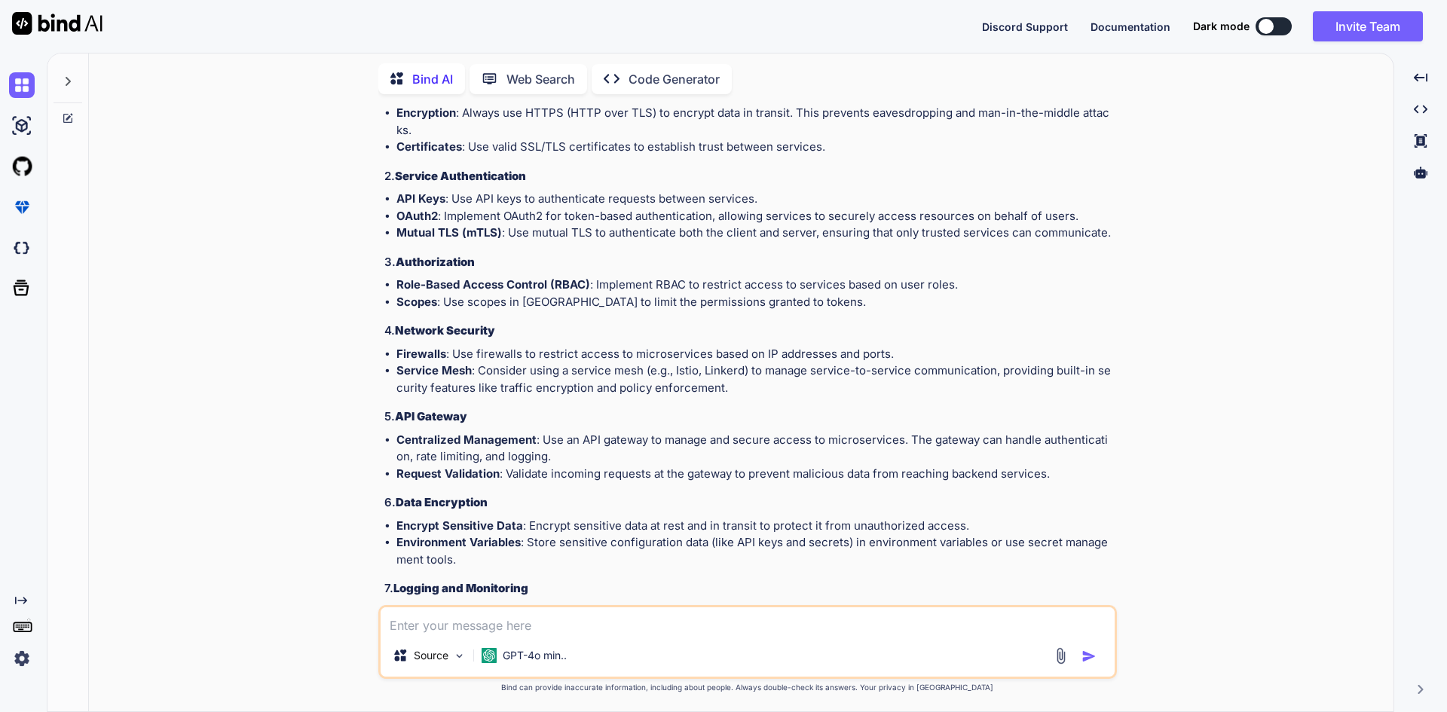
click at [555, 619] on textarea at bounding box center [748, 621] width 734 height 27
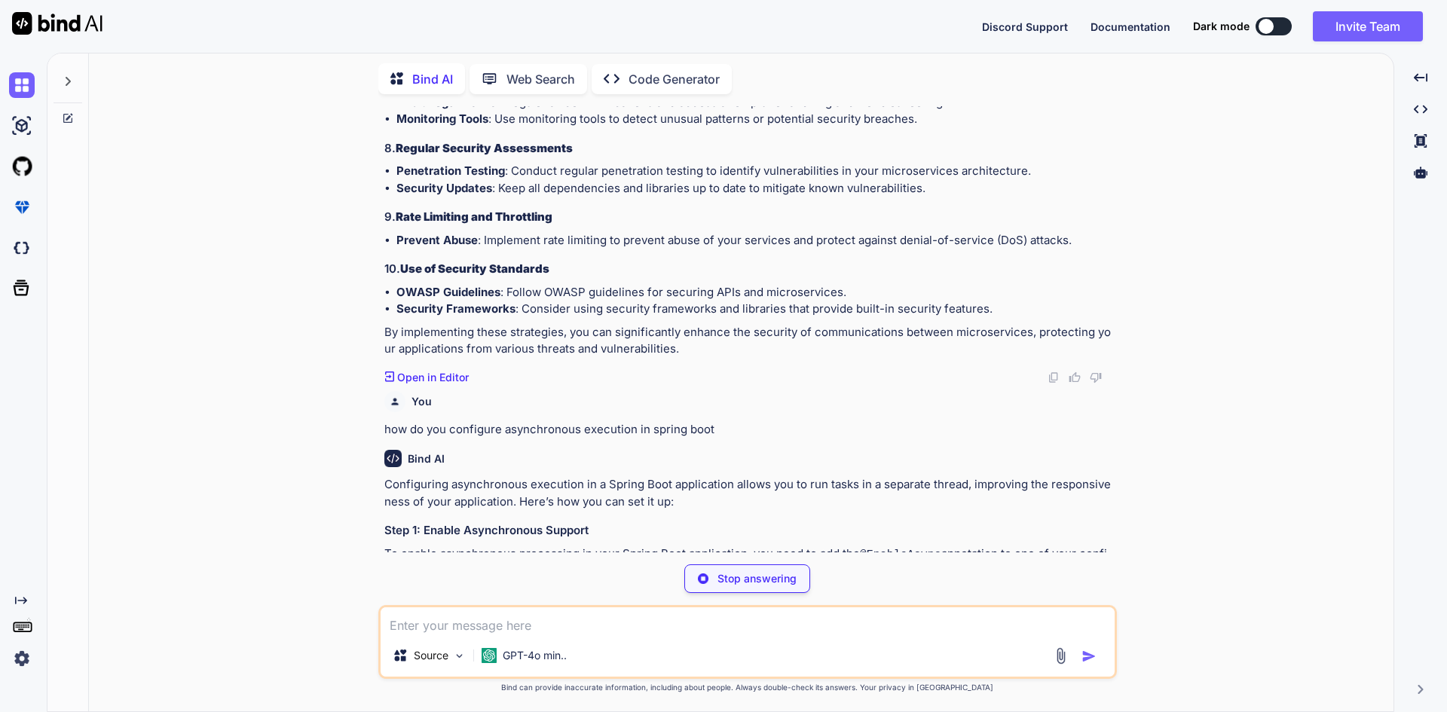
scroll to position [2427, 0]
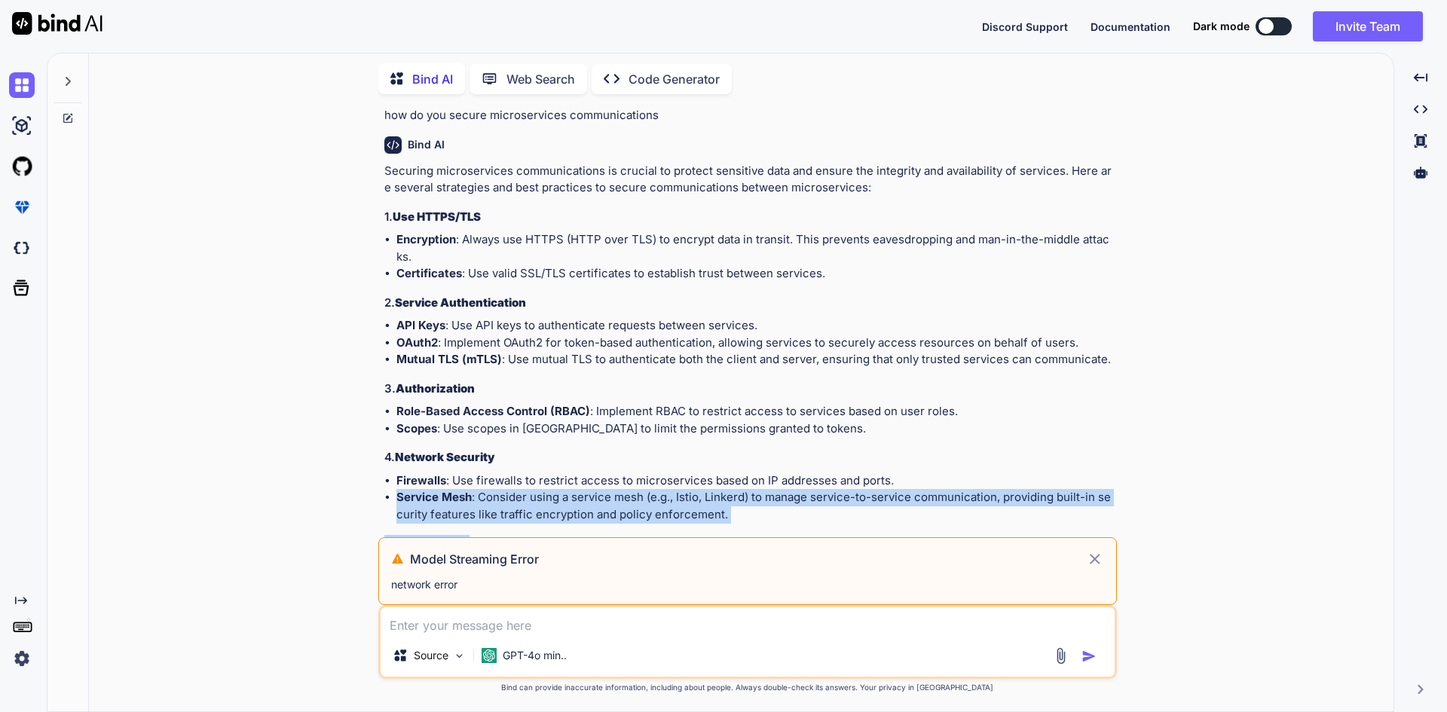
drag, startPoint x: 678, startPoint y: 443, endPoint x: 1123, endPoint y: 434, distance: 444.1
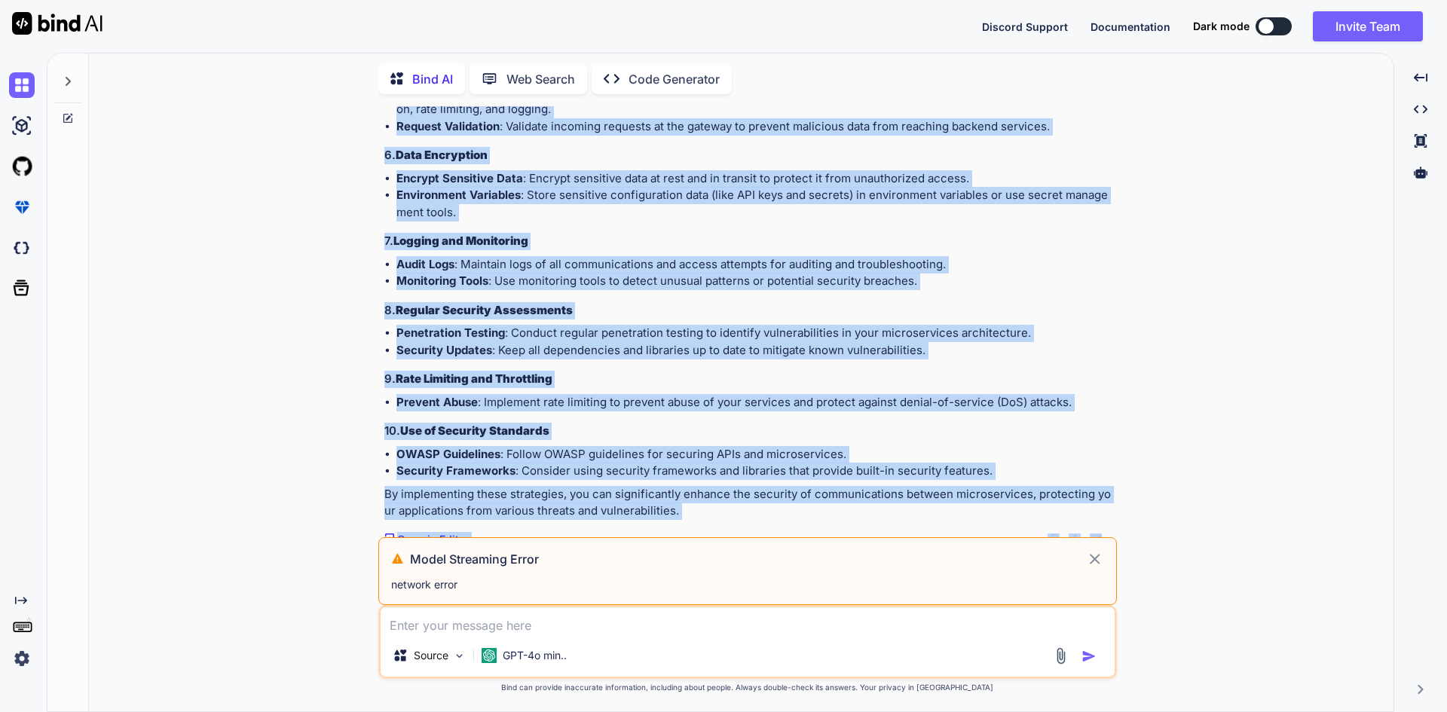
scroll to position [2291, 0]
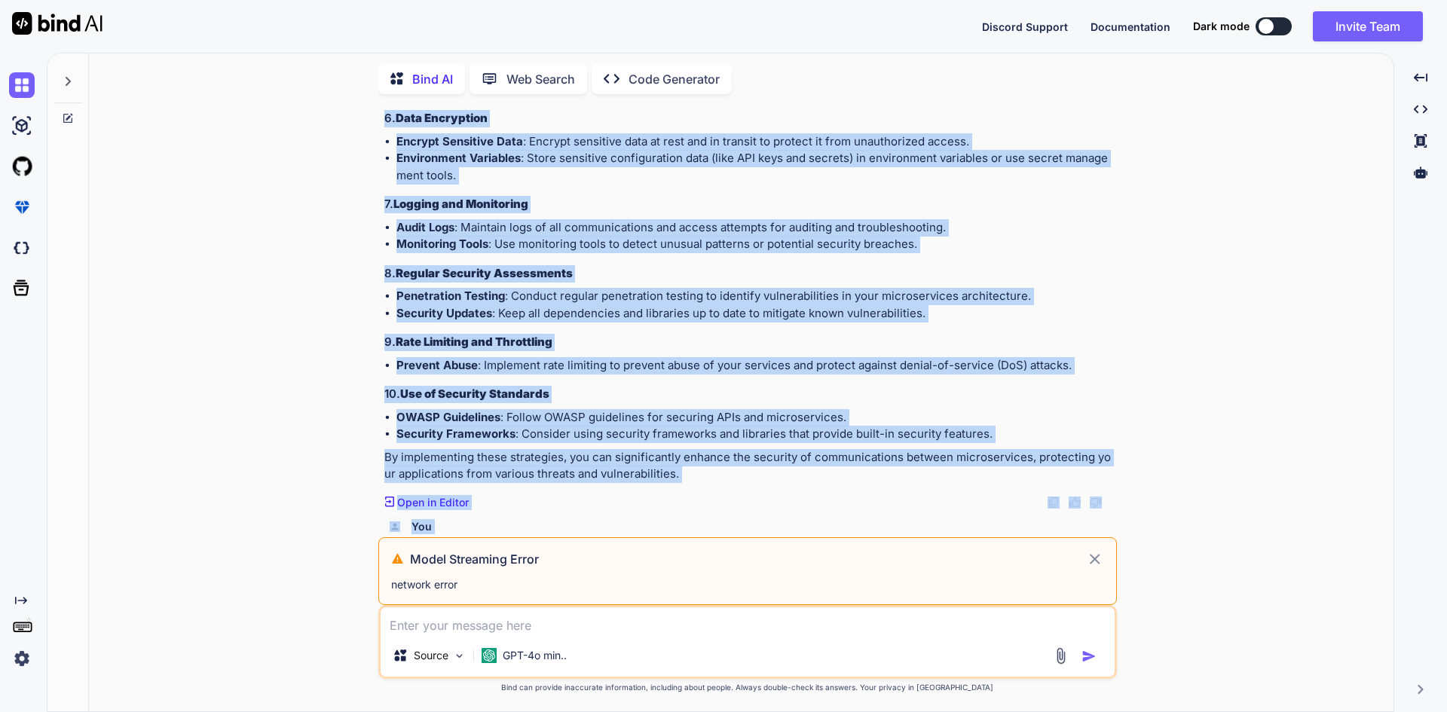
click at [819, 409] on li "OWASP Guidelines : Follow OWASP guidelines for securing APIs and microservices." at bounding box center [756, 417] width 718 height 17
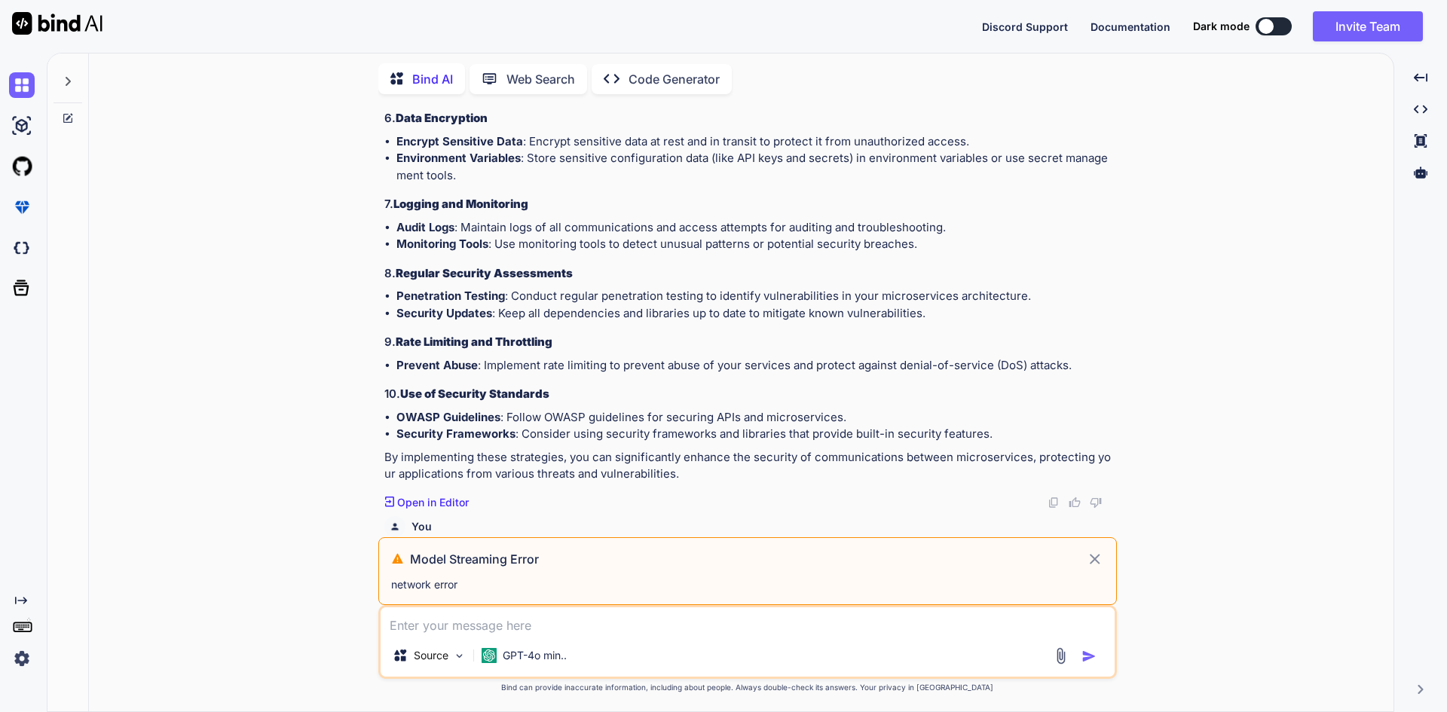
click at [737, 449] on p "By implementing these strategies, you can significantly enhance the security of…" at bounding box center [749, 466] width 730 height 34
click at [1093, 560] on icon at bounding box center [1094, 559] width 17 height 18
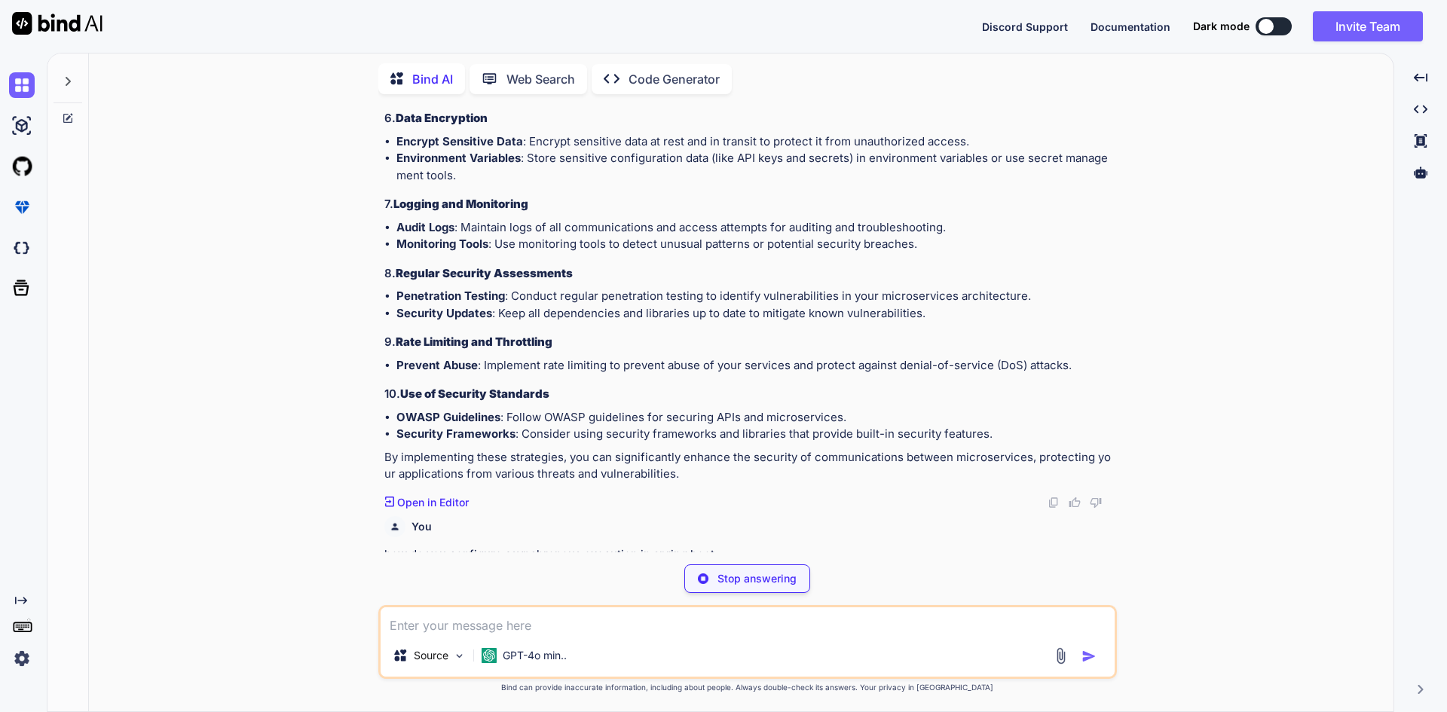
scroll to position [2276, 0]
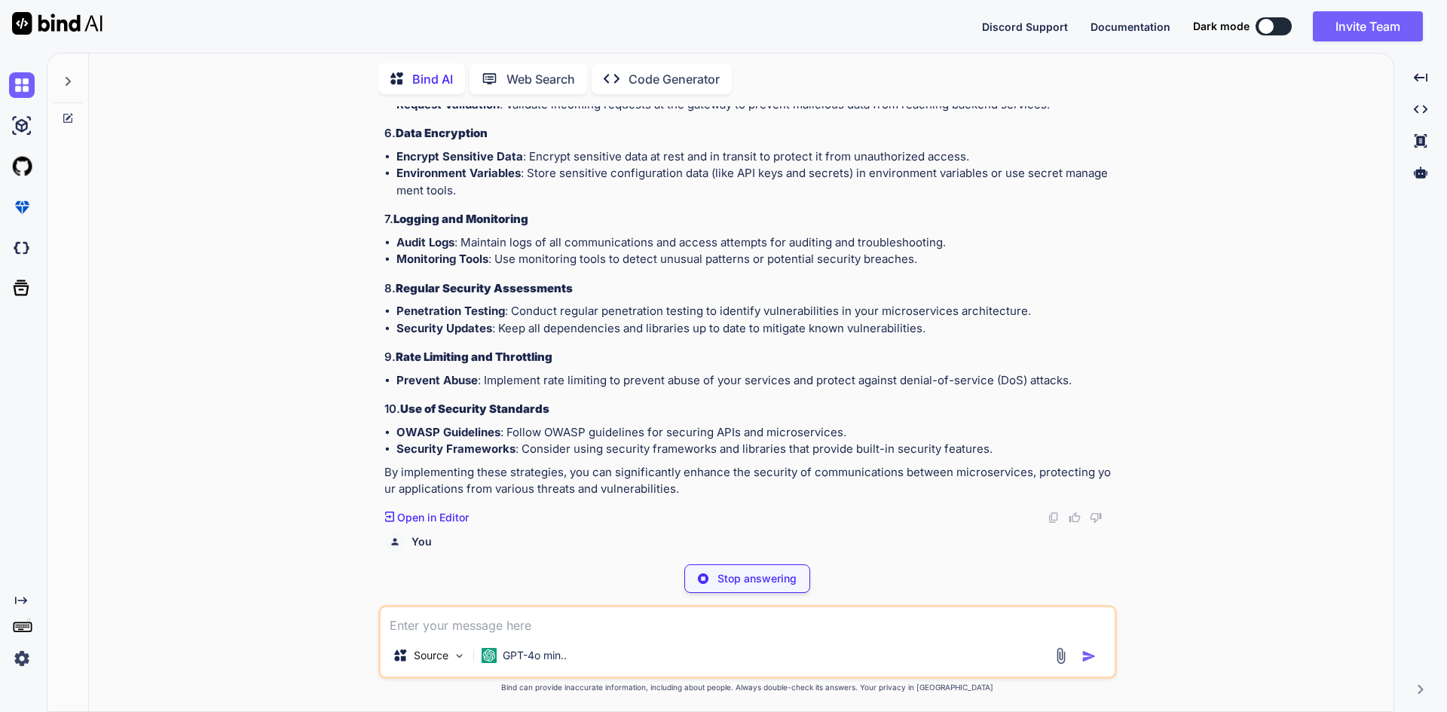
drag, startPoint x: 734, startPoint y: 543, endPoint x: 348, endPoint y: 545, distance: 386.7
click at [348, 545] on div "You Poor suggestion quality can often be improved by: a. Using short variable n…" at bounding box center [747, 408] width 1293 height 605
copy p "how do you configure asynchronous execution in spring boot"
click at [754, 571] on div "Stop answering" at bounding box center [748, 579] width 126 height 29
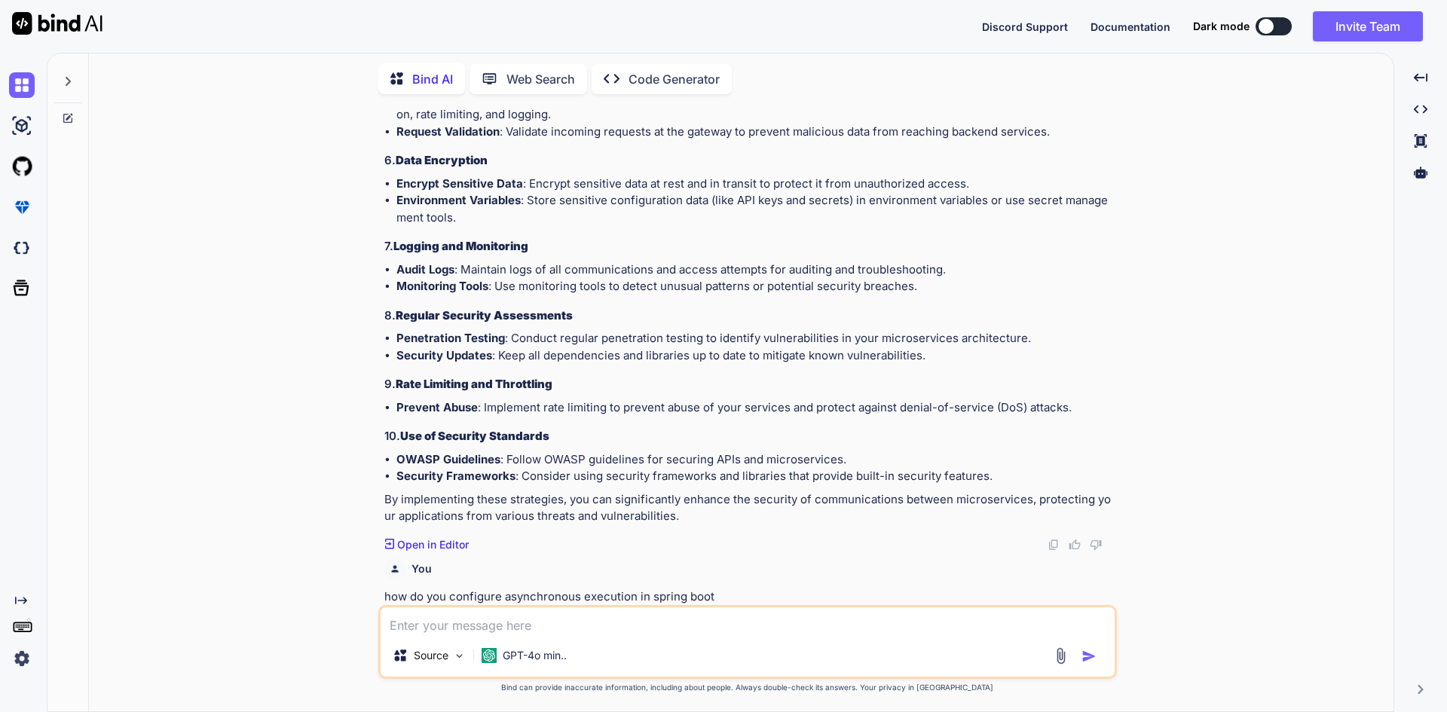
scroll to position [2223, 0]
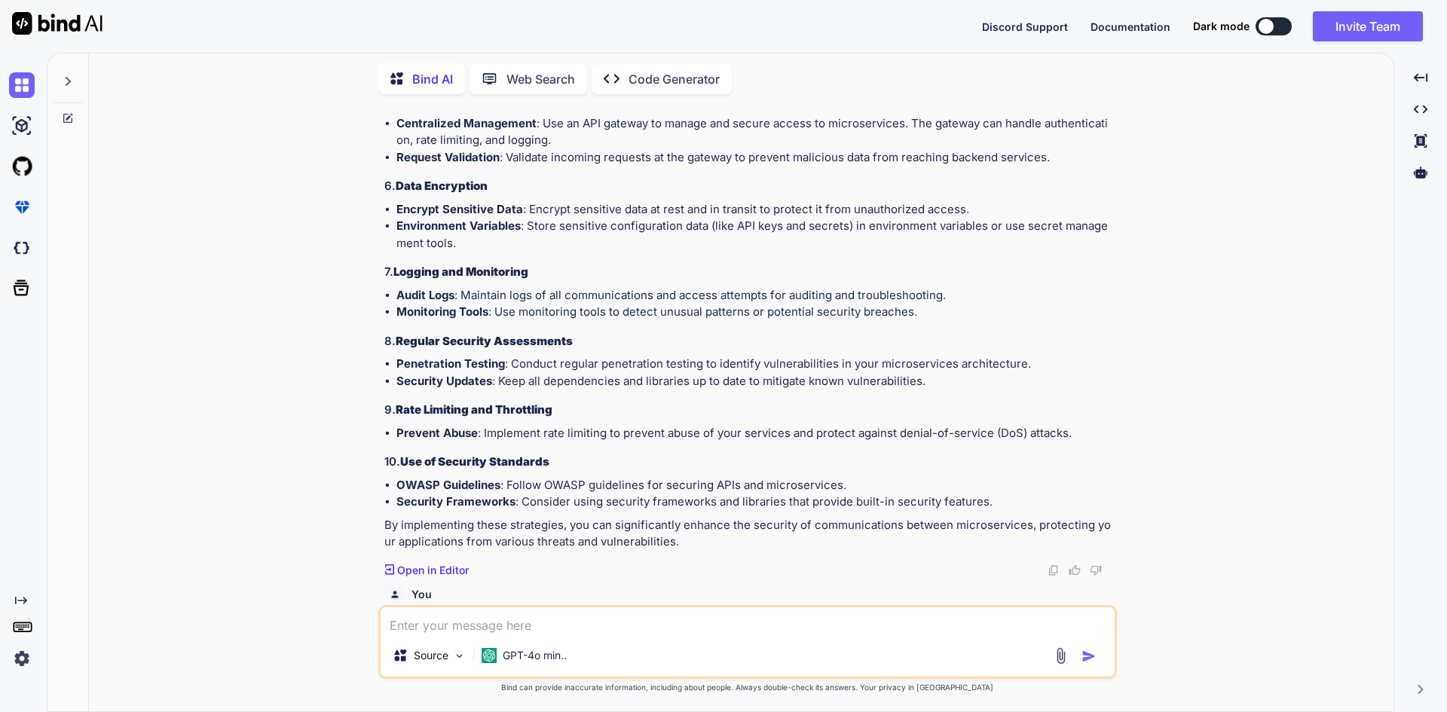
click at [567, 610] on textarea at bounding box center [748, 621] width 734 height 27
paste textarea "how do you configure asynchronous execution in spring boot"
click at [1096, 647] on div "Source GPT-4o min.." at bounding box center [748, 659] width 734 height 36
click at [1092, 653] on img "button" at bounding box center [1089, 656] width 15 height 15
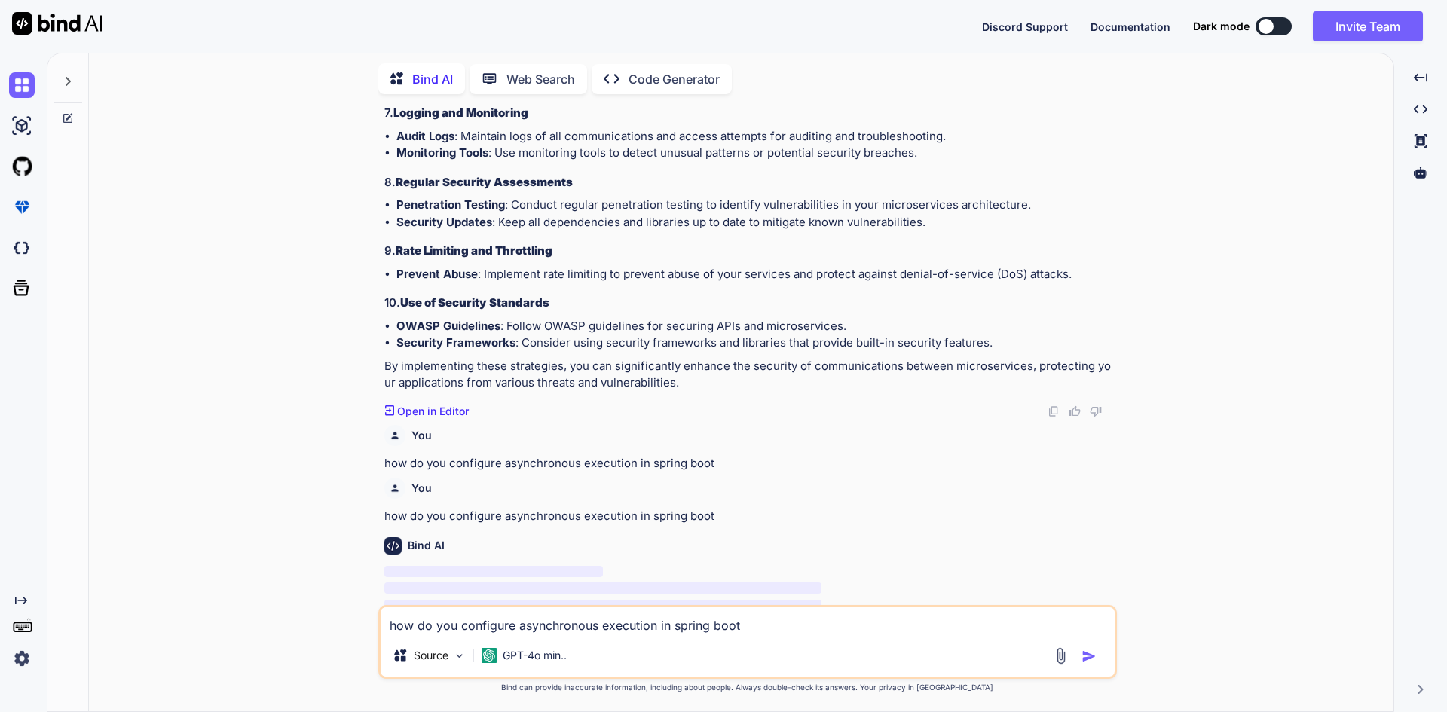
scroll to position [2382, 0]
drag, startPoint x: 908, startPoint y: 519, endPoint x: 822, endPoint y: 484, distance: 92.3
click at [822, 508] on p "how do you configure asynchronous execution in spring boot" at bounding box center [749, 516] width 730 height 17
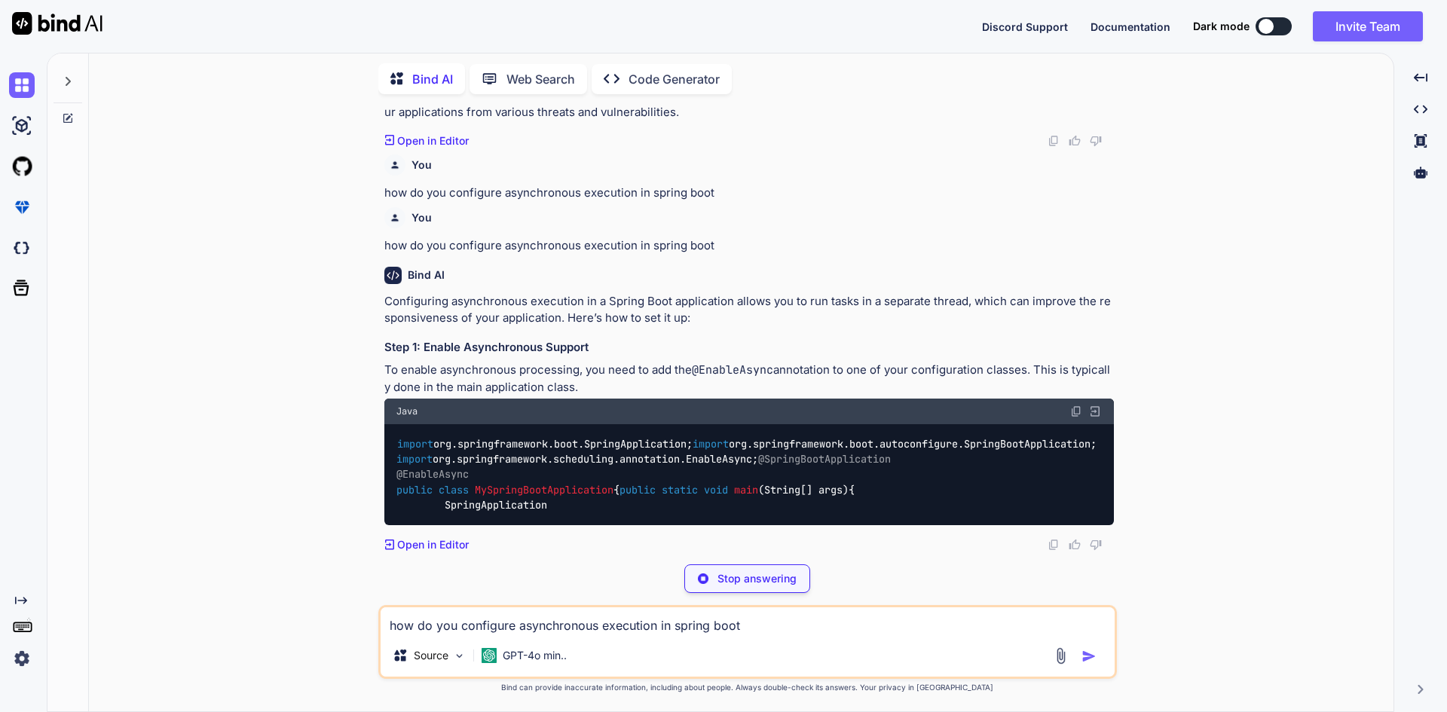
scroll to position [2688, 0]
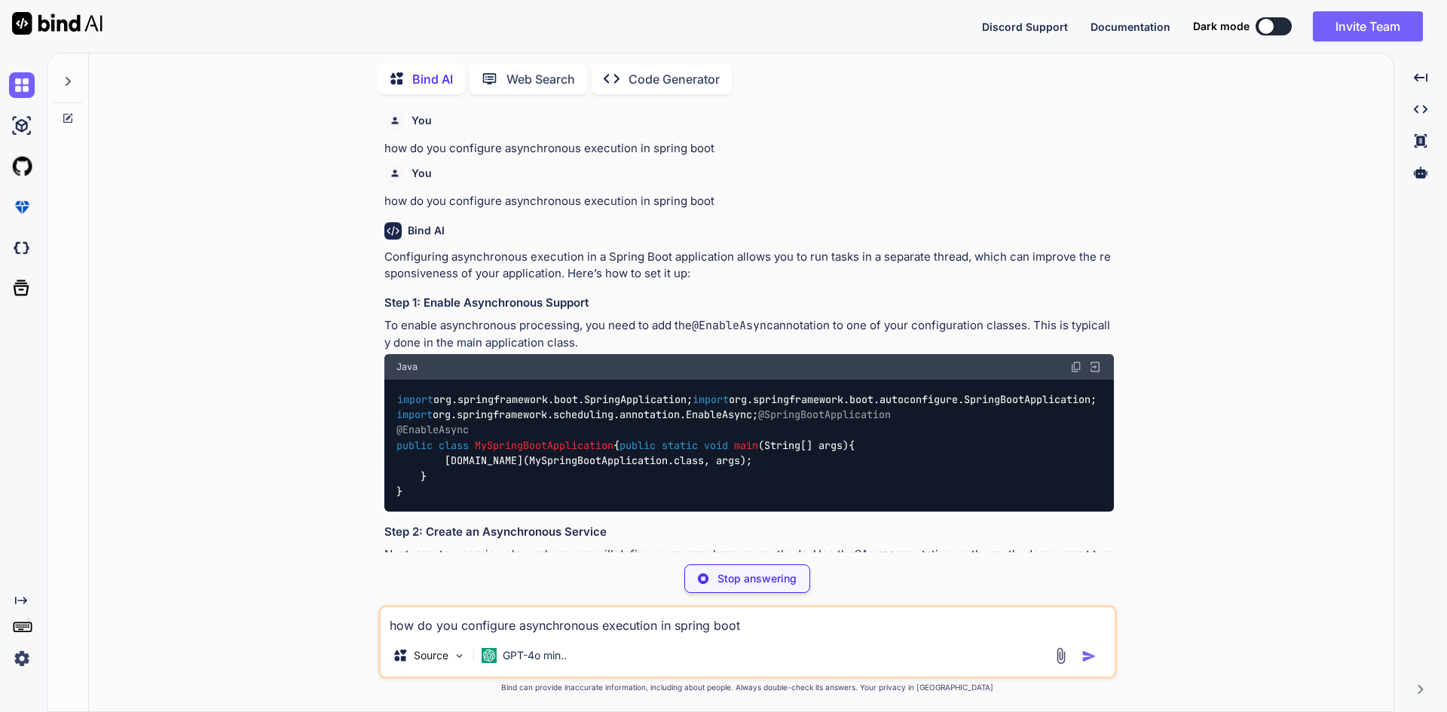
click at [599, 295] on h3 "Step 1: Enable Asynchronous Support" at bounding box center [749, 303] width 730 height 17
drag, startPoint x: 608, startPoint y: 296, endPoint x: 943, endPoint y: 300, distance: 335.5
click at [971, 317] on p "To enable asynchronous processing, you need to add the @EnableAsync annotation …" at bounding box center [749, 334] width 730 height 34
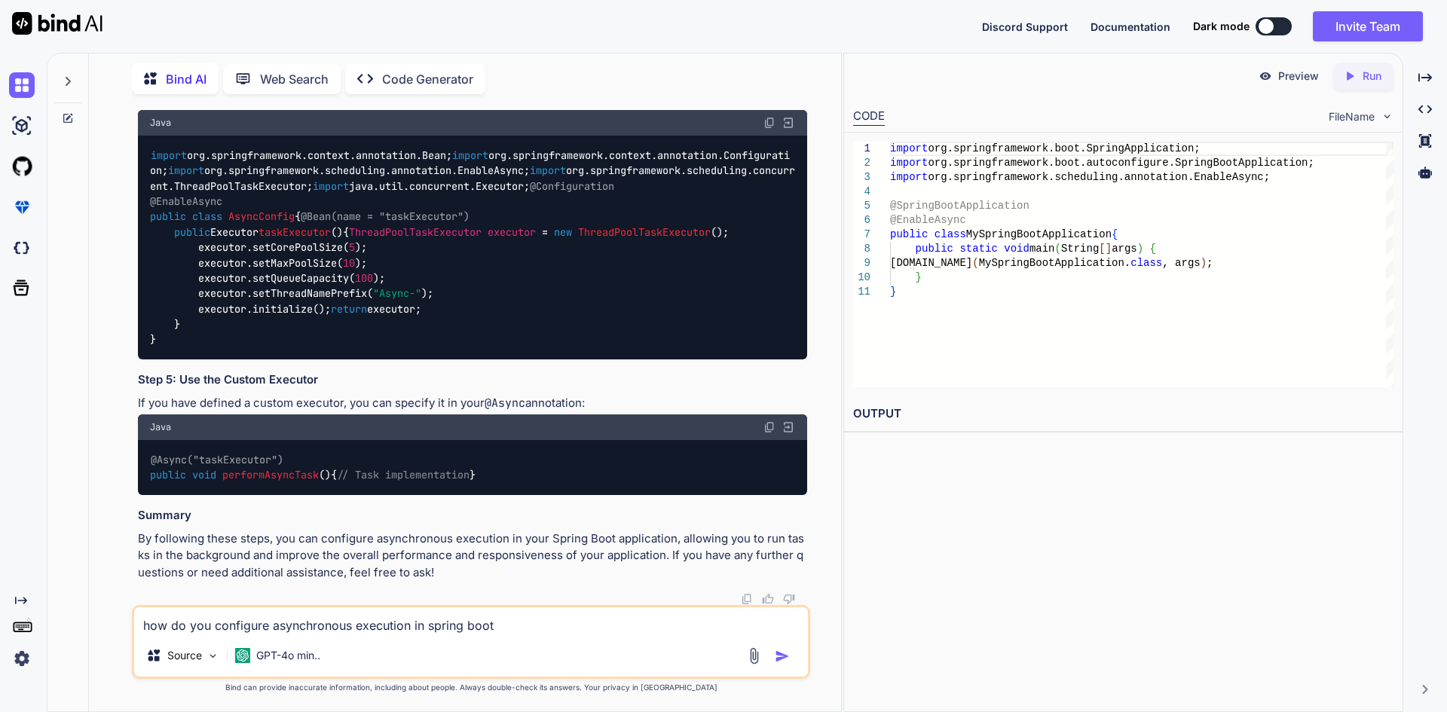
scroll to position [3904, 0]
drag, startPoint x: 502, startPoint y: 464, endPoint x: 455, endPoint y: 417, distance: 67.2
click at [455, 360] on div "import org.springframework.context.annotation.Bean; import org.springframework.…" at bounding box center [472, 248] width 669 height 224
click at [299, 626] on textarea "how do you configure asynchronous execution in spring boot" at bounding box center [471, 621] width 674 height 27
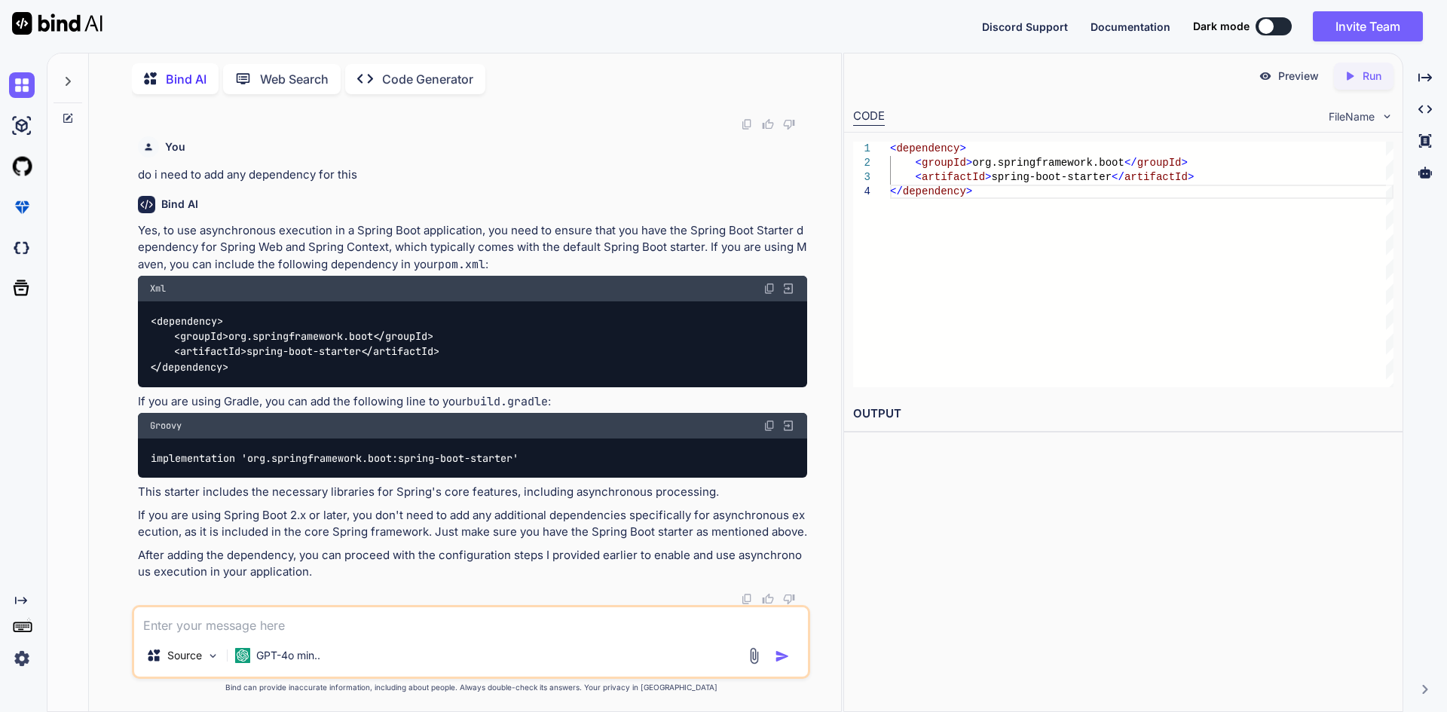
scroll to position [4596, 0]
drag, startPoint x: 268, startPoint y: 320, endPoint x: 435, endPoint y: 318, distance: 166.6
click at [435, 274] on p "Yes, to use asynchronous execution in a Spring Boot application, you need to en…" at bounding box center [472, 247] width 669 height 51
